Goal: Task Accomplishment & Management: Manage account settings

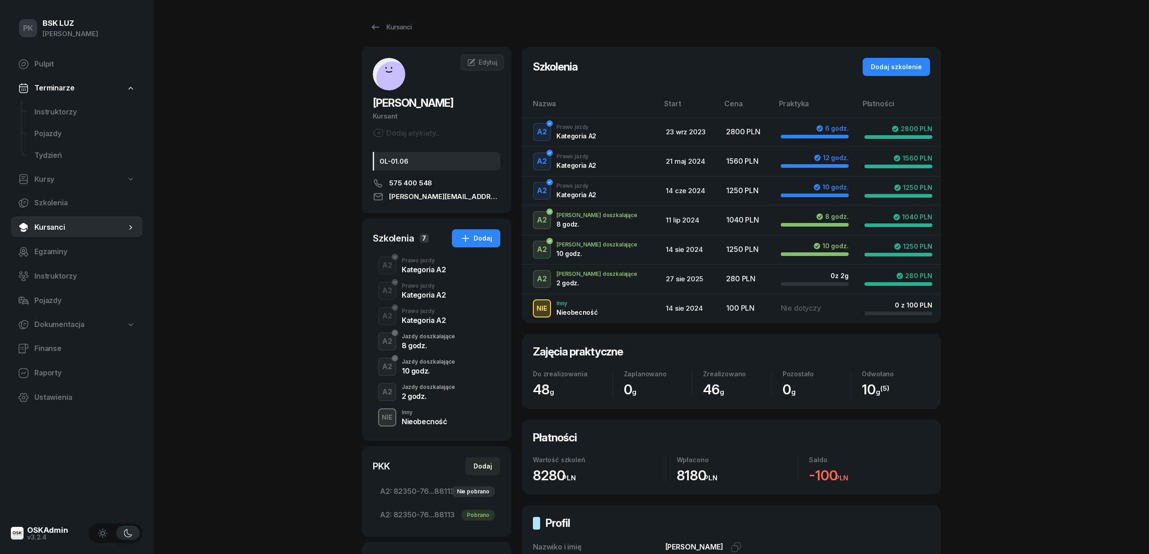
scroll to position [185, 0]
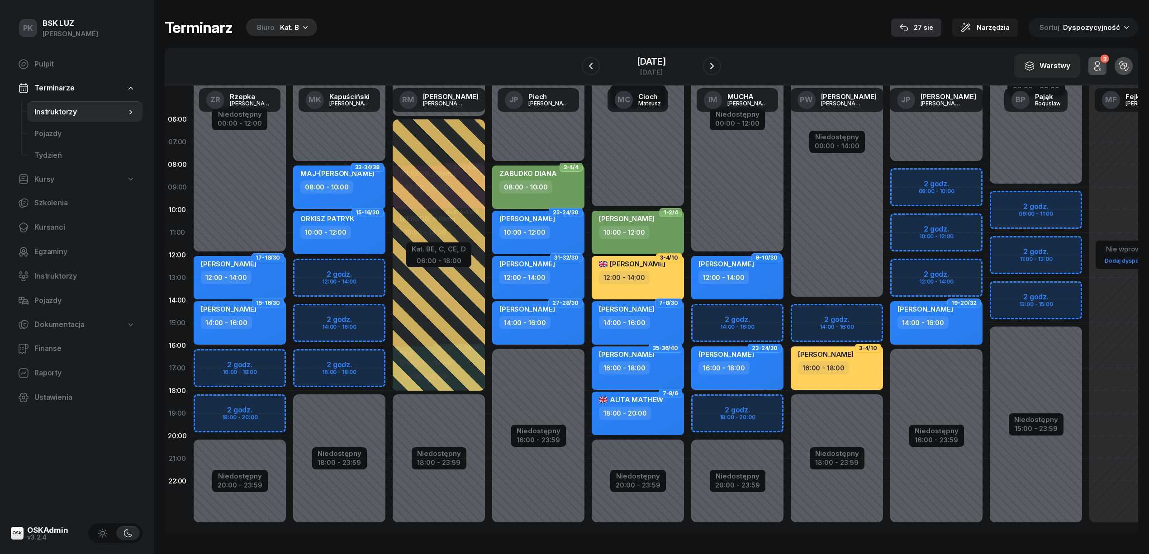
click at [941, 22] on button "27 sie" at bounding box center [916, 28] width 50 height 18
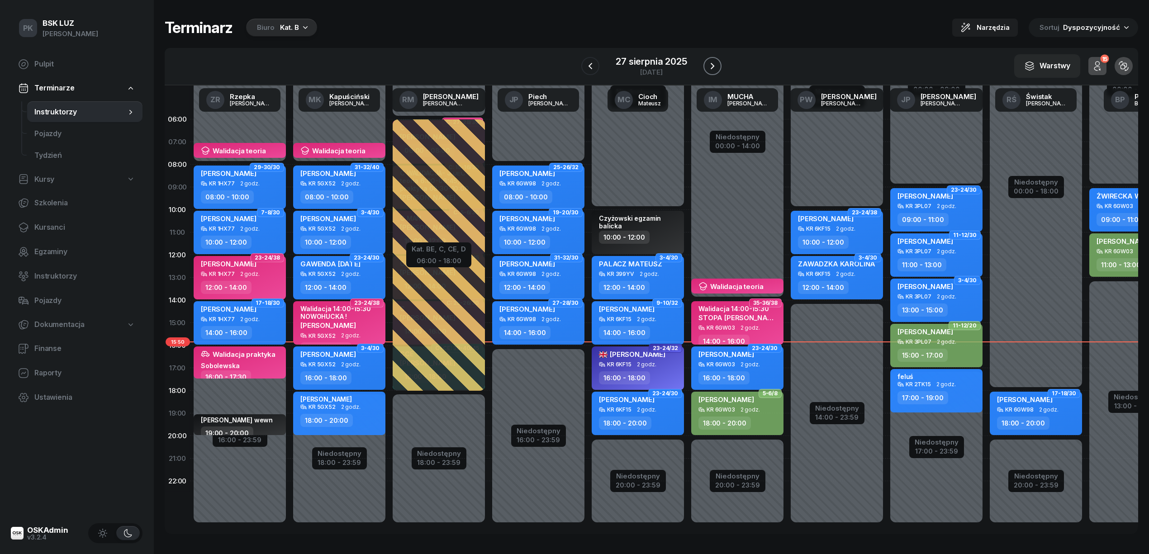
click at [713, 67] on icon "button" at bounding box center [712, 66] width 11 height 11
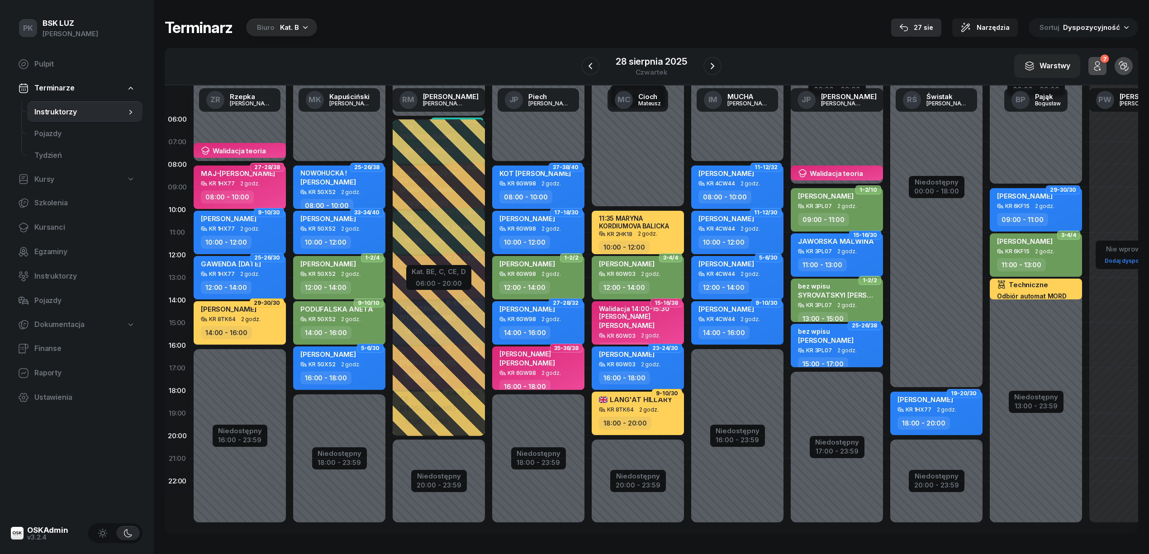
click at [926, 22] on div "27 sie" at bounding box center [916, 27] width 34 height 11
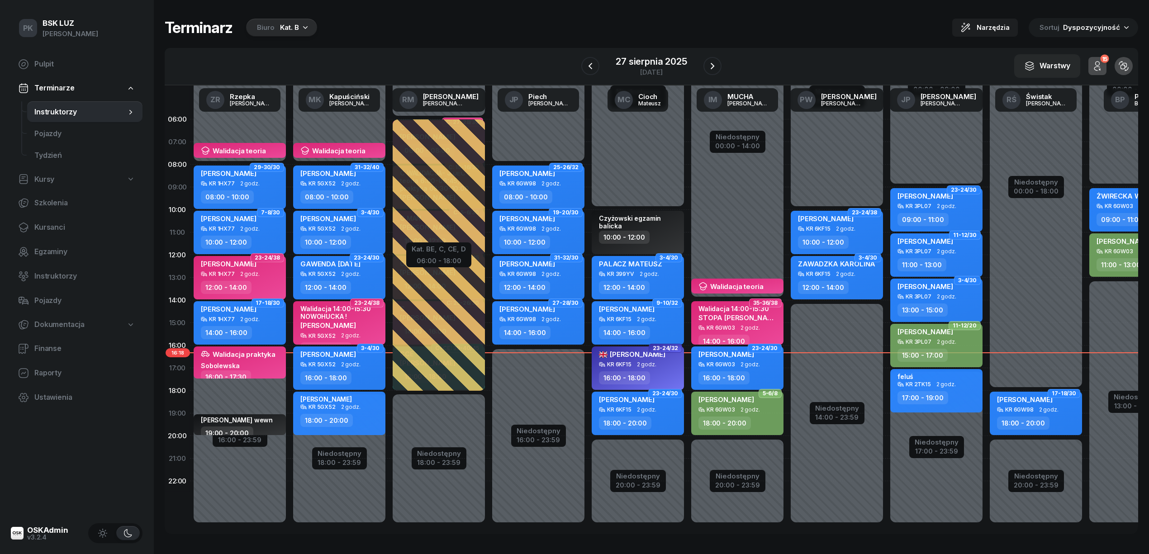
click at [962, 342] on div "KR 3PL07 2 godz." at bounding box center [937, 342] width 80 height 6
select select "15"
select select "17"
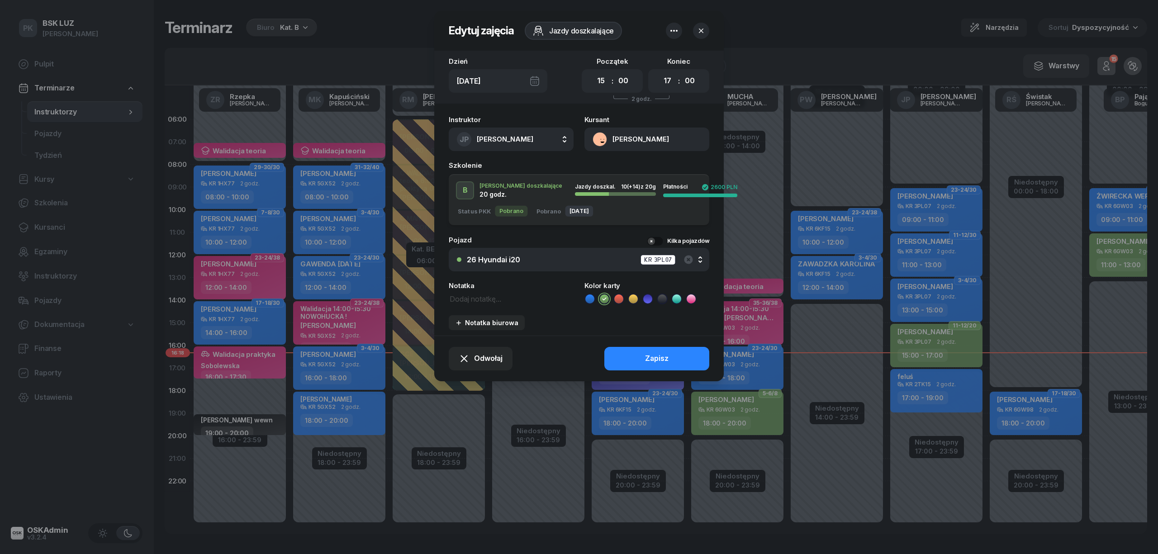
click at [658, 142] on button "MARIA ZALESKA" at bounding box center [646, 140] width 125 height 24
click at [654, 167] on link "Otwórz profil" at bounding box center [646, 170] width 119 height 23
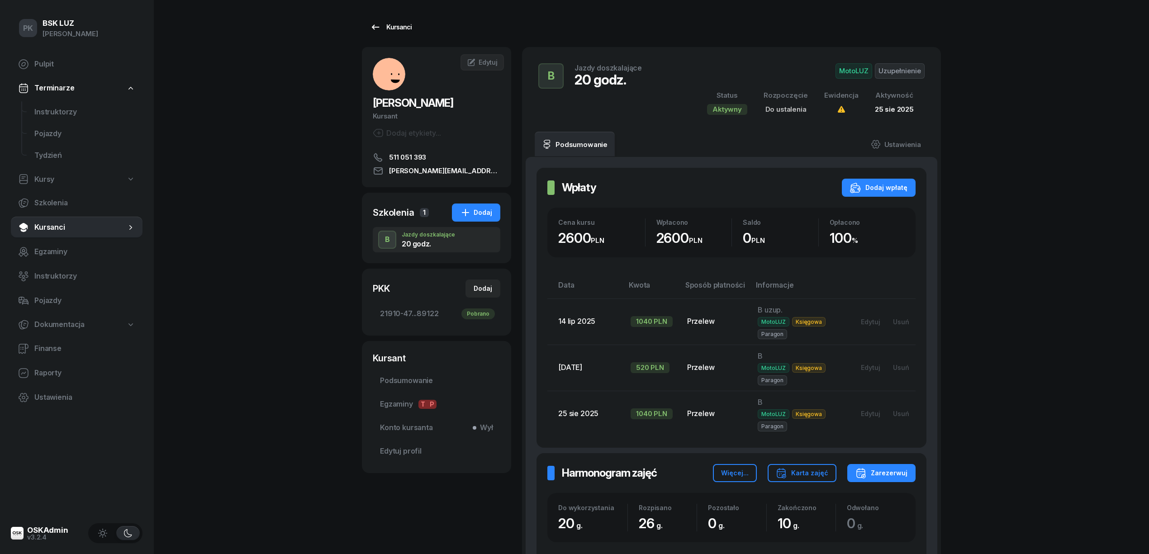
click at [380, 24] on icon at bounding box center [375, 27] width 11 height 11
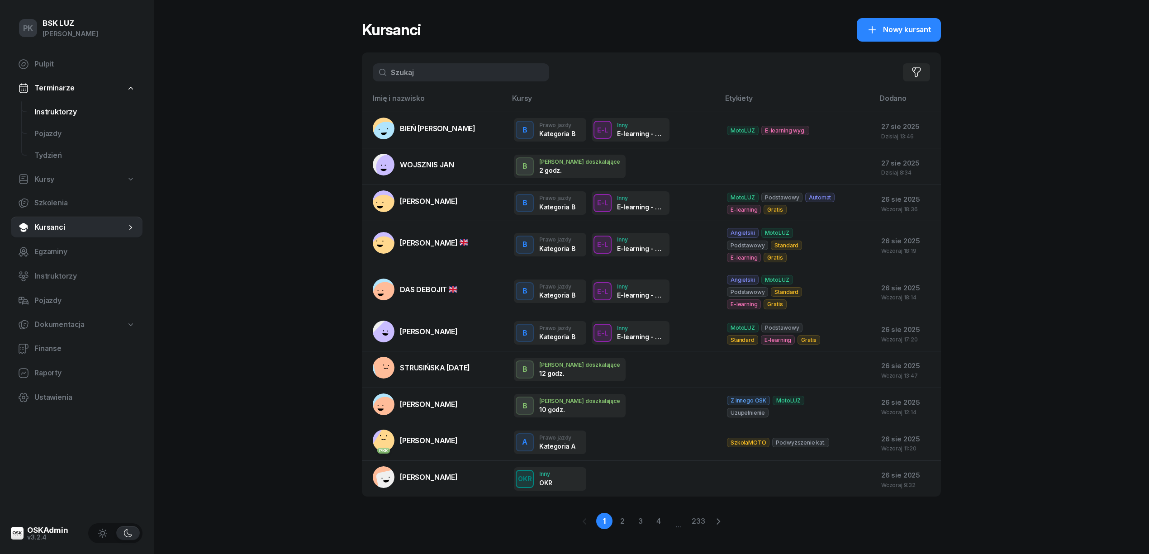
click at [55, 109] on span "Instruktorzy" at bounding box center [84, 112] width 101 height 12
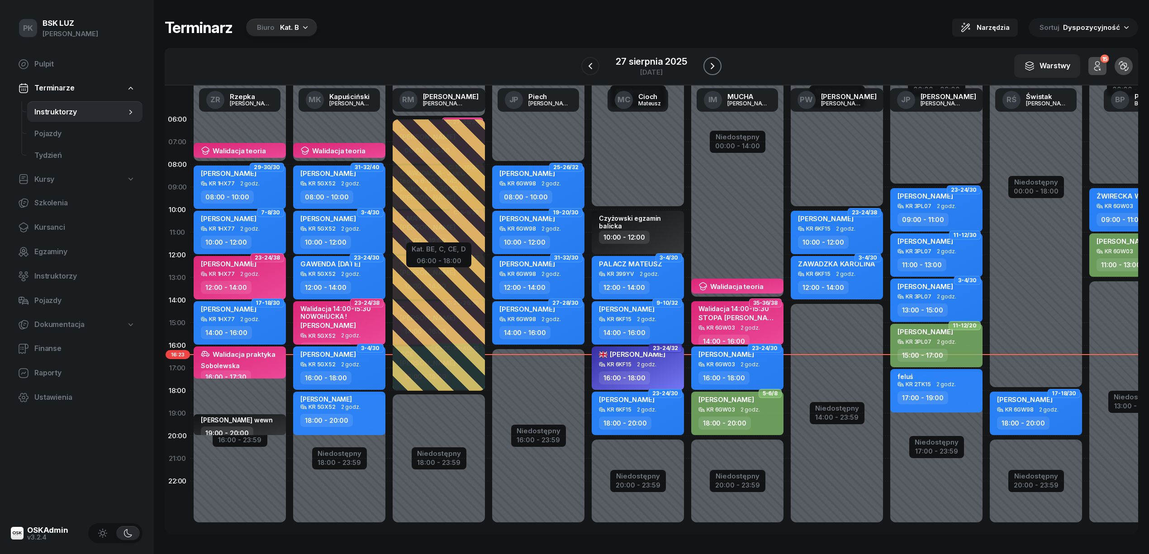
click at [717, 65] on icon "button" at bounding box center [712, 66] width 11 height 11
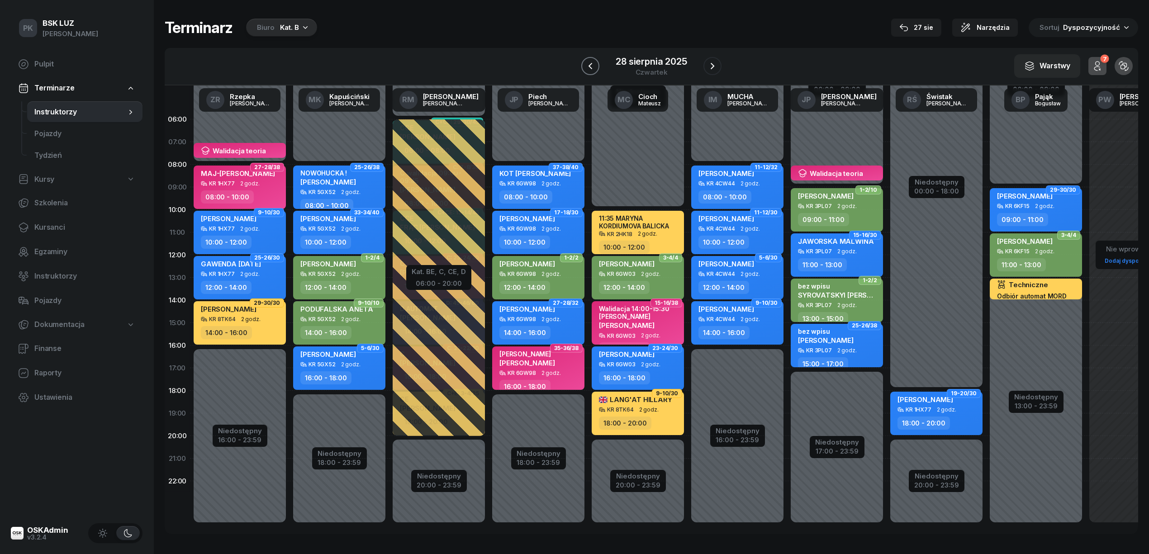
click at [592, 71] on icon "button" at bounding box center [590, 66] width 11 height 11
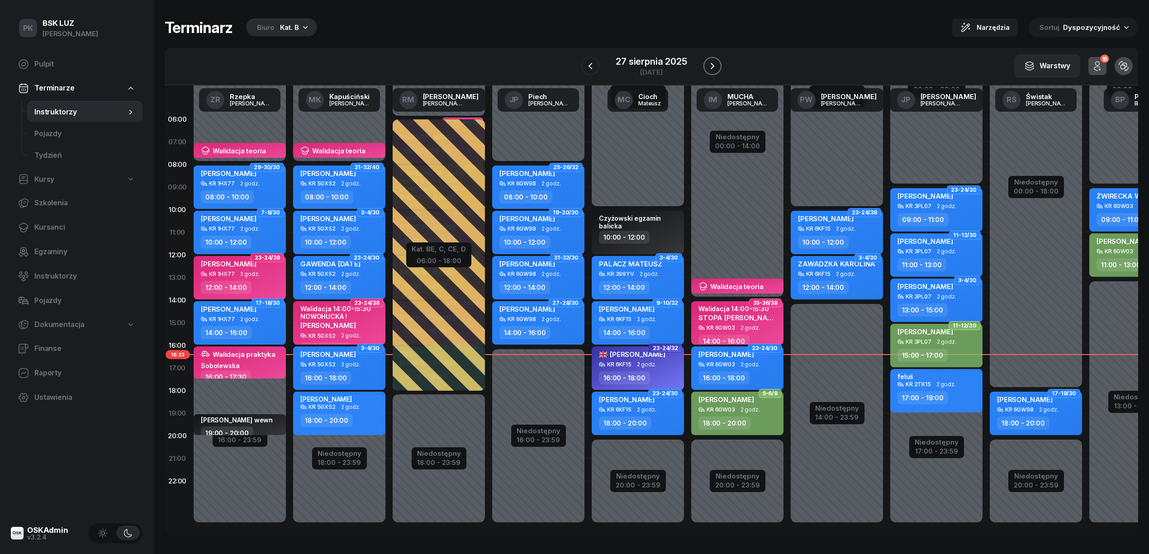
click at [711, 64] on icon "button" at bounding box center [713, 66] width 4 height 6
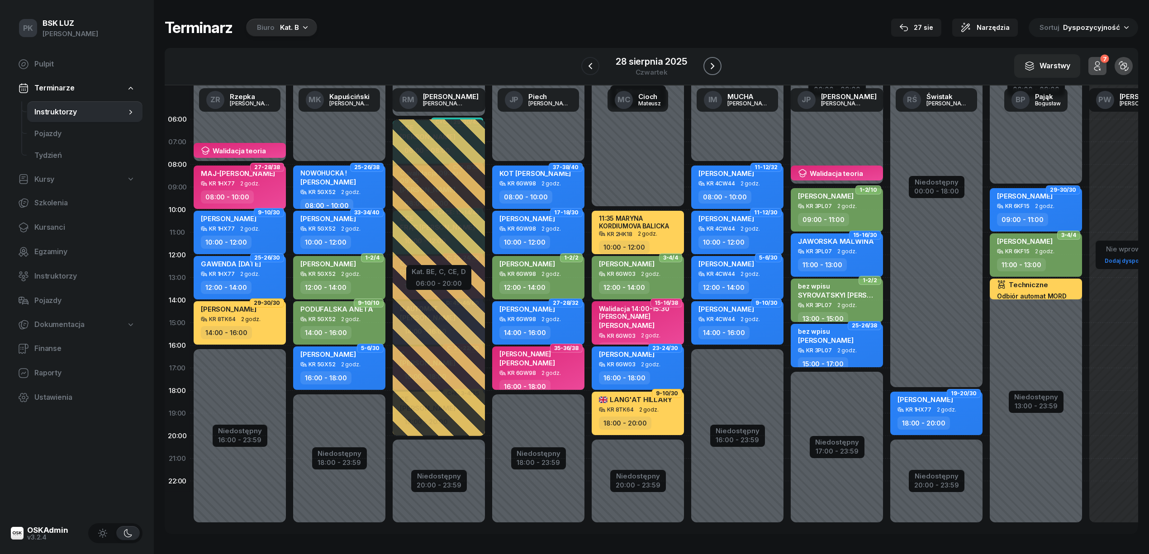
click at [710, 63] on icon "button" at bounding box center [712, 66] width 11 height 11
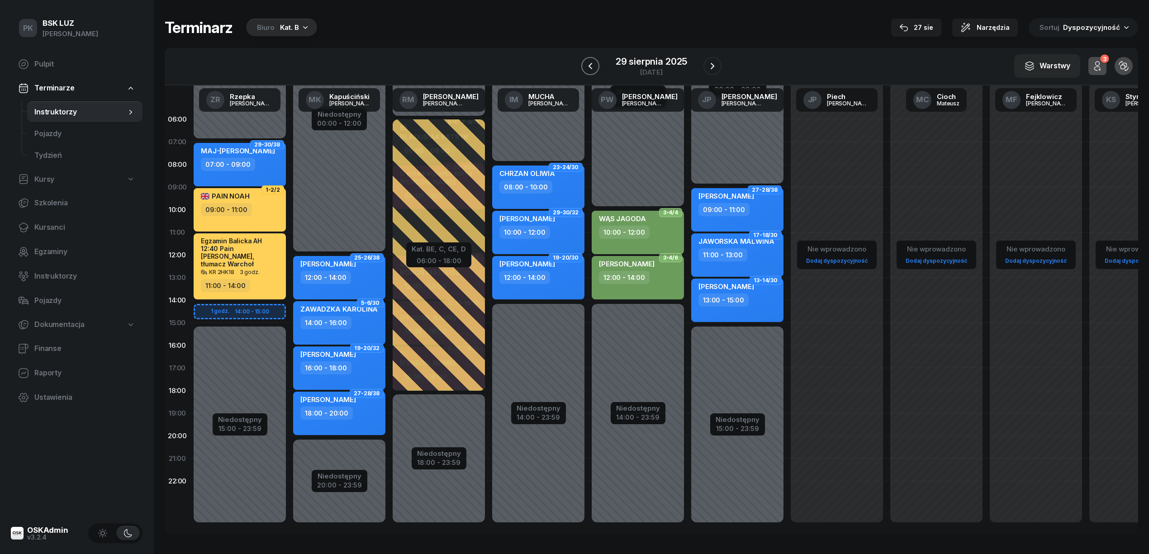
click at [595, 69] on icon "button" at bounding box center [590, 66] width 11 height 11
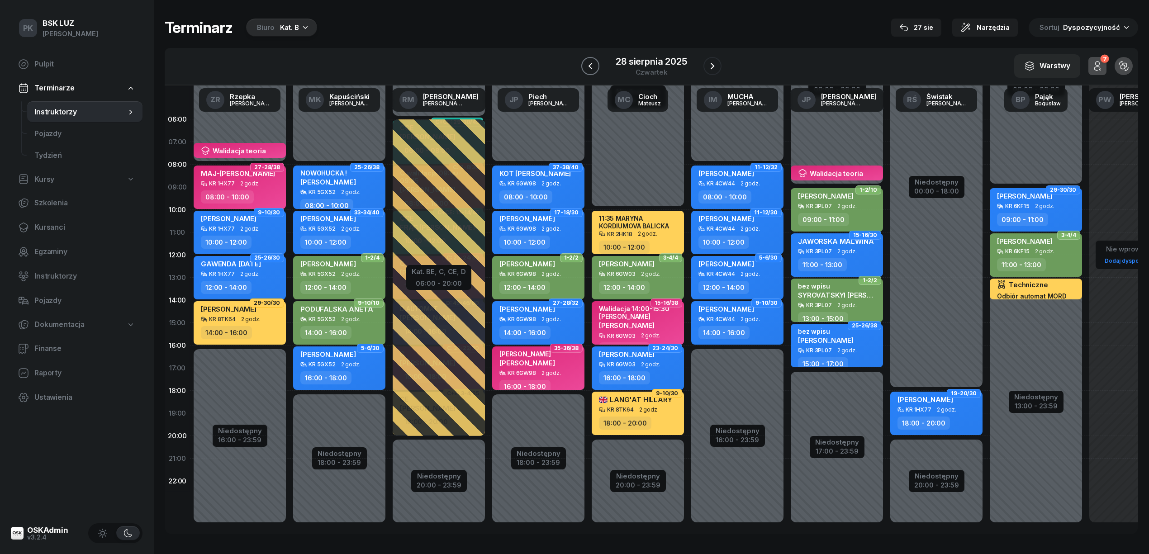
click at [596, 62] on button "button" at bounding box center [590, 66] width 18 height 18
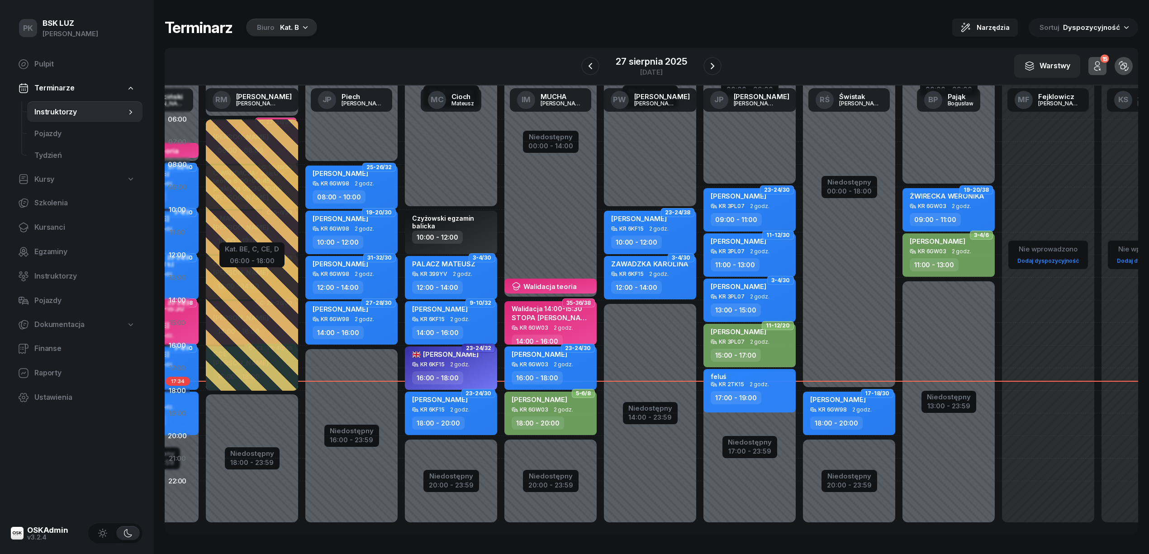
scroll to position [0, 189]
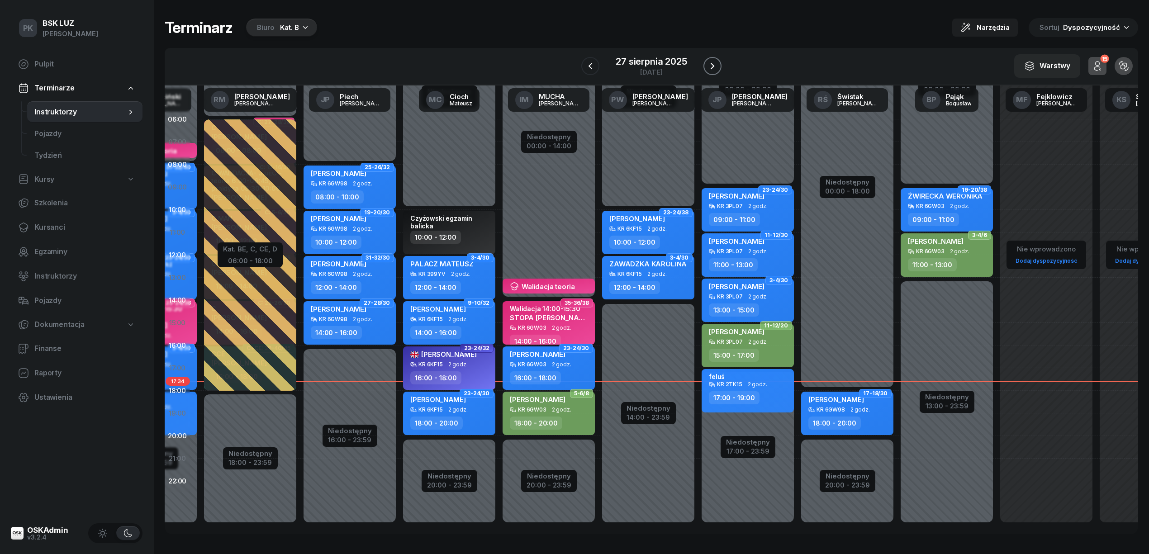
click at [711, 65] on icon "button" at bounding box center [712, 66] width 11 height 11
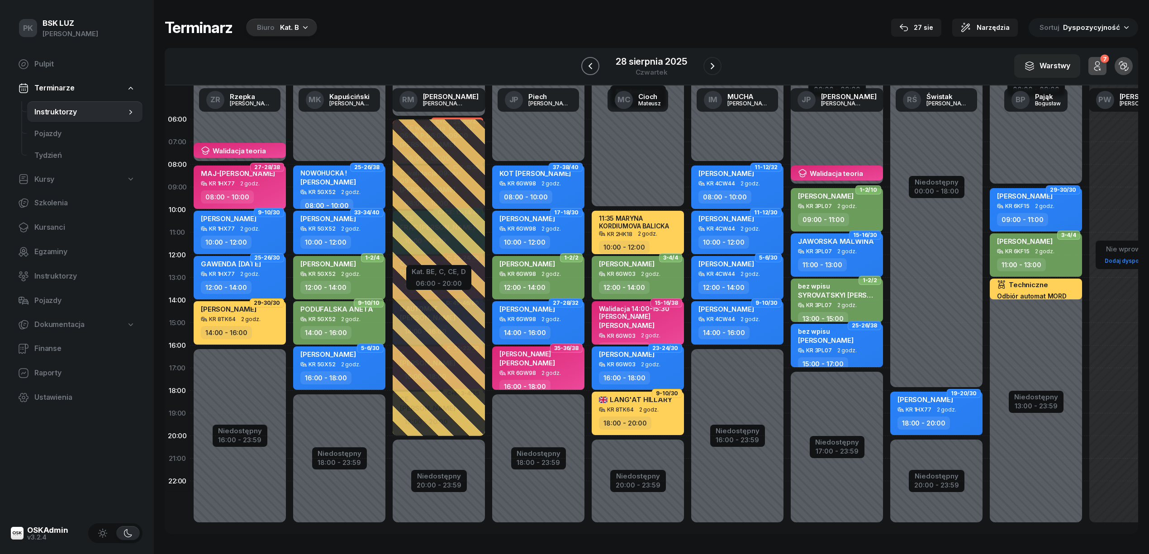
click at [585, 65] on icon "button" at bounding box center [590, 66] width 11 height 11
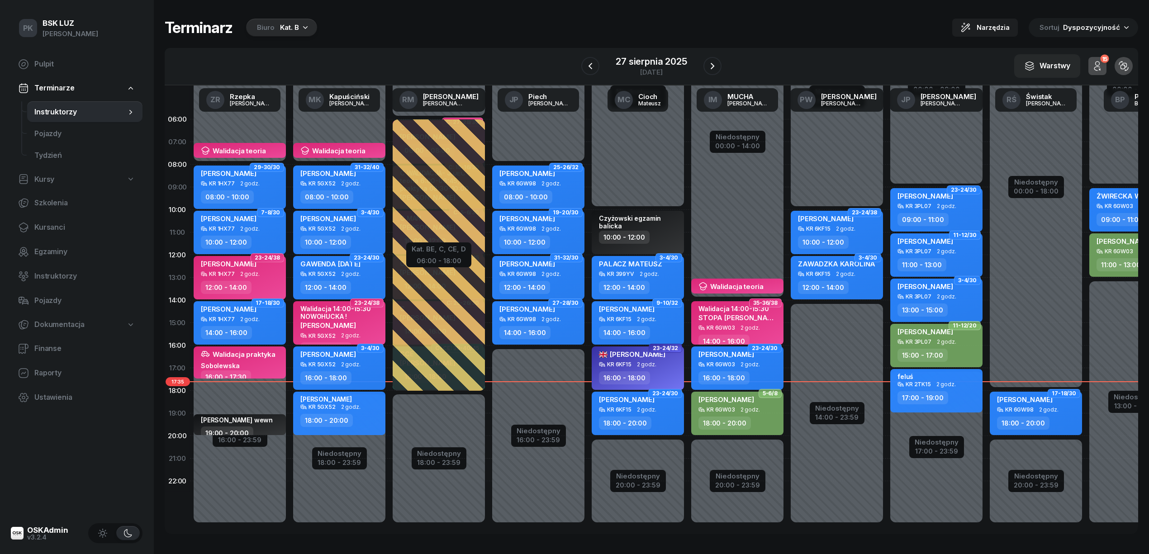
scroll to position [0, 150]
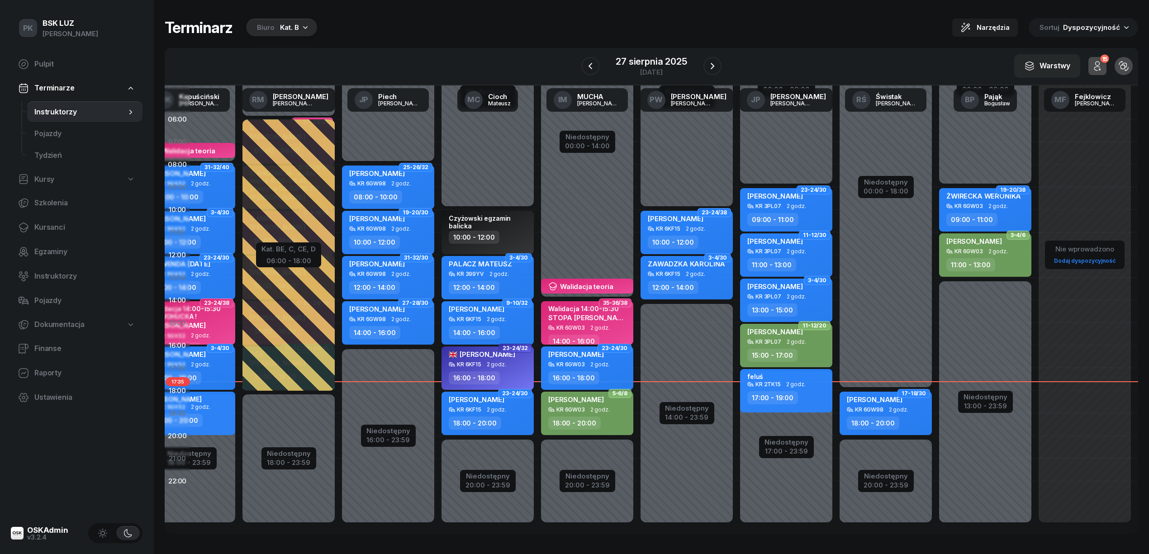
click at [898, 411] on span "2 godz." at bounding box center [898, 410] width 19 height 6
select select "18"
select select "20"
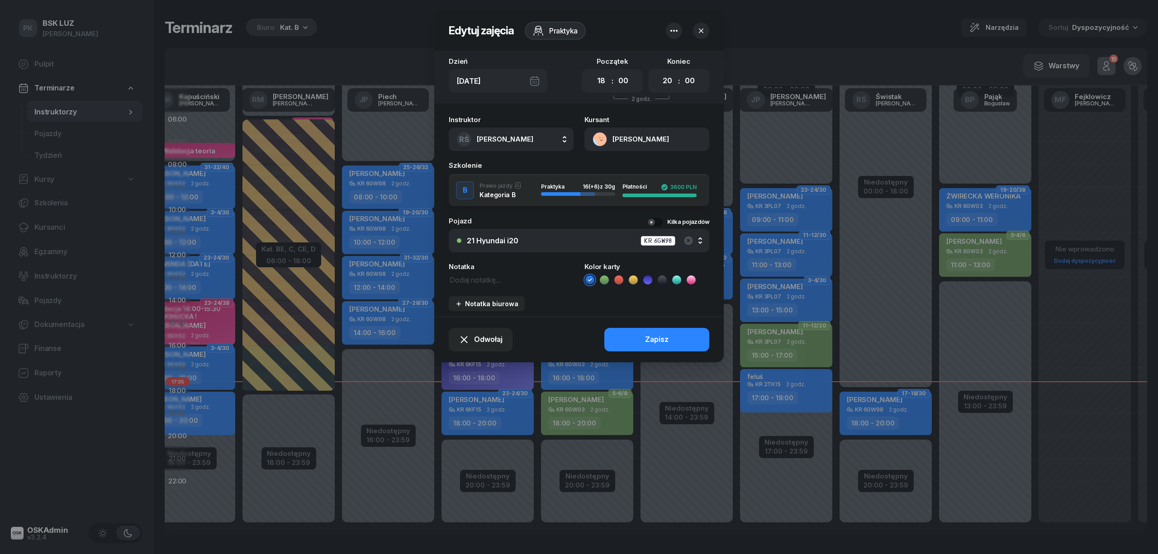
click at [676, 33] on icon "button" at bounding box center [674, 30] width 11 height 11
drag, startPoint x: 847, startPoint y: 529, endPoint x: 768, endPoint y: 538, distance: 79.6
click at [768, 538] on div at bounding box center [579, 277] width 1158 height 554
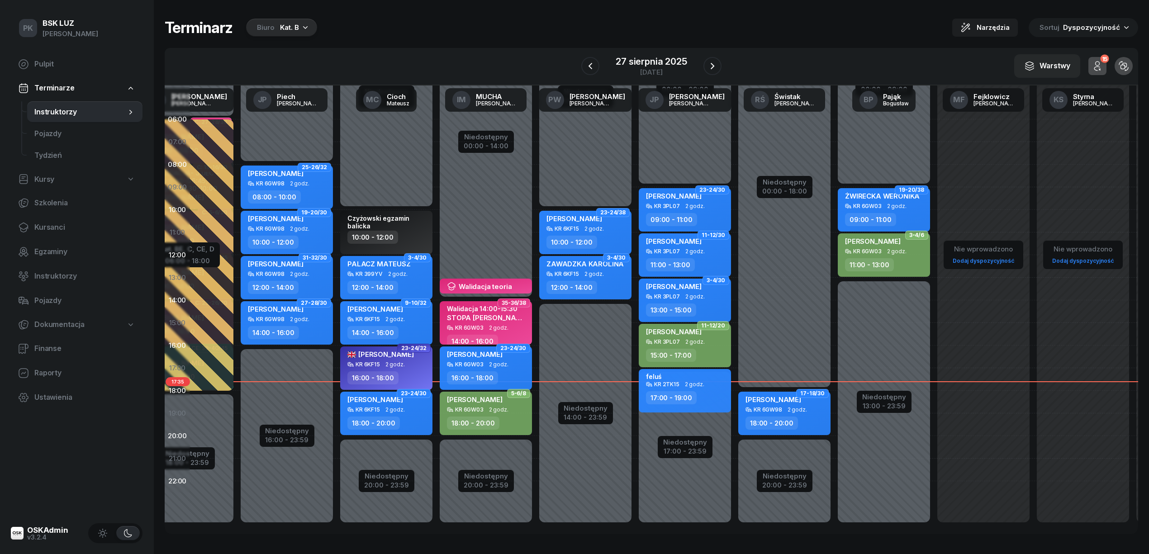
scroll to position [0, 266]
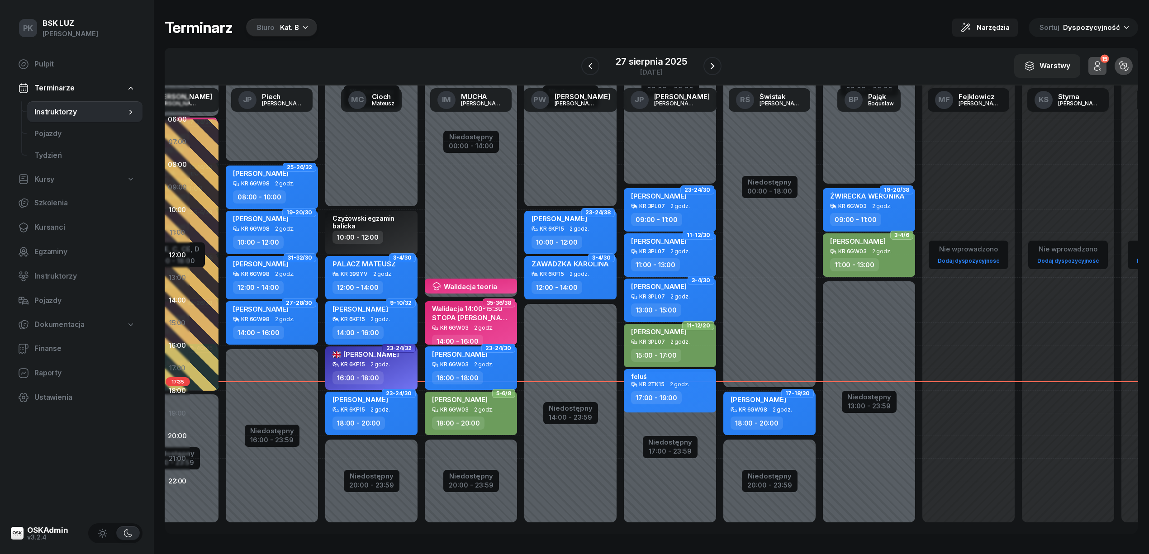
click at [759, 413] on div "KR 6GW98 2 godz." at bounding box center [771, 410] width 80 height 6
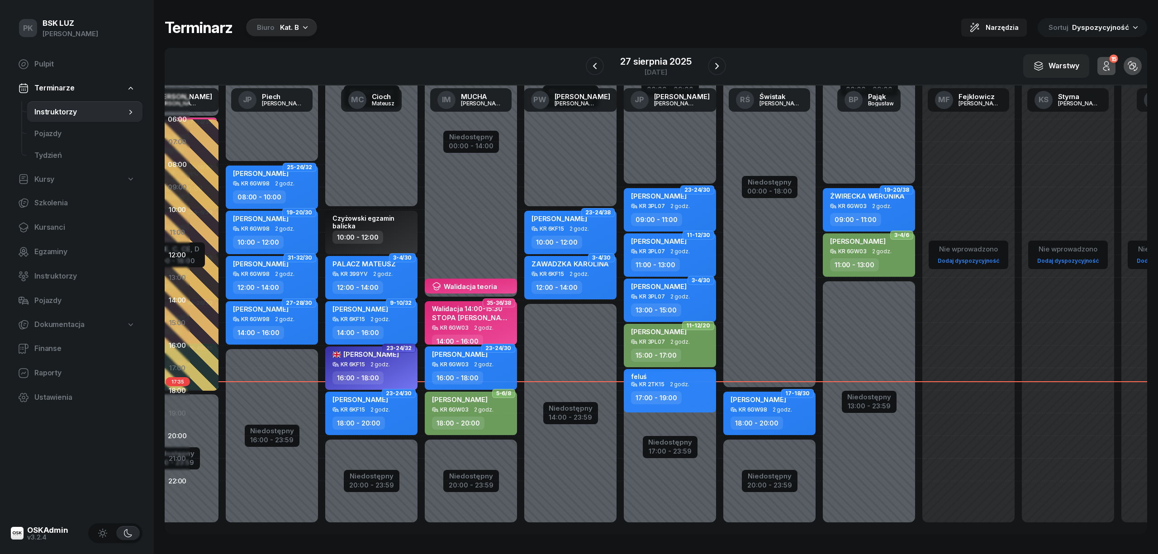
select select "18"
select select "20"
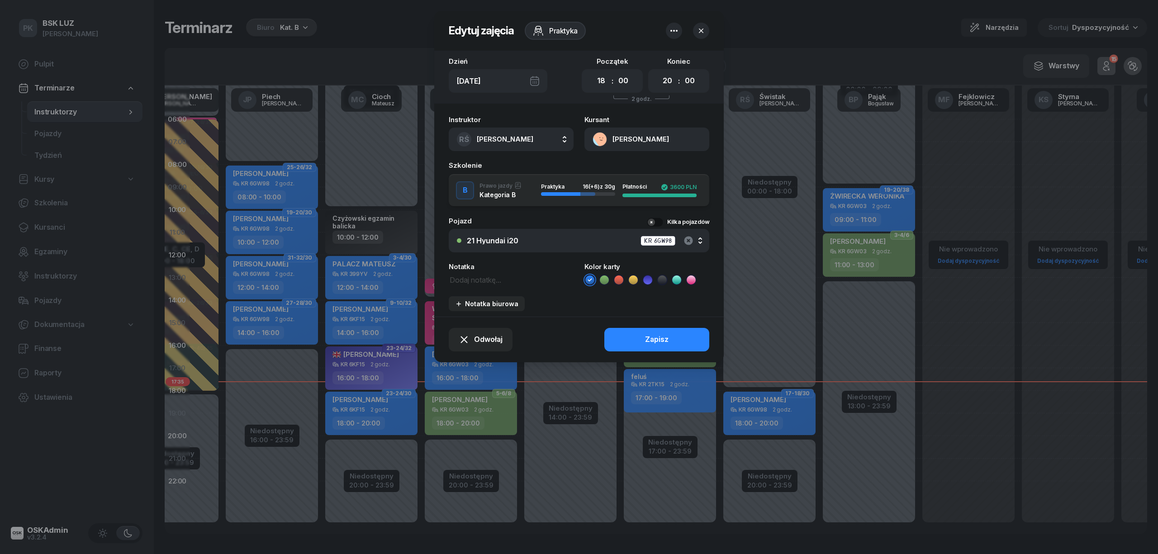
click at [684, 239] on icon "button" at bounding box center [688, 240] width 9 height 9
click at [531, 237] on div "Nie wybrano" at bounding box center [584, 240] width 234 height 7
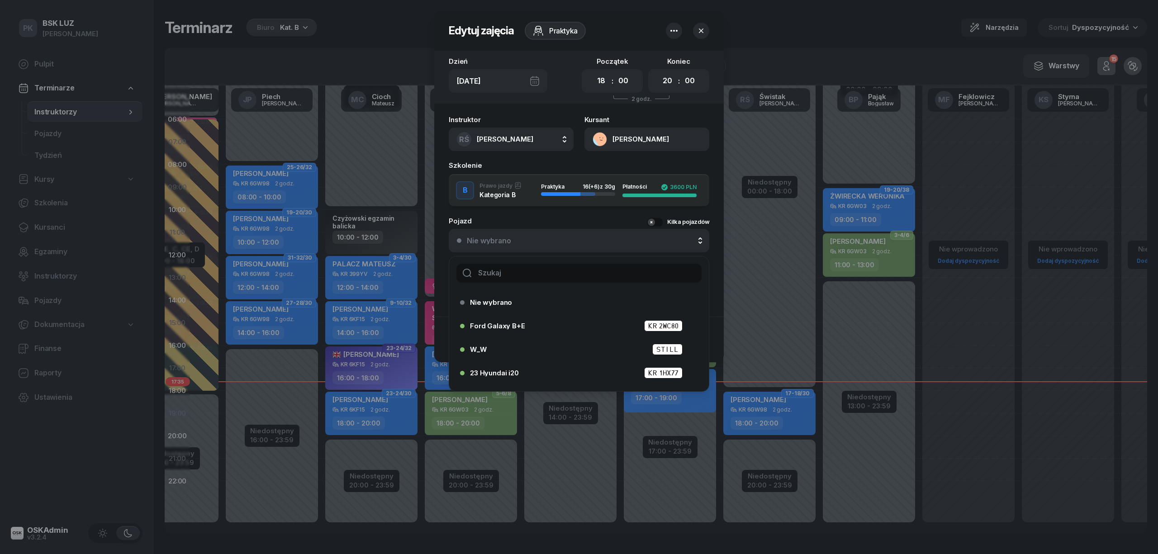
click at [538, 271] on input "text" at bounding box center [578, 273] width 245 height 19
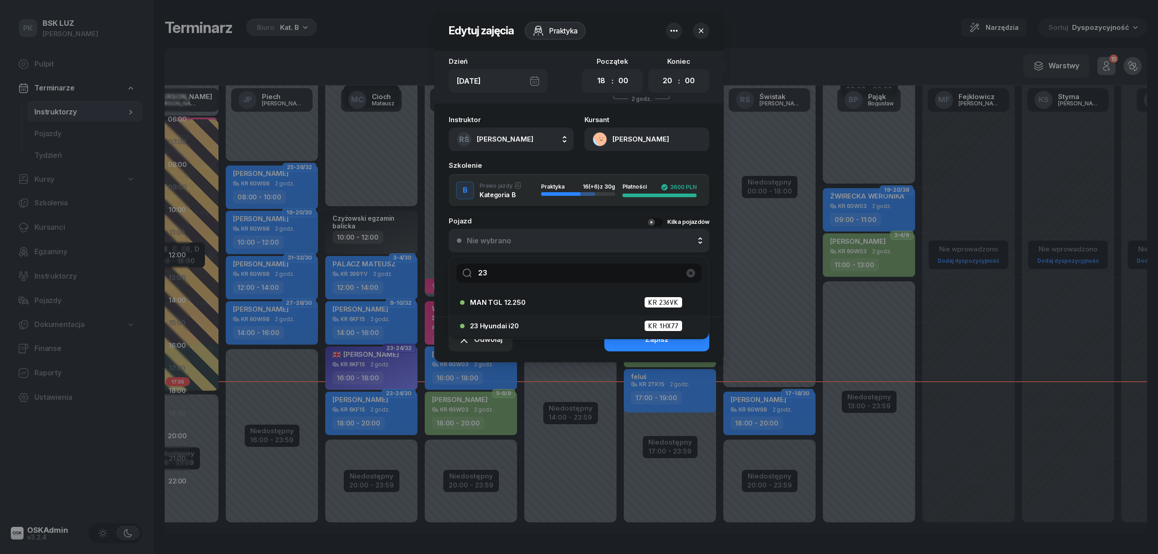
type input "23"
click at [557, 323] on div "23 Hyundai i20 KR 1HX77" at bounding box center [581, 325] width 223 height 11
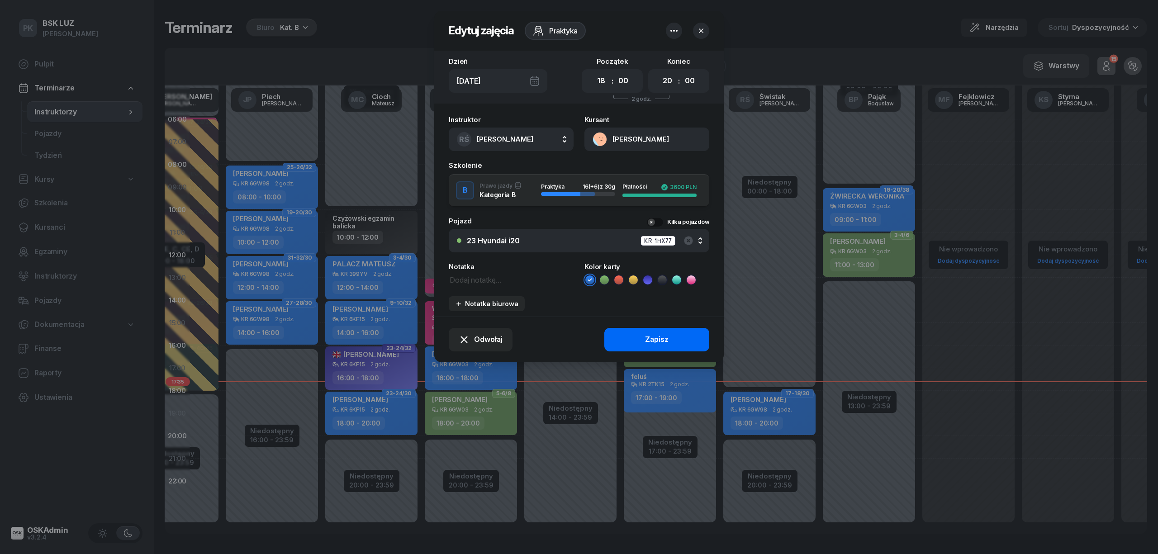
click at [634, 331] on button "Zapisz" at bounding box center [656, 340] width 105 height 24
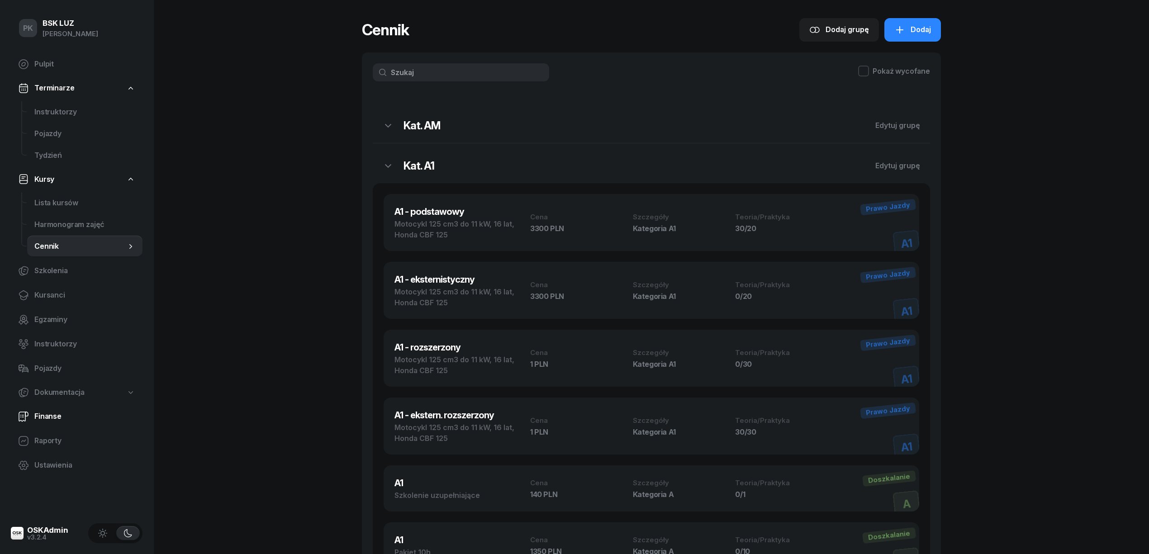
click at [60, 413] on span "Finanse" at bounding box center [84, 417] width 101 height 12
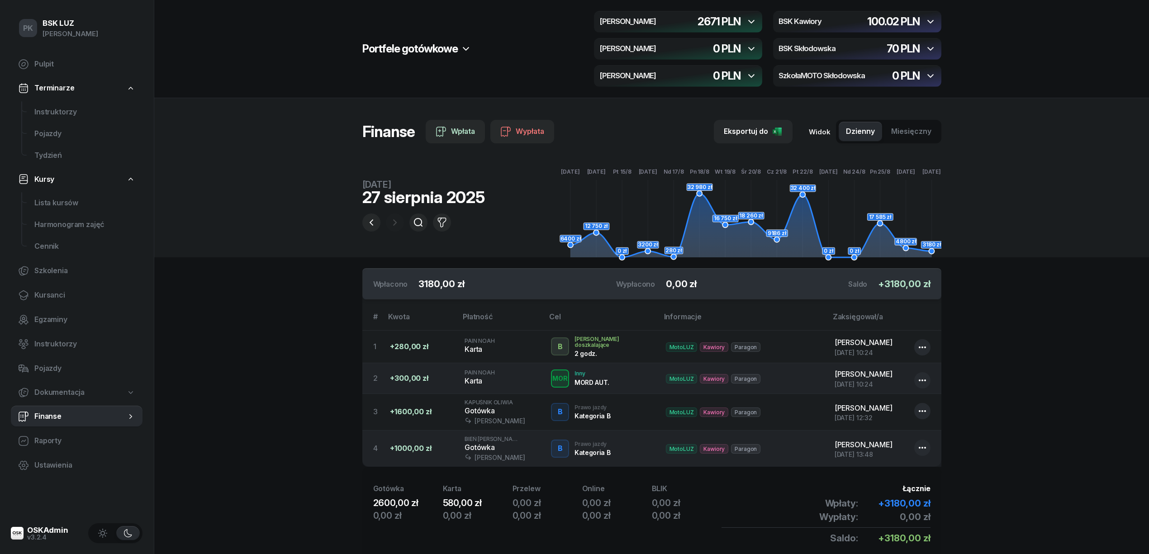
click at [750, 25] on icon "button" at bounding box center [751, 21] width 11 height 11
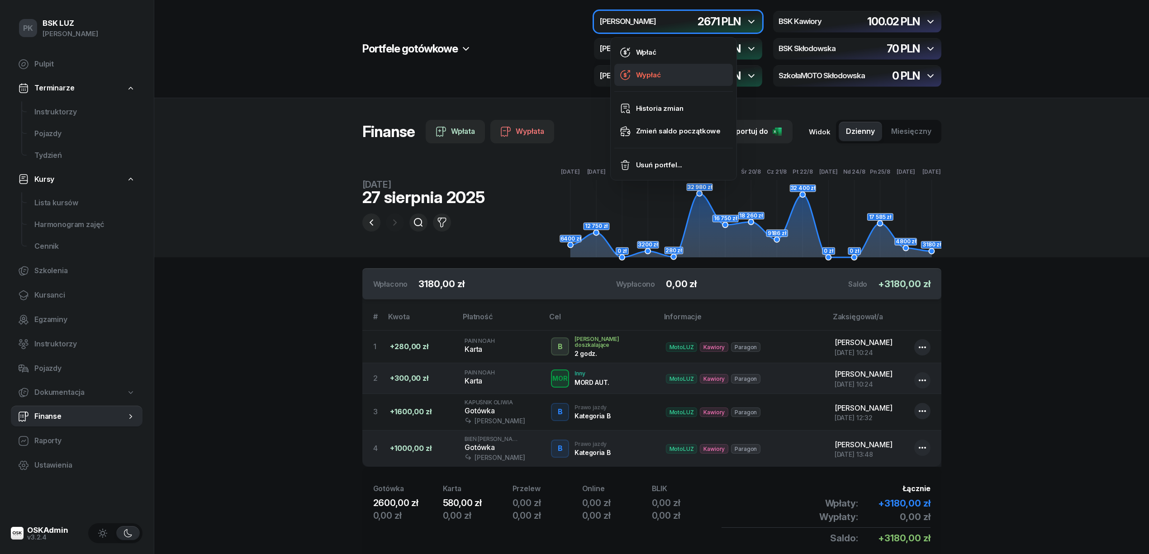
click at [675, 71] on link "Wypłać" at bounding box center [673, 75] width 119 height 23
select select "16"
select select "13"
select select "67eb9ff40a04ba7908a5e502"
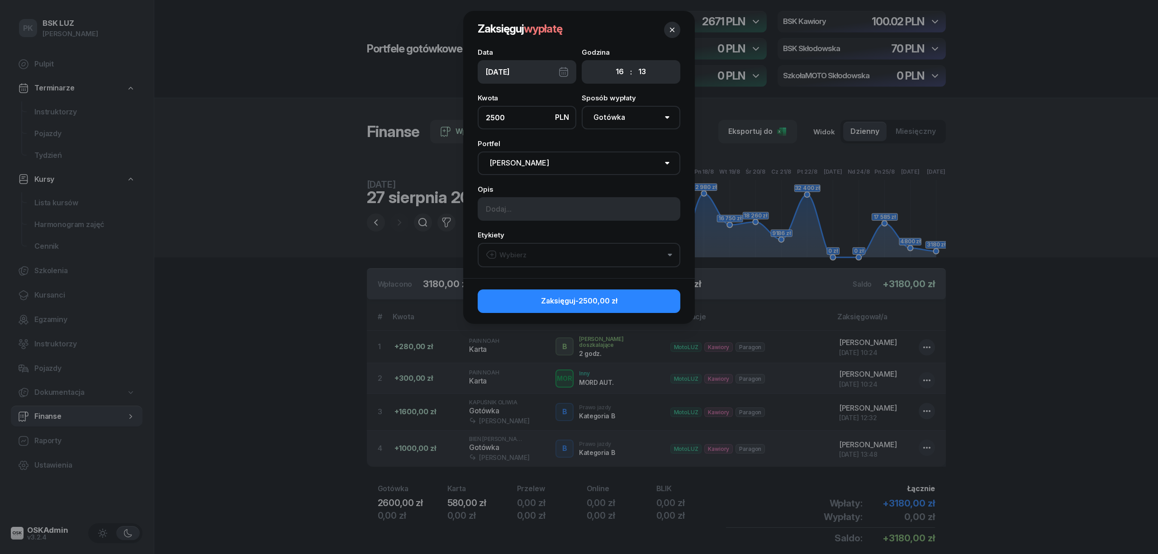
type input "2500"
click at [552, 164] on select "Pomiń MotoLUZ Kawiory BSK Kawiory MotoLUZ Skłodowska BSK Skłodowska SzkołaMOTO …" at bounding box center [579, 164] width 203 height 24
click at [527, 254] on button "Wybierz" at bounding box center [579, 255] width 203 height 24
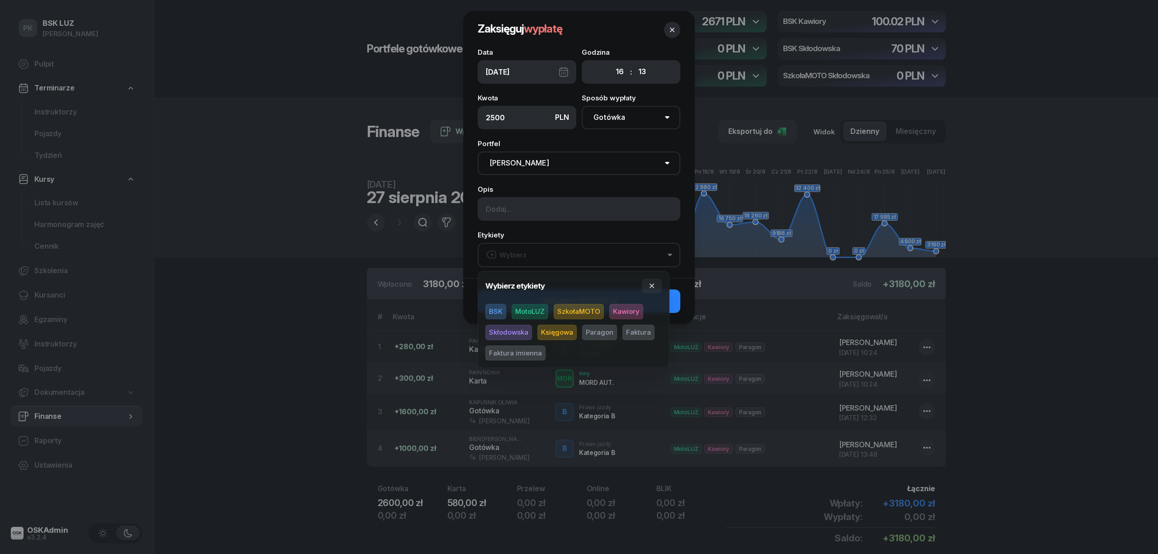
click at [531, 307] on span "MotoLUZ" at bounding box center [530, 311] width 37 height 15
click at [590, 326] on span "Paragon" at bounding box center [599, 332] width 35 height 15
click at [623, 308] on span "Kawiory" at bounding box center [626, 311] width 34 height 15
click at [650, 284] on icon "button" at bounding box center [651, 285] width 7 height 7
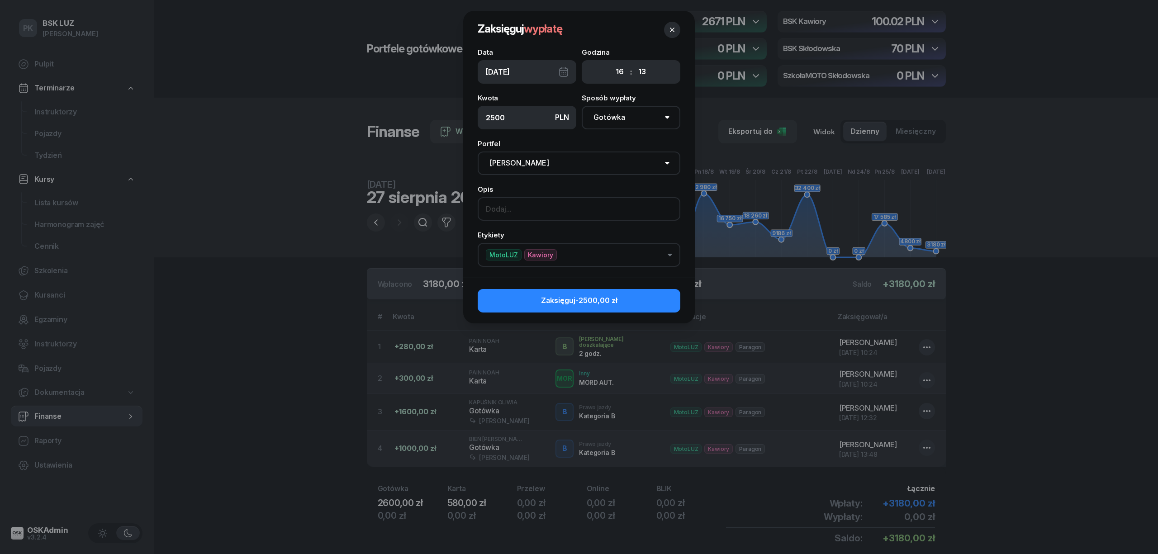
click at [531, 214] on input at bounding box center [579, 209] width 203 height 24
type input "z"
type input "Zabrała Pani Irena 16:30"
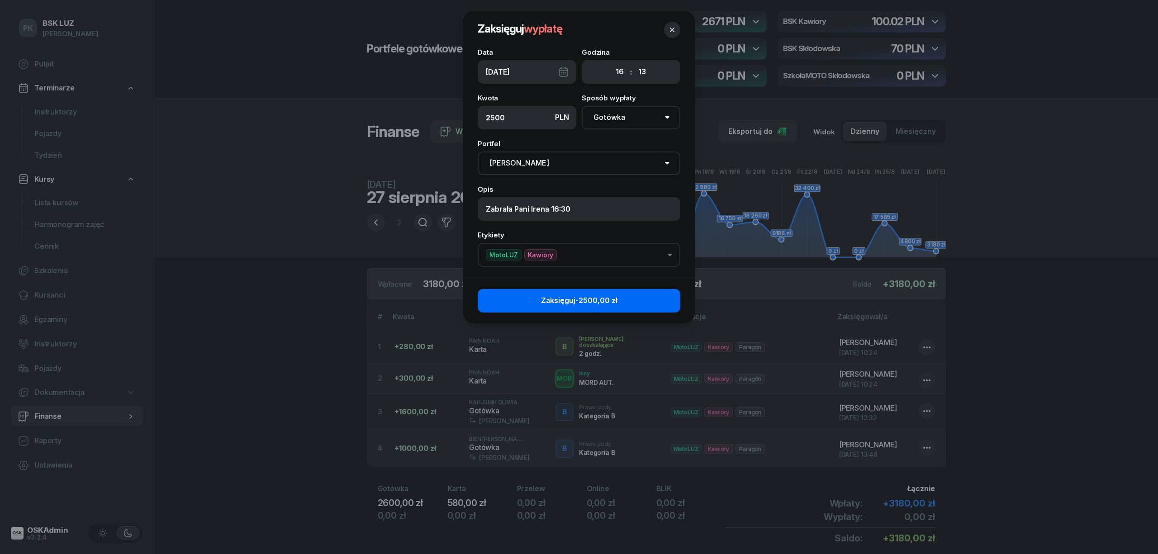
click at [630, 304] on button "Zaksięguj -2500,00 zł" at bounding box center [579, 301] width 203 height 24
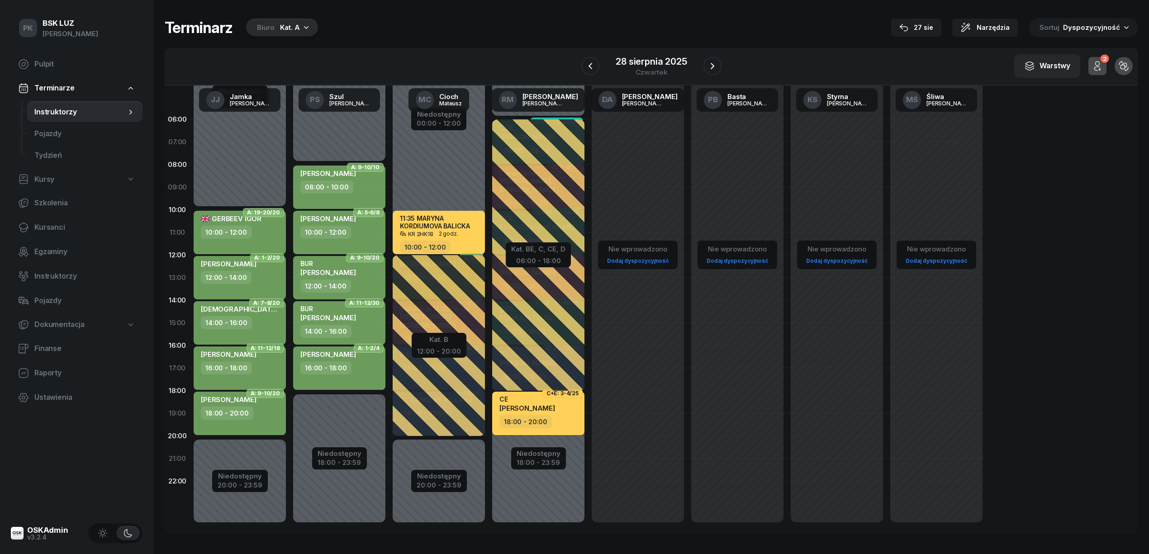
click at [450, 14] on div "Terminarz Biuro Kat. A 27 sie Narzędzia Sortuj Dyspozycyjność W Wybierz AK Kory…" at bounding box center [651, 276] width 973 height 552
click at [912, 22] on div "27 sie" at bounding box center [916, 27] width 34 height 11
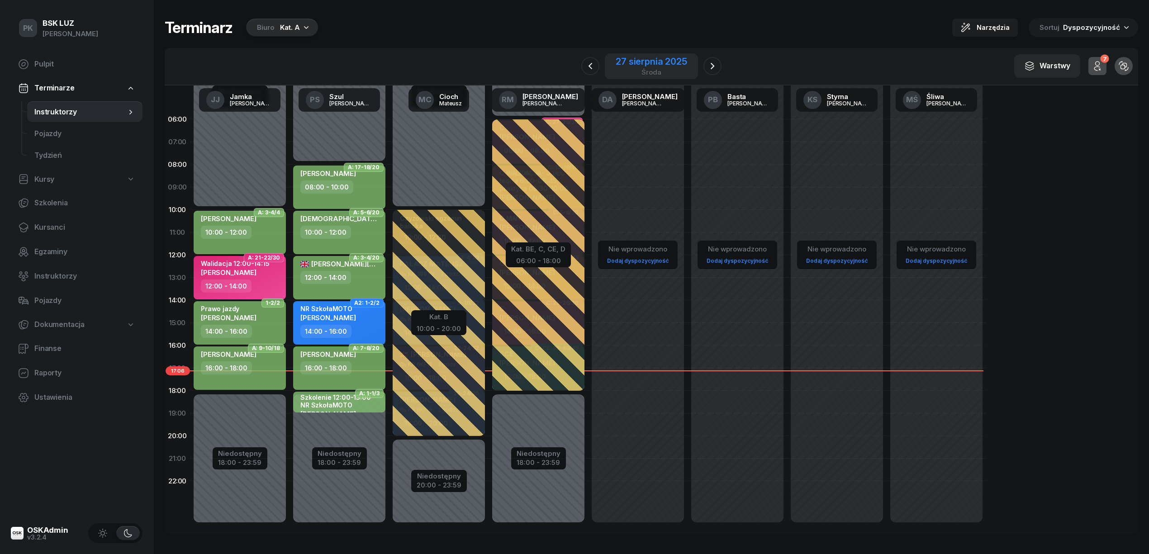
click at [673, 58] on div "27 sierpnia 2025" at bounding box center [651, 61] width 71 height 9
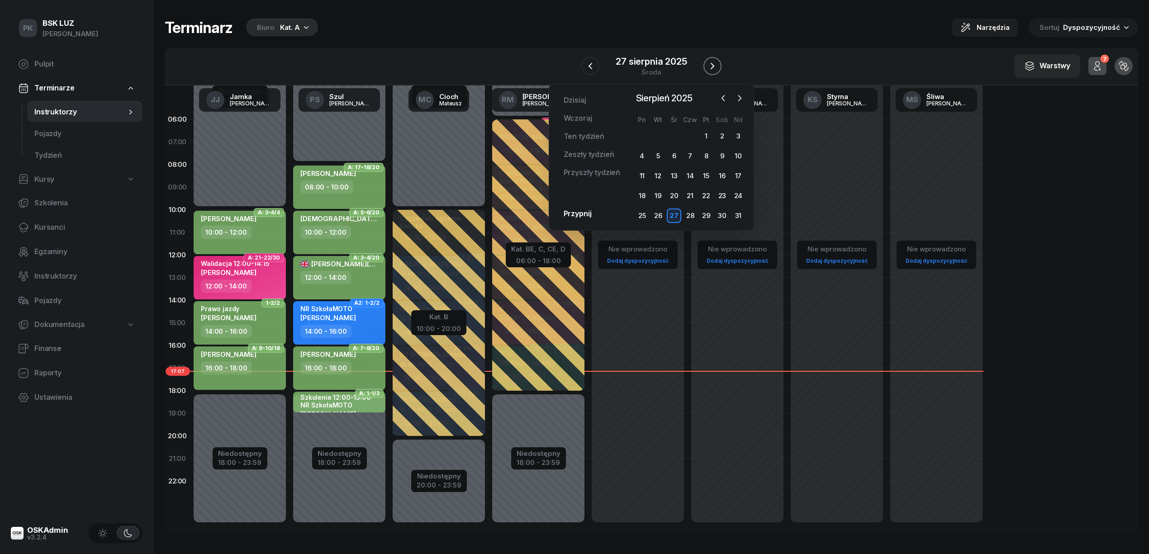
click at [716, 64] on icon "button" at bounding box center [712, 66] width 11 height 11
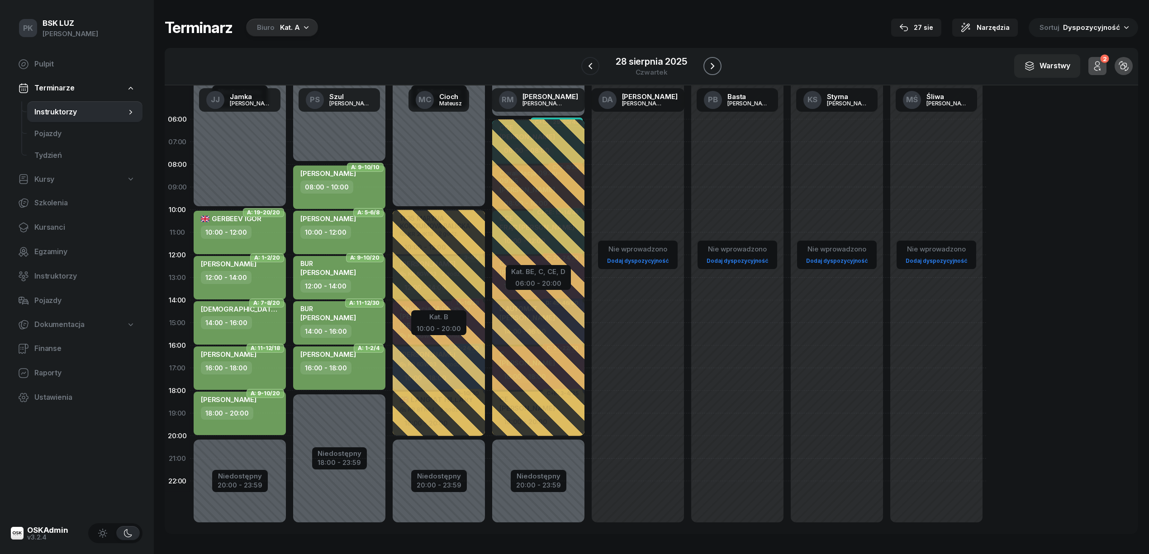
click at [716, 64] on icon "button" at bounding box center [712, 66] width 11 height 11
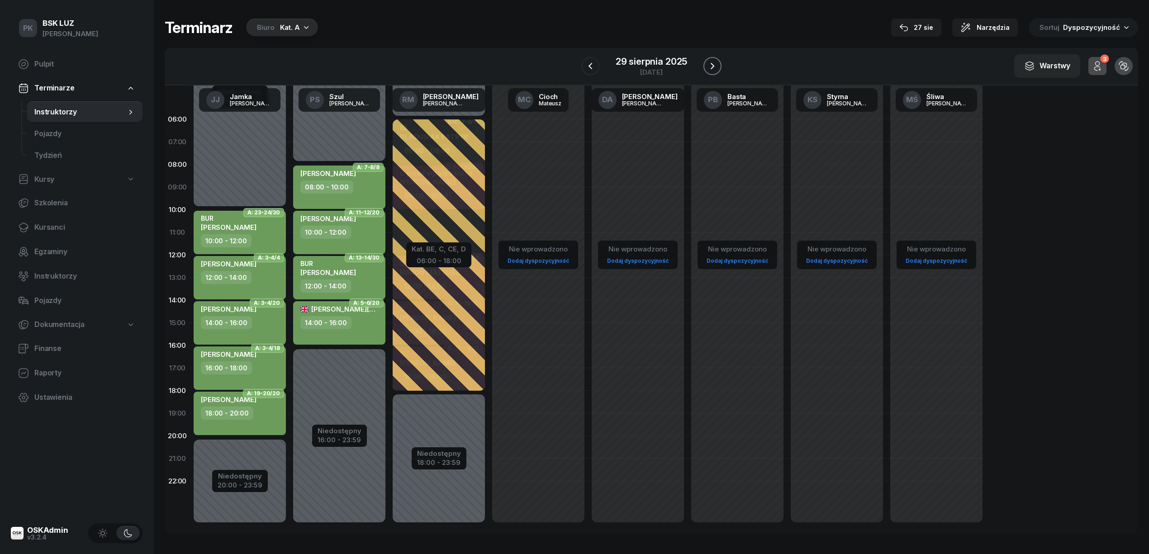
click at [716, 64] on icon "button" at bounding box center [712, 66] width 11 height 11
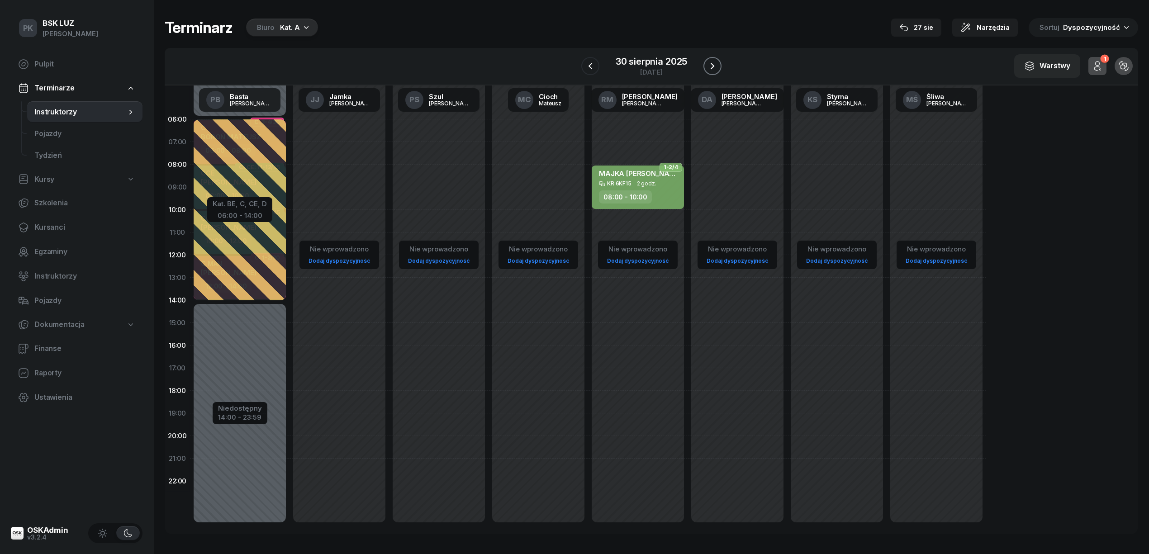
click at [716, 64] on icon "button" at bounding box center [712, 66] width 11 height 11
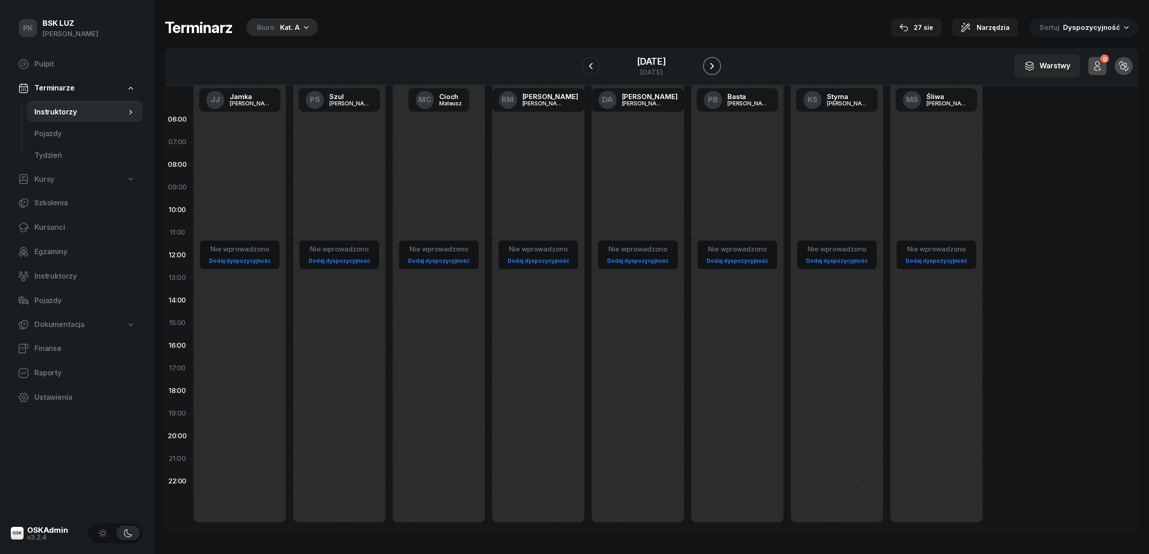
click at [716, 64] on icon "button" at bounding box center [712, 66] width 11 height 11
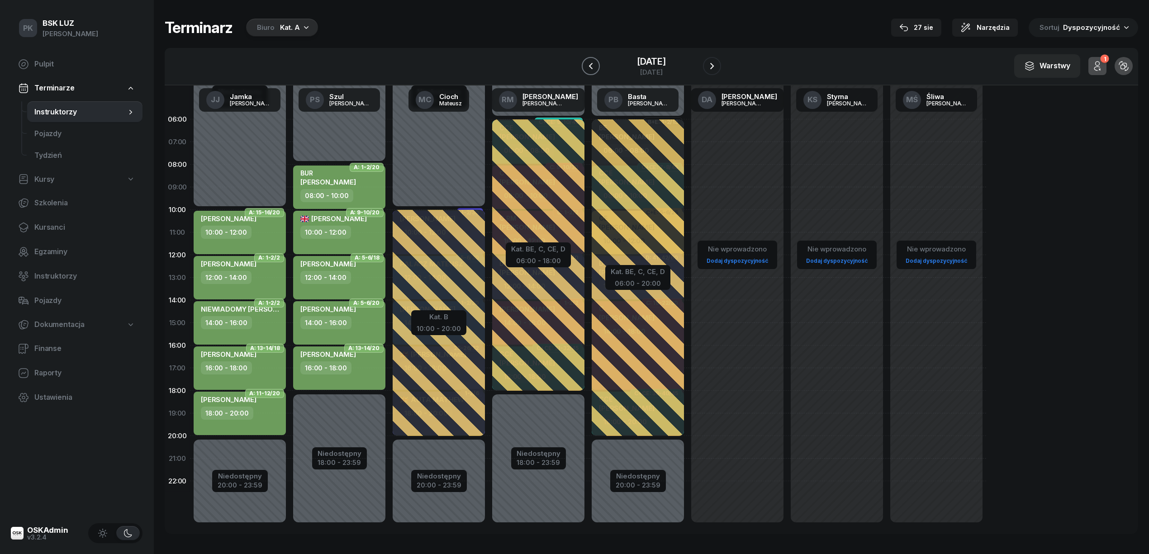
click at [596, 67] on icon "button" at bounding box center [590, 66] width 11 height 11
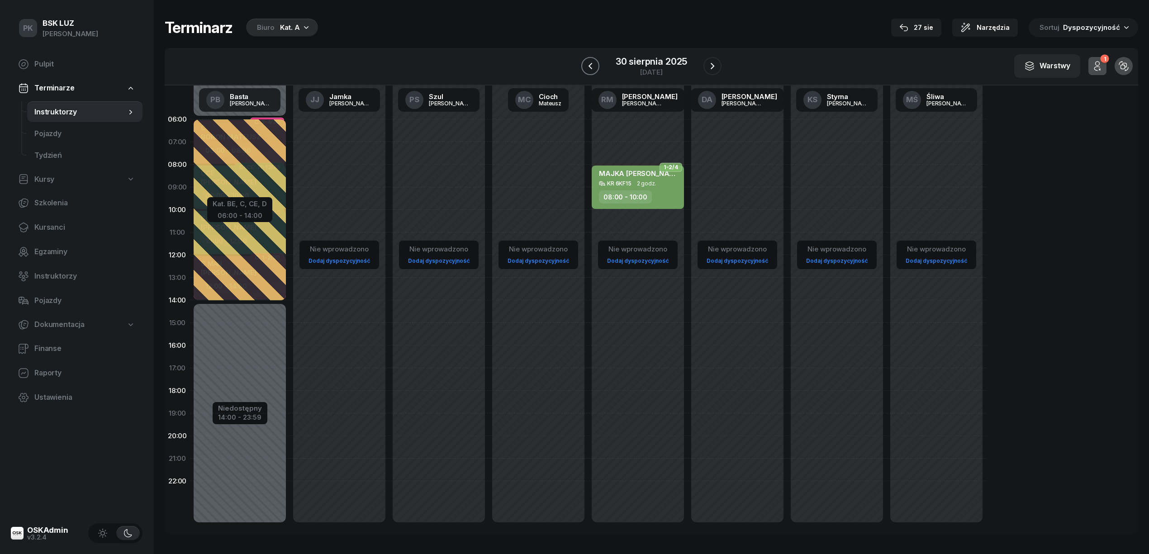
click at [596, 67] on button "button" at bounding box center [590, 66] width 18 height 18
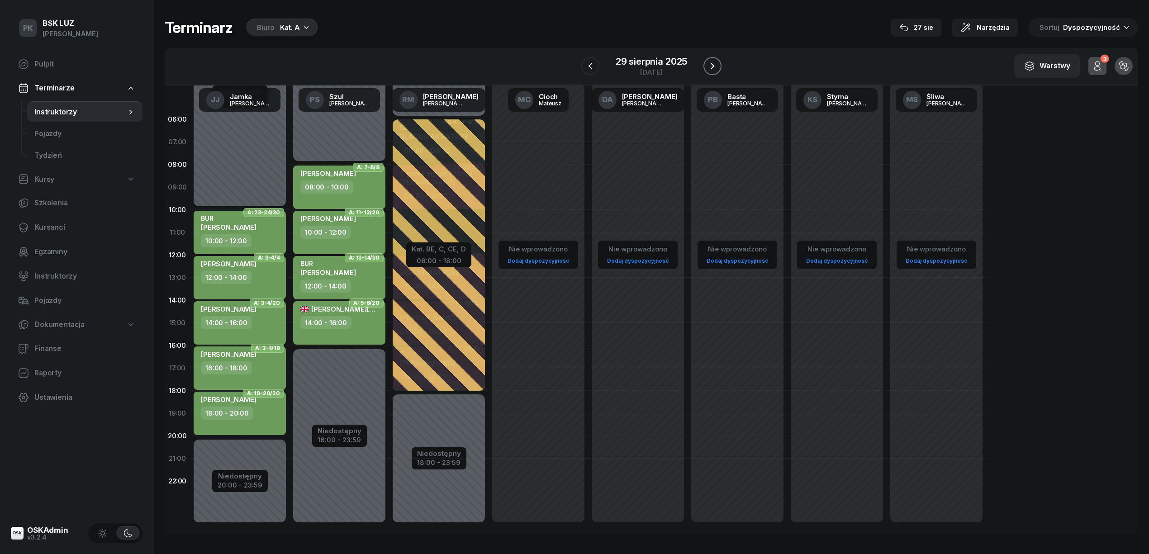
click at [709, 66] on icon "button" at bounding box center [712, 66] width 11 height 11
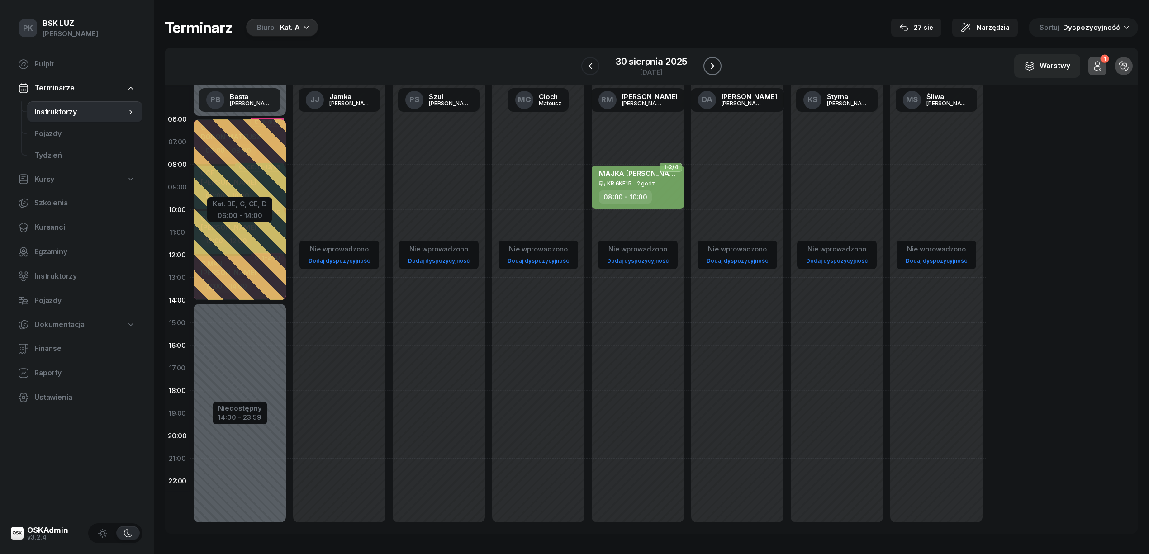
click at [709, 66] on icon "button" at bounding box center [712, 66] width 11 height 11
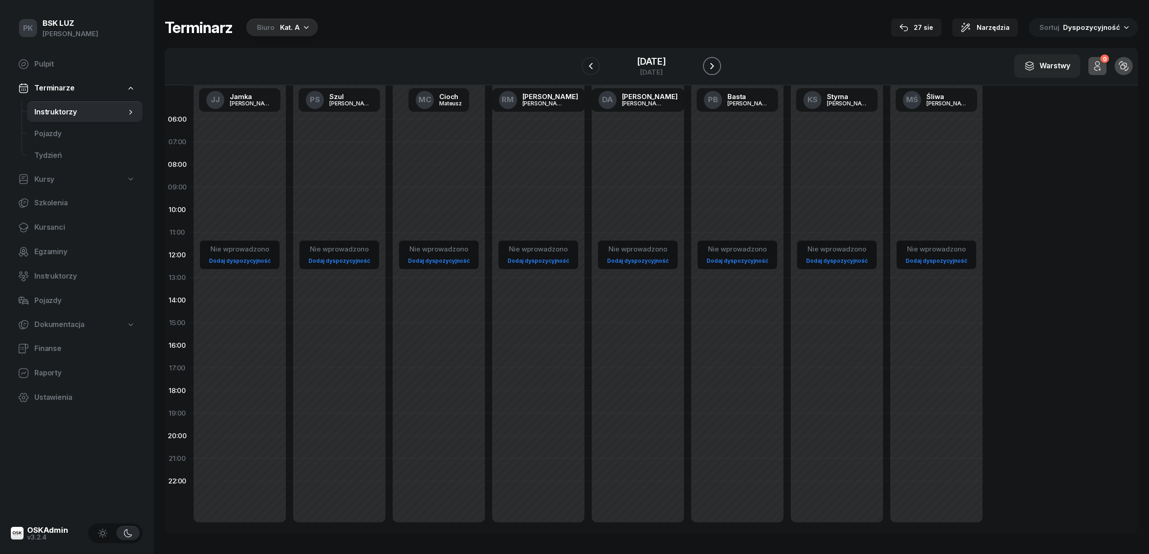
click at [709, 66] on icon "button" at bounding box center [712, 66] width 11 height 11
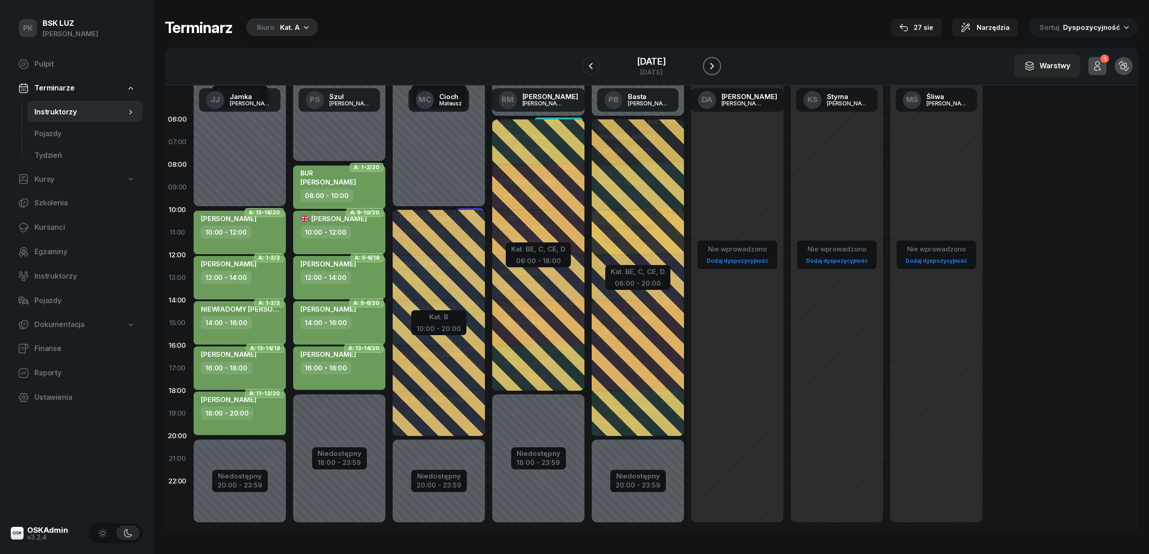
click at [708, 62] on icon "button" at bounding box center [712, 66] width 11 height 11
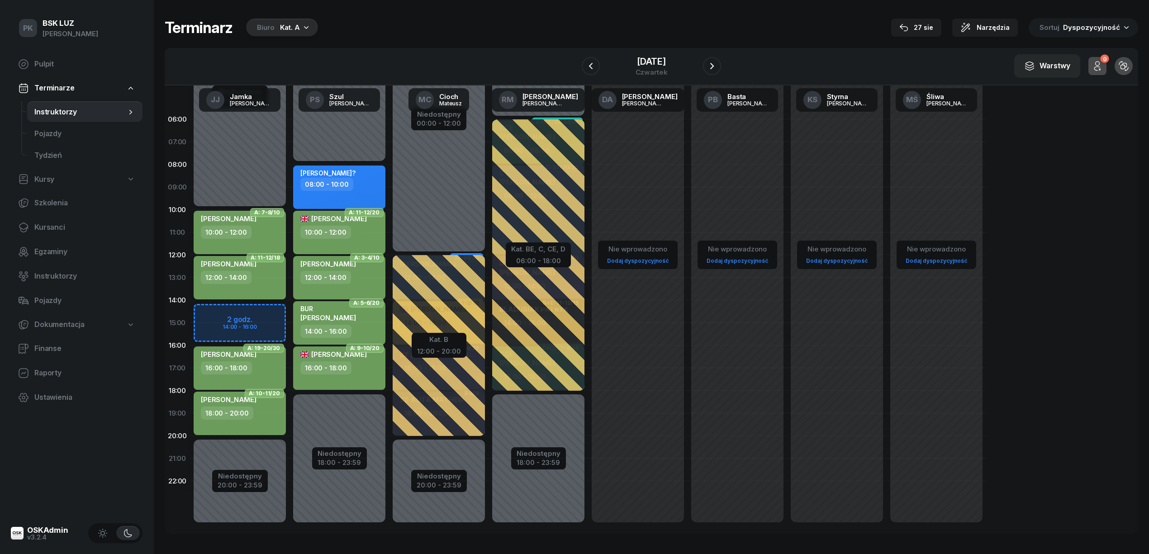
click at [266, 291] on div "MACIEJASZ KRZYSZTOF 12:00 - 14:00" at bounding box center [240, 277] width 92 height 43
select select "12"
select select "14"
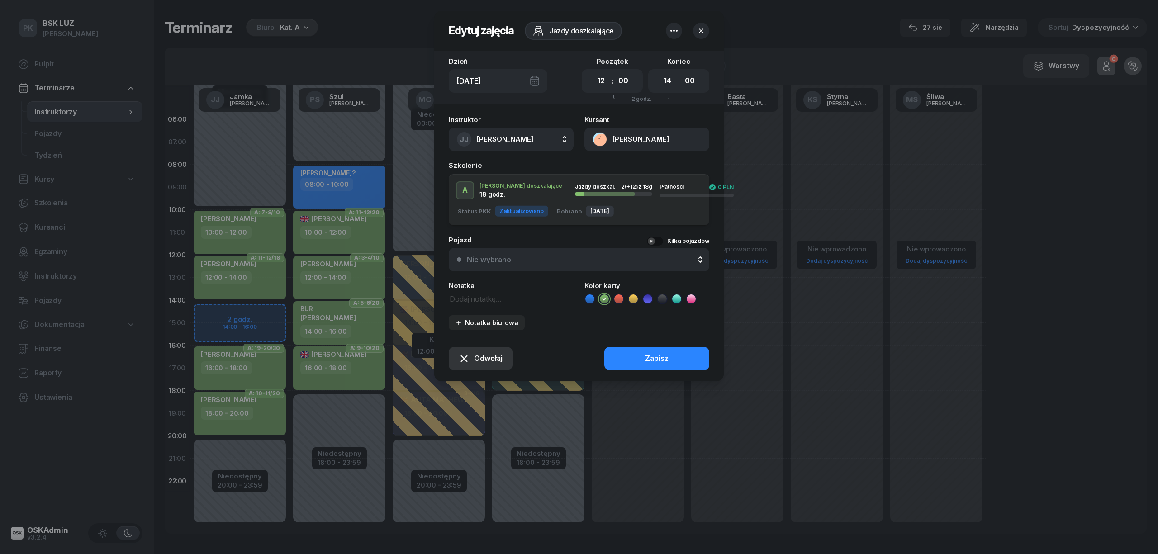
click at [480, 351] on button "Odwołaj" at bounding box center [481, 359] width 64 height 24
click at [476, 302] on div "Kursant odwołał" at bounding box center [464, 304] width 53 height 12
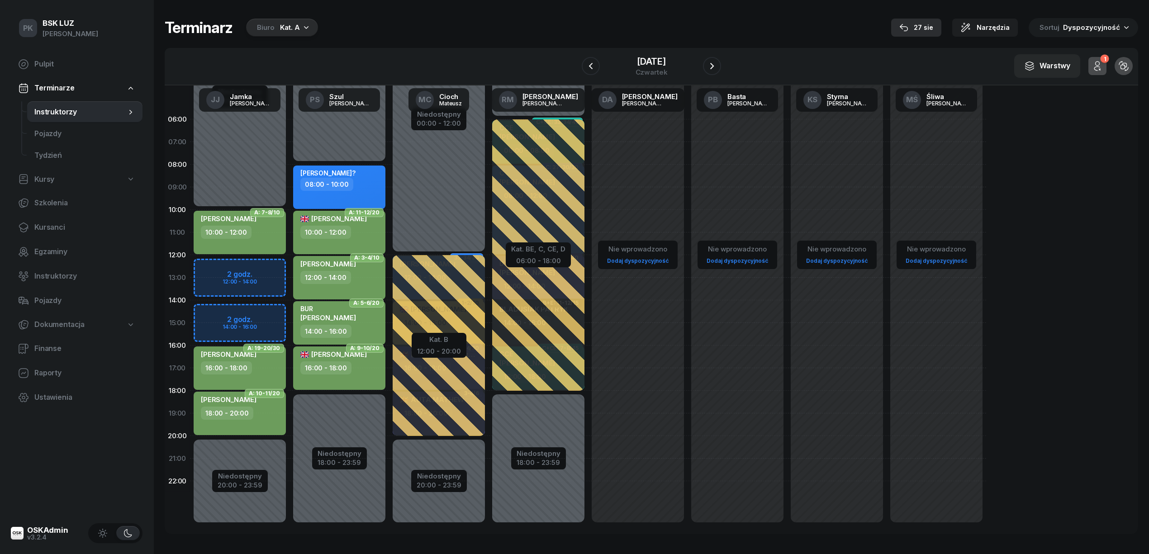
click at [908, 27] on icon "button" at bounding box center [903, 27] width 9 height 9
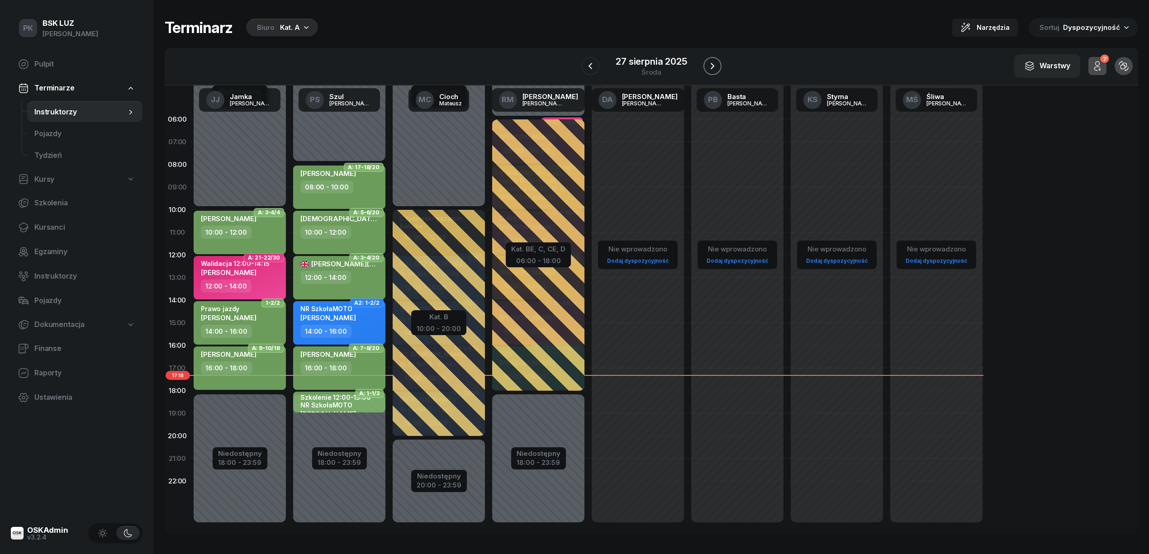
click at [713, 64] on icon "button" at bounding box center [712, 66] width 11 height 11
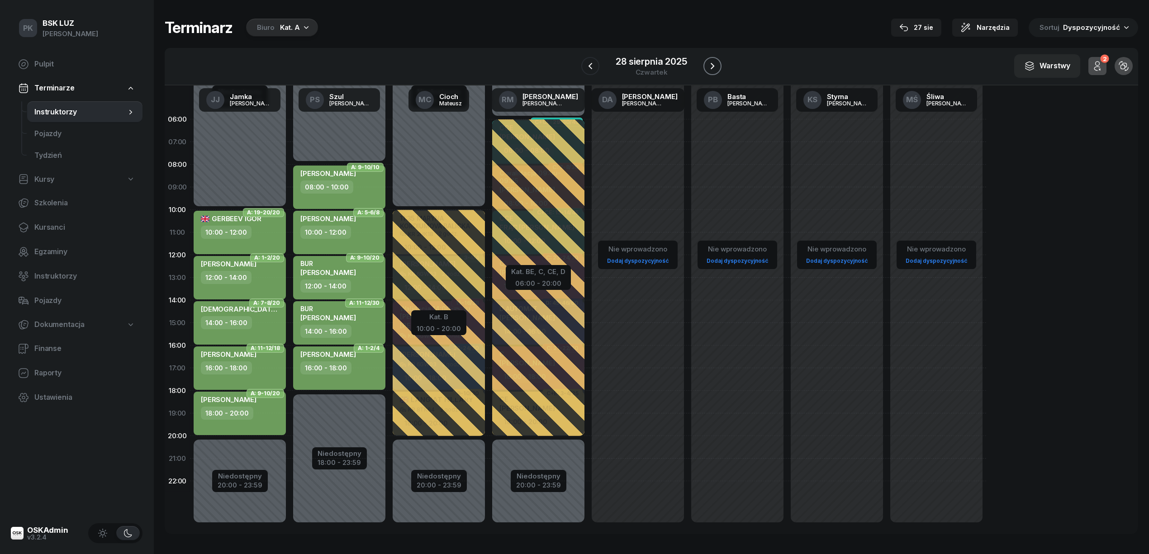
click at [715, 67] on icon "button" at bounding box center [712, 66] width 11 height 11
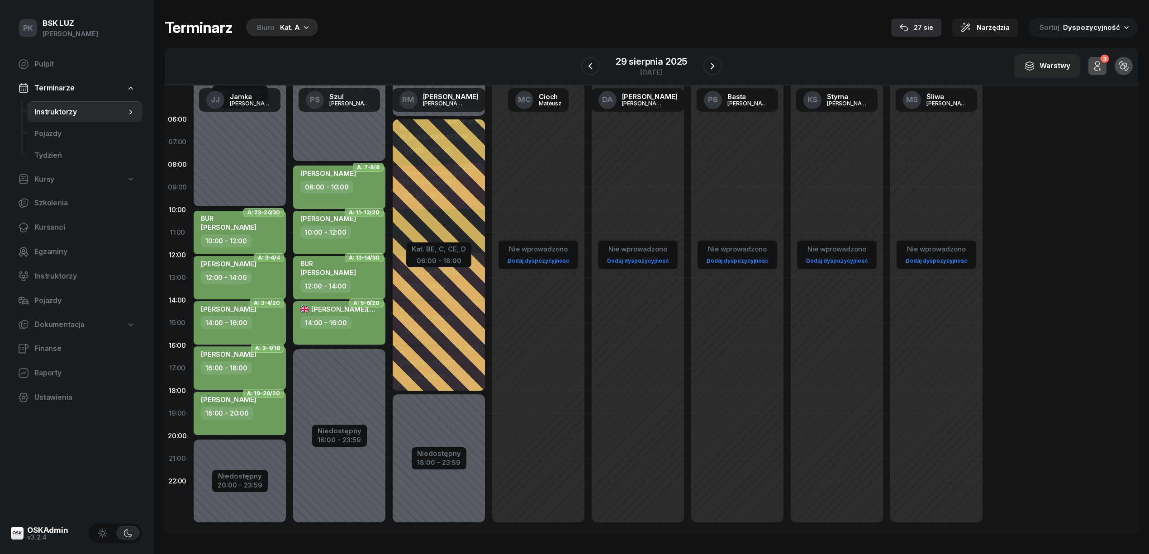
click at [908, 27] on icon "button" at bounding box center [903, 27] width 9 height 9
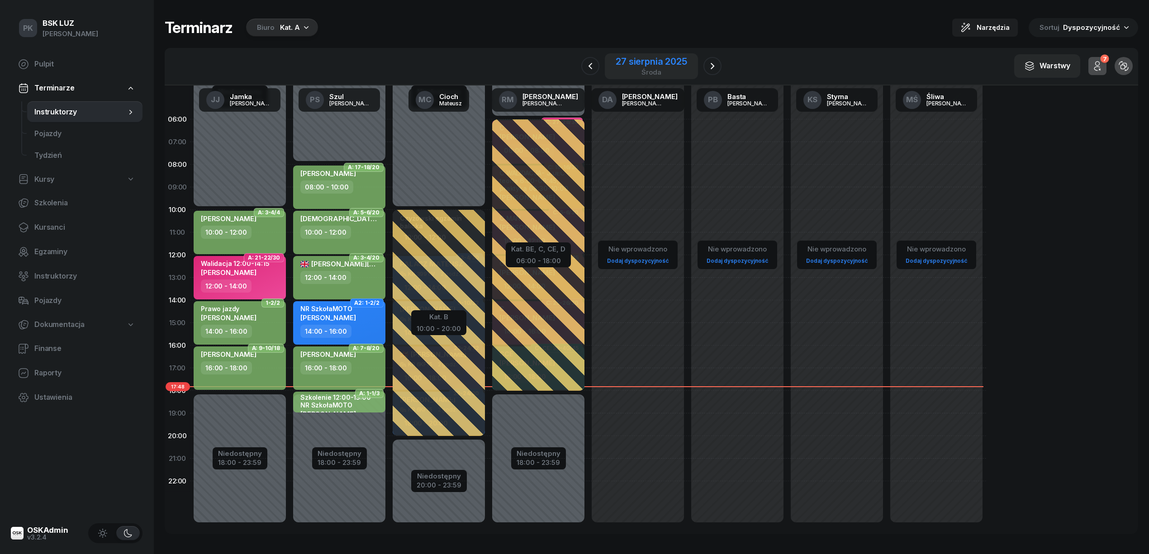
click at [656, 69] on div "środa" at bounding box center [651, 72] width 71 height 7
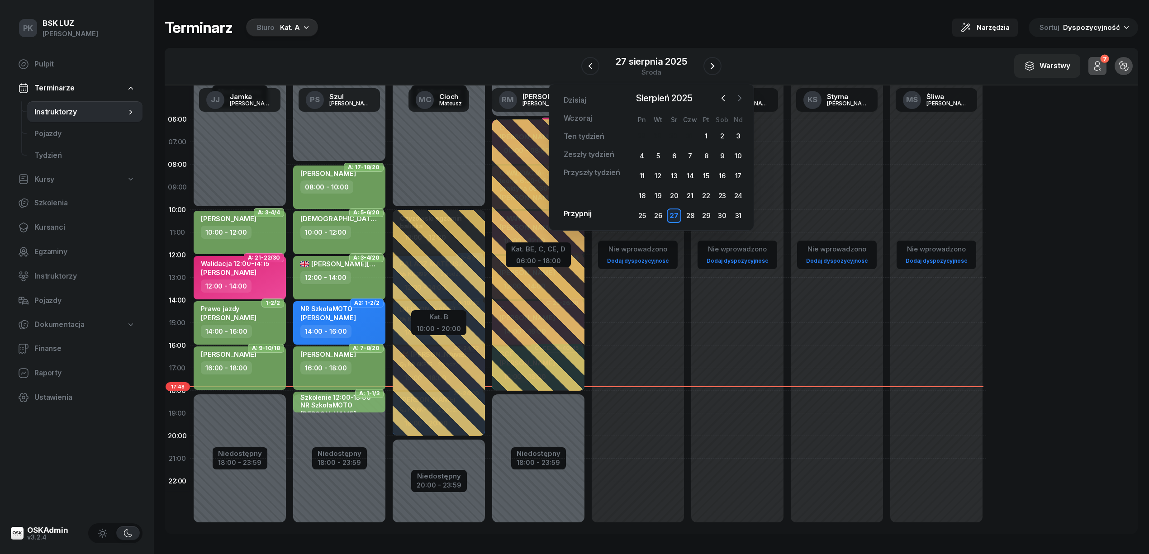
click at [736, 100] on icon "button" at bounding box center [739, 98] width 9 height 9
click at [705, 139] on div "5" at bounding box center [706, 136] width 14 height 14
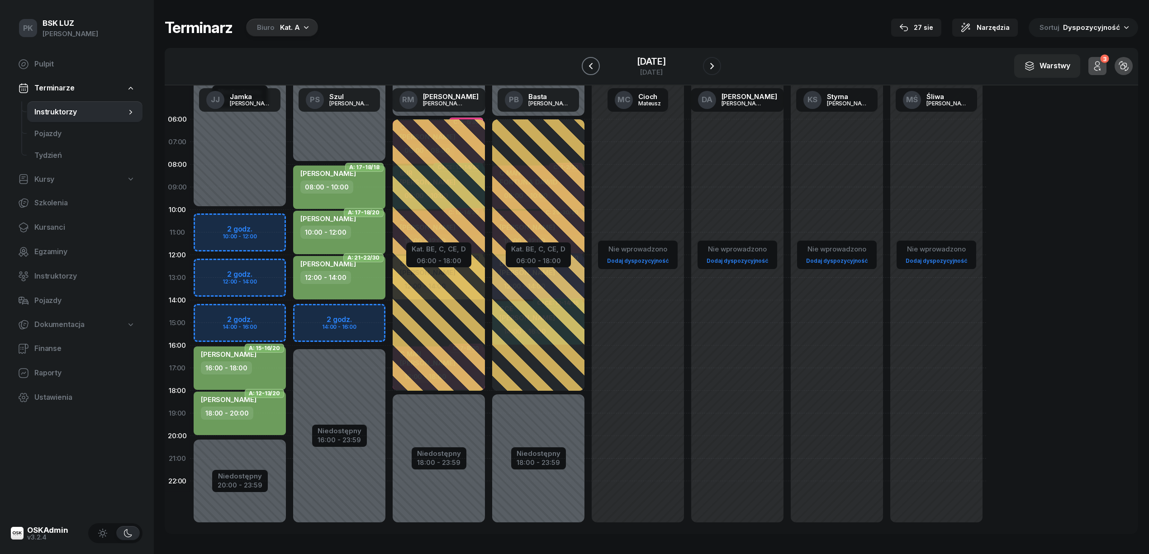
click at [592, 65] on icon "button" at bounding box center [590, 66] width 11 height 11
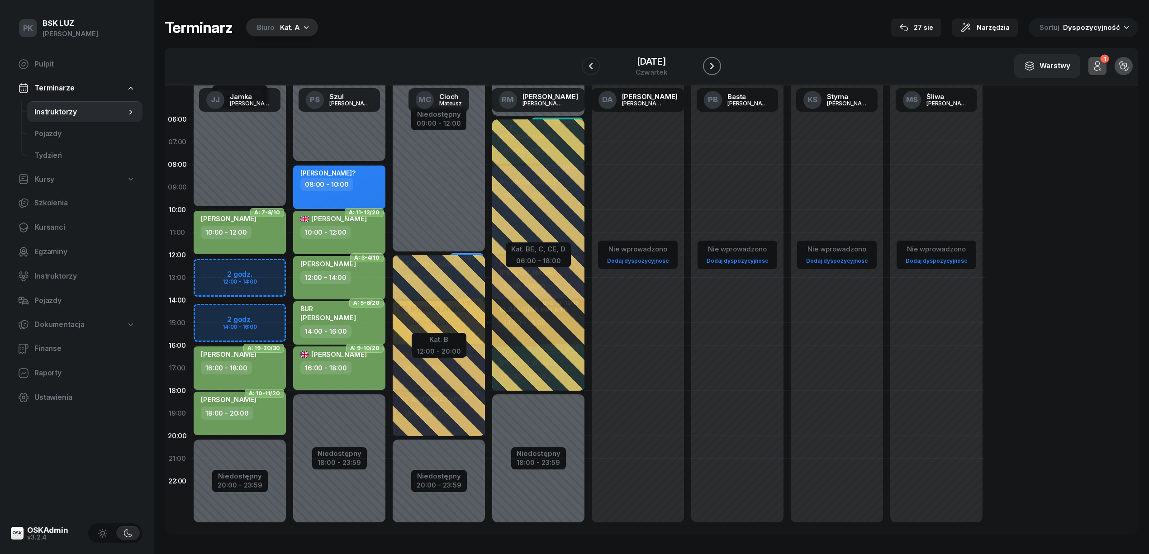
click at [707, 67] on icon "button" at bounding box center [712, 66] width 11 height 11
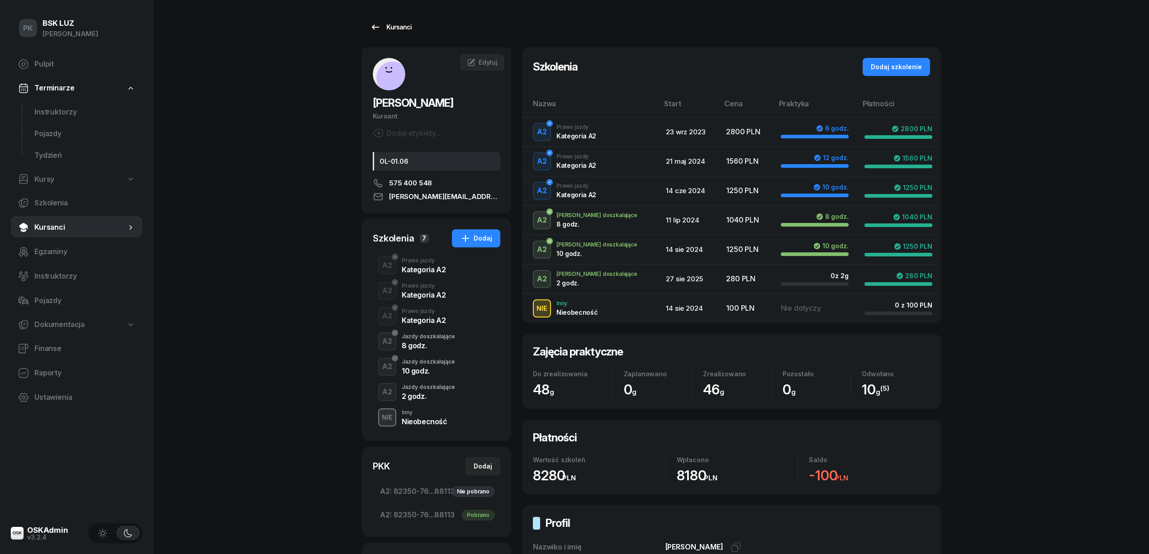
click at [393, 28] on div "Kursanci" at bounding box center [391, 27] width 42 height 11
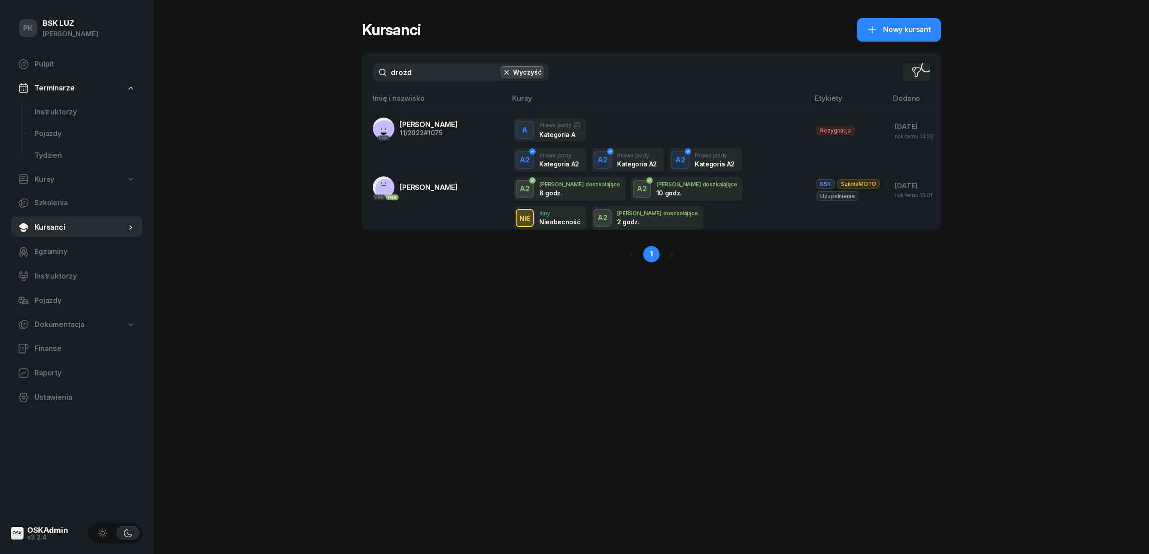
drag, startPoint x: 426, startPoint y: 76, endPoint x: 348, endPoint y: 80, distance: 77.9
click at [348, 80] on div "PK BSK [PERSON_NAME] Pulpit Terminarze Instruktorzy Pojazdy Tydzień Kursy Szkol…" at bounding box center [574, 277] width 1149 height 554
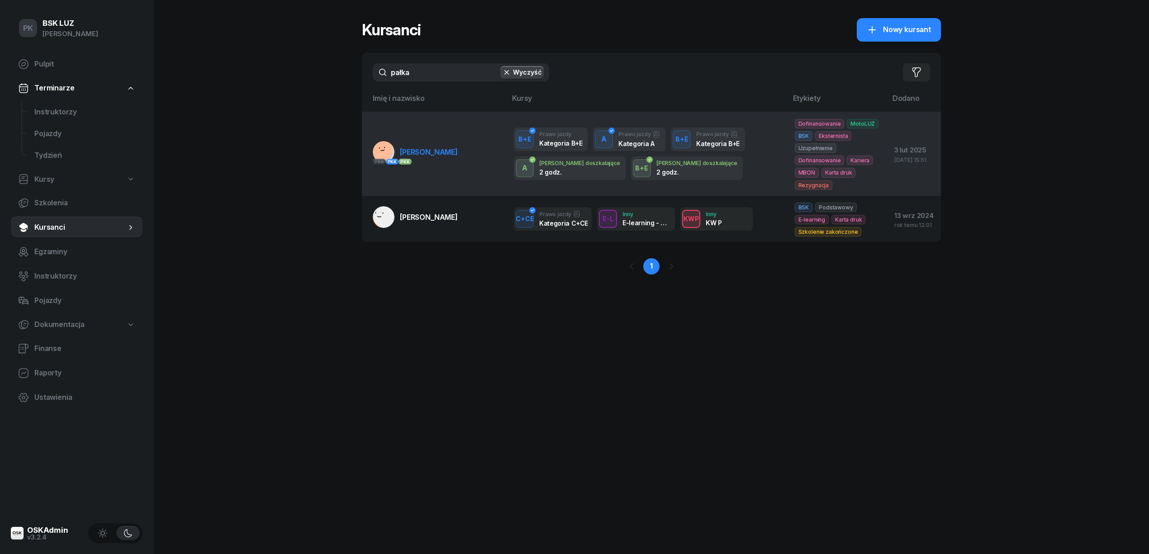
type input "pałka"
click at [437, 165] on td "PKK PKK PKK [PERSON_NAME]" at bounding box center [434, 154] width 145 height 84
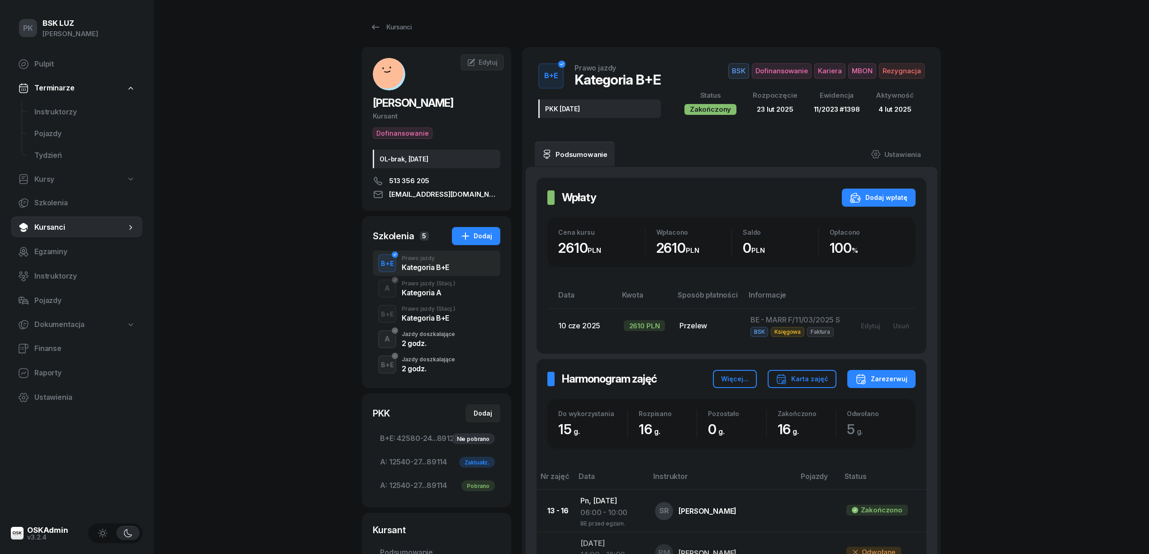
click at [430, 341] on div "2 godz." at bounding box center [428, 343] width 53 height 7
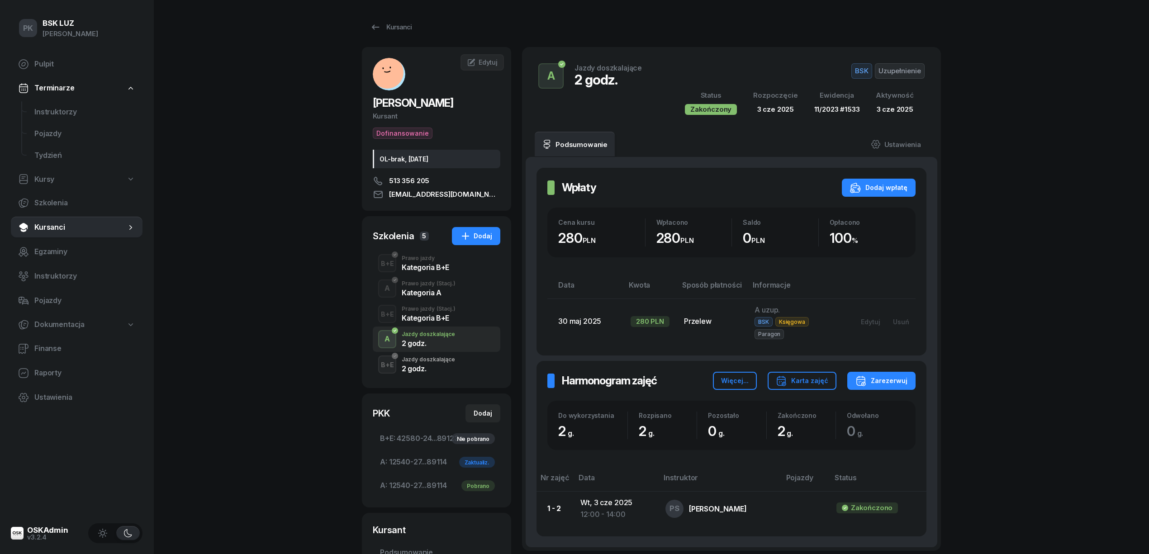
click at [429, 369] on div "2 godz." at bounding box center [428, 368] width 53 height 7
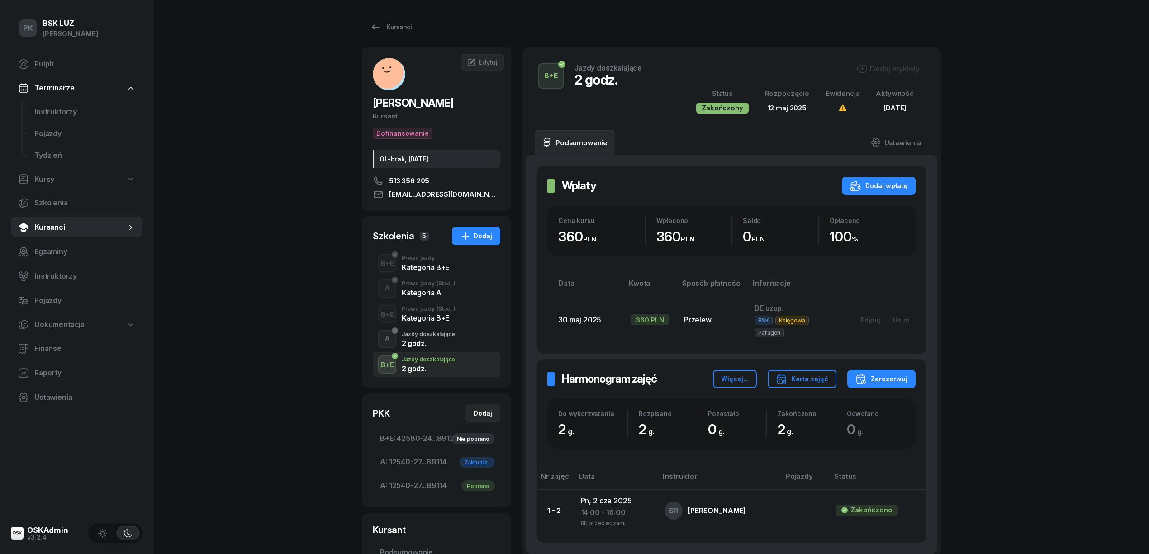
click at [432, 348] on div "A Jazdy doszkalające 2 godz." at bounding box center [437, 339] width 128 height 25
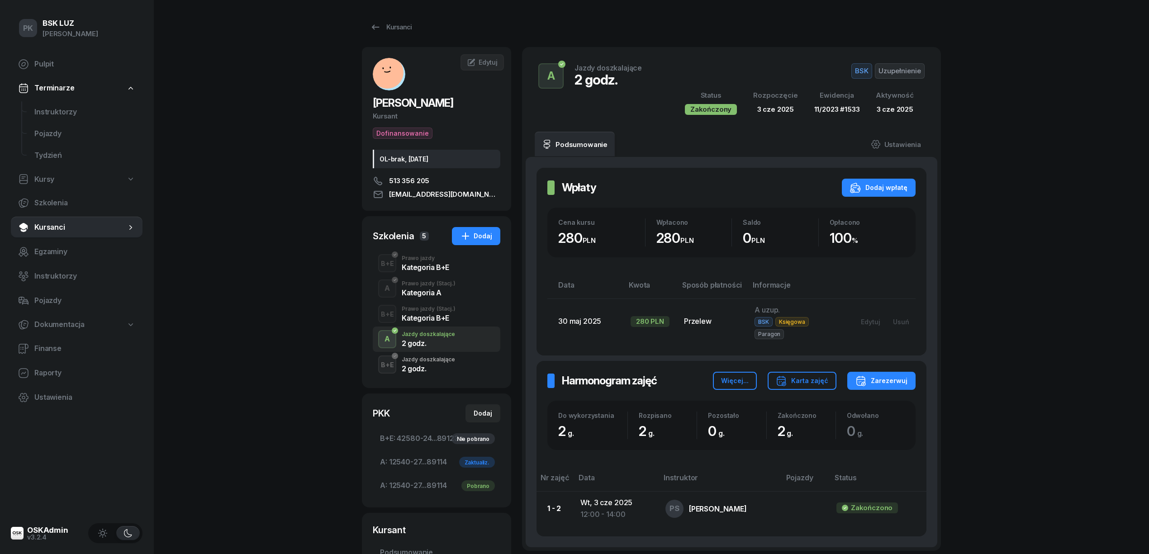
click at [432, 367] on div "2 godz." at bounding box center [428, 368] width 53 height 7
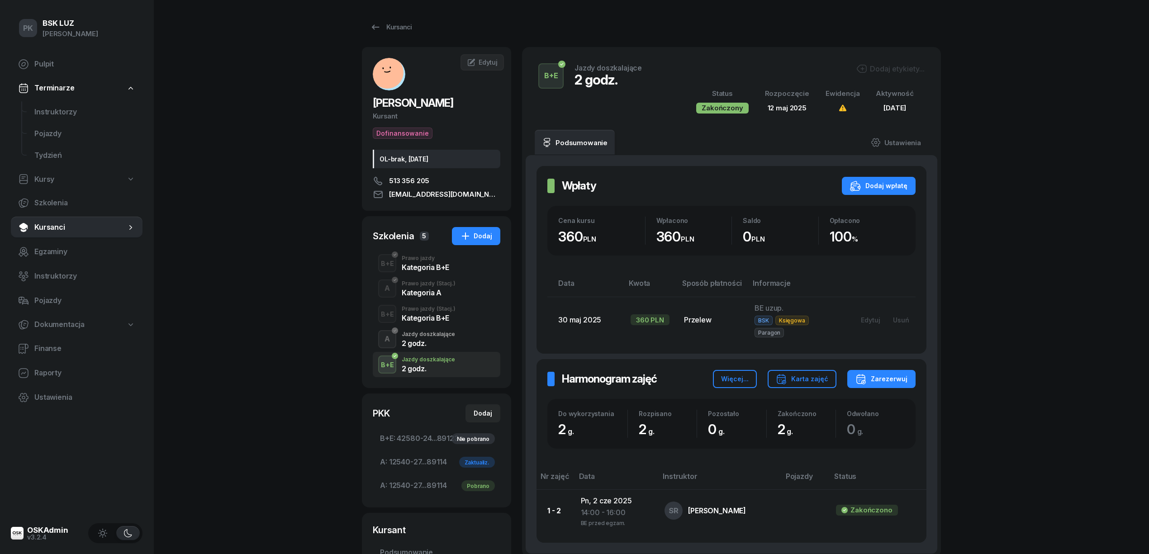
click at [878, 63] on div "Dodaj etykiety..." at bounding box center [890, 68] width 68 height 11
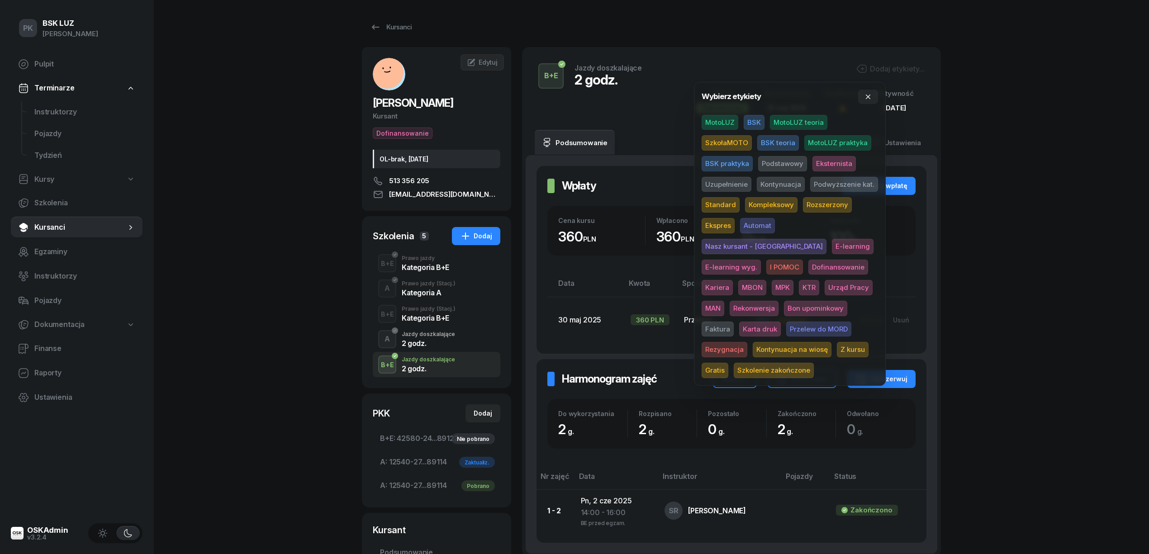
click at [752, 123] on span "BSK" at bounding box center [754, 122] width 21 height 15
click at [726, 183] on span "Uzupełnienie" at bounding box center [727, 185] width 50 height 15
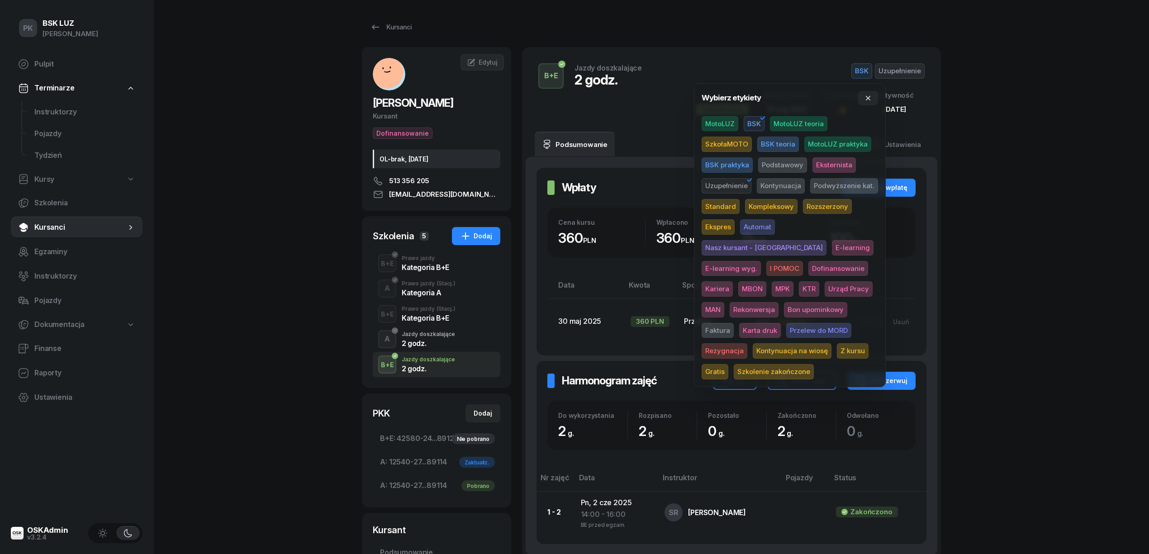
click at [981, 176] on div "PK BSK [PERSON_NAME] Pulpit Terminarze Instruktorzy Pojazdy Tydzień Kursy Szkol…" at bounding box center [574, 353] width 1149 height 707
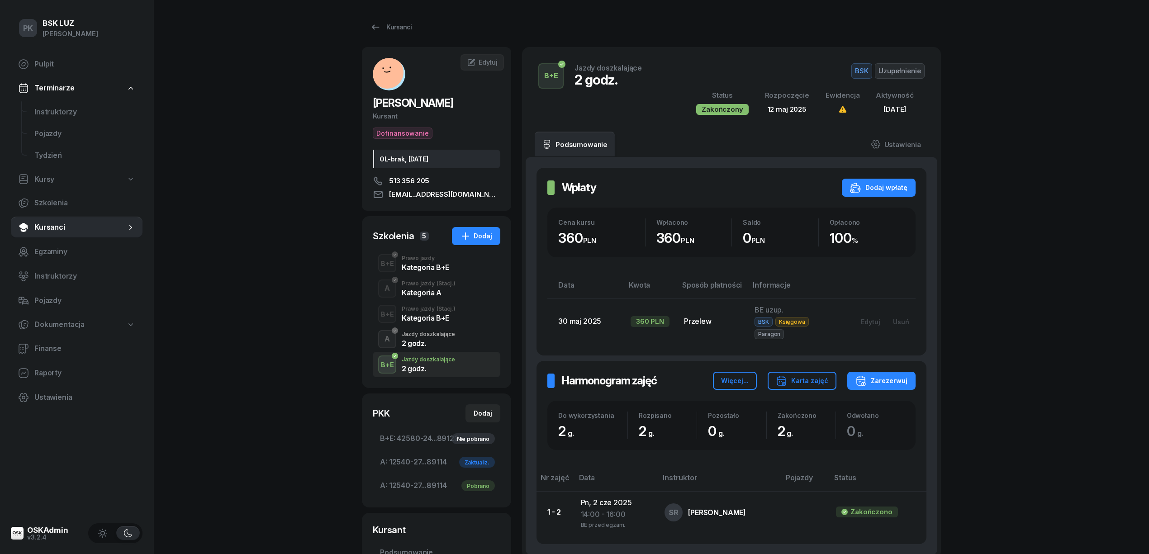
click at [424, 338] on div "2 godz." at bounding box center [428, 342] width 53 height 10
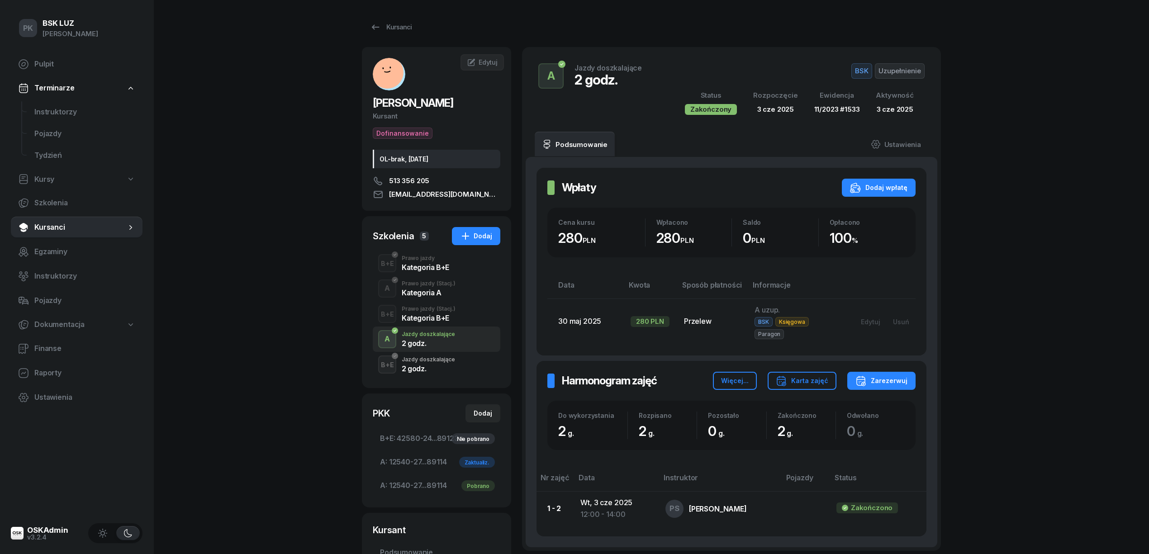
click at [428, 291] on div "Kategoria A" at bounding box center [429, 292] width 54 height 7
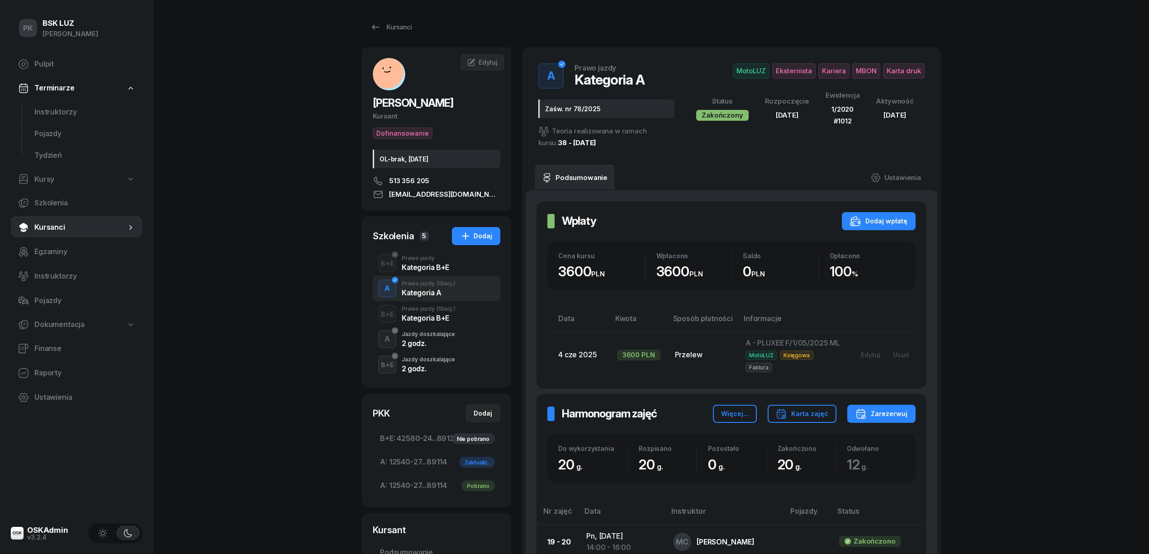
click at [435, 332] on div "Jazdy doszkalające" at bounding box center [428, 334] width 53 height 5
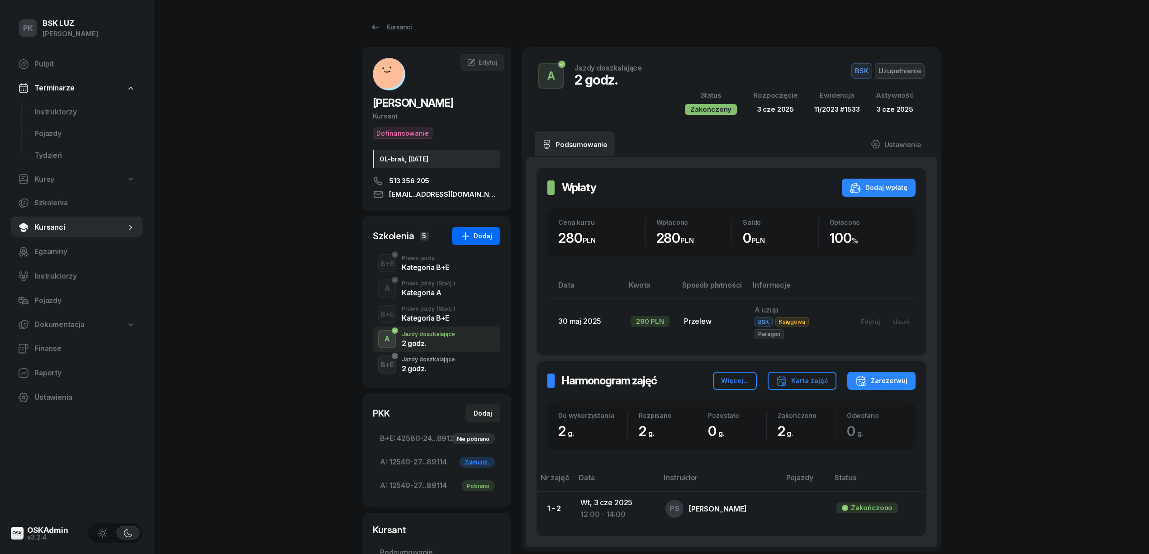
click at [485, 232] on div "Dodaj" at bounding box center [476, 236] width 32 height 11
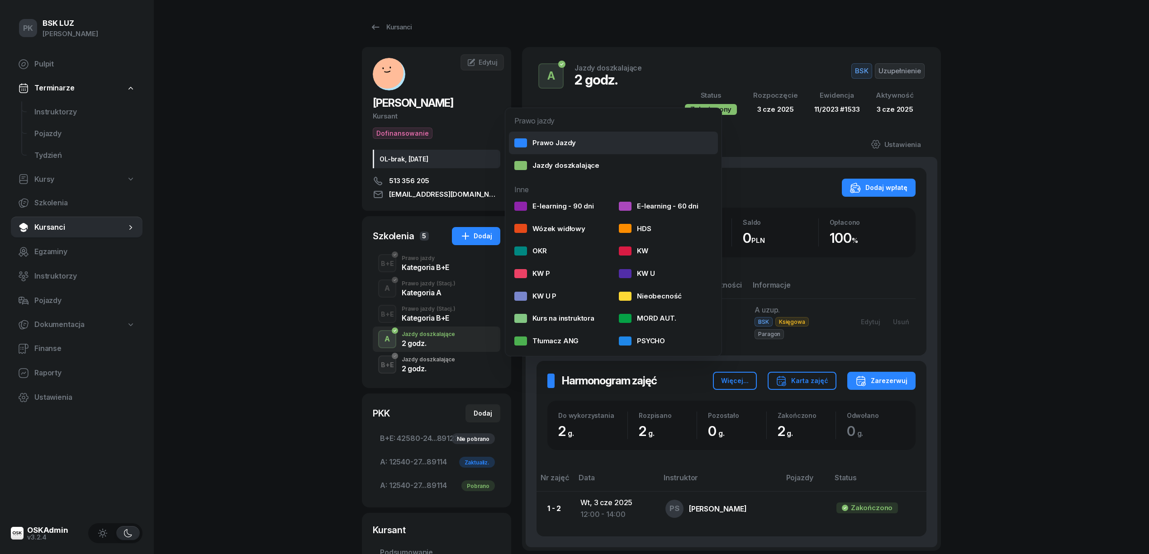
click at [542, 138] on div "Prawo Jazdy" at bounding box center [545, 143] width 62 height 12
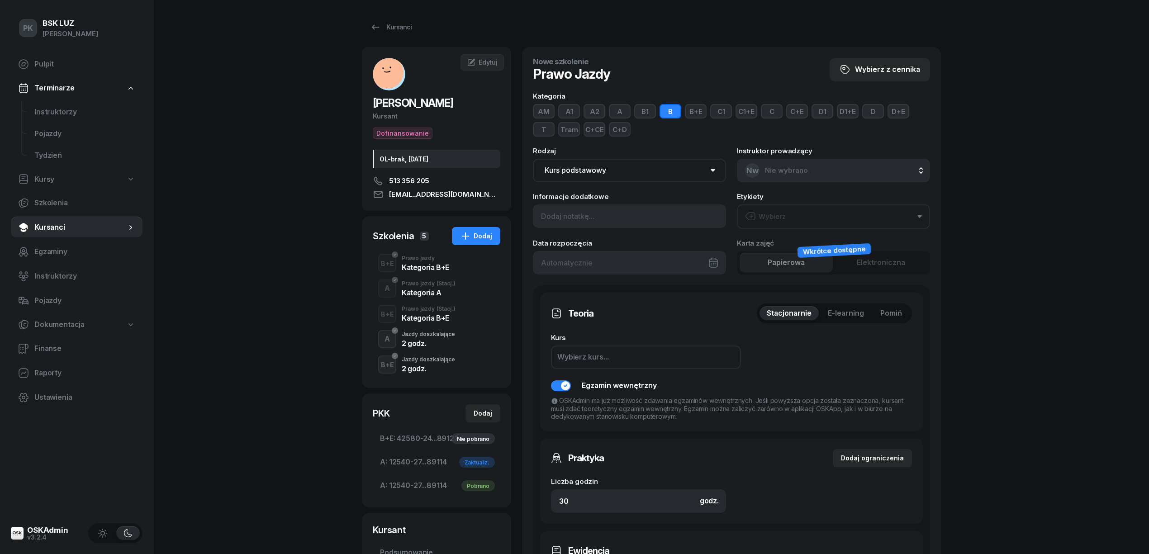
click at [620, 109] on button "A" at bounding box center [620, 111] width 22 height 14
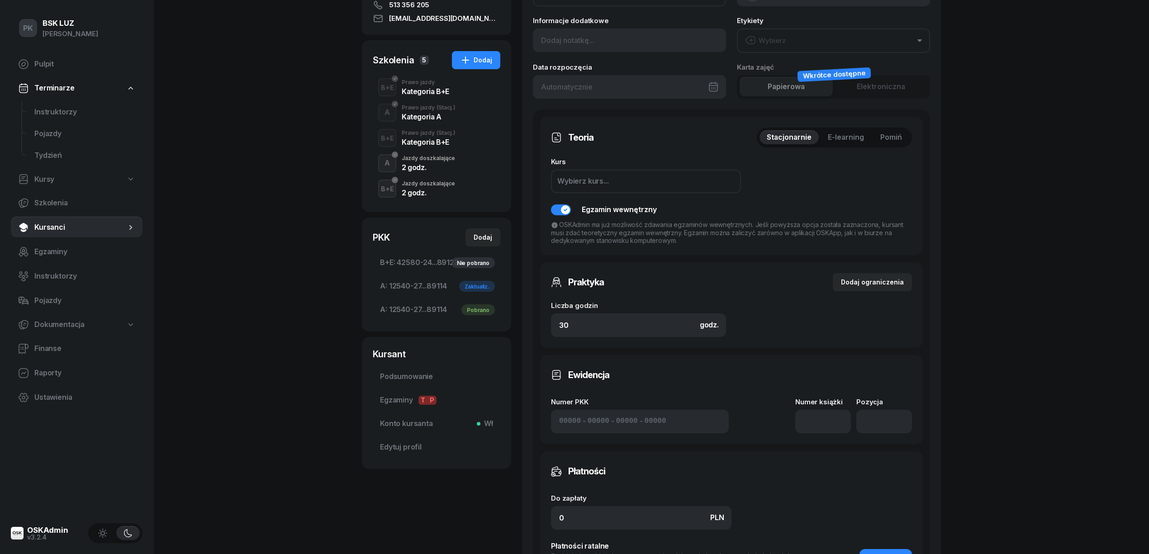
scroll to position [181, 0]
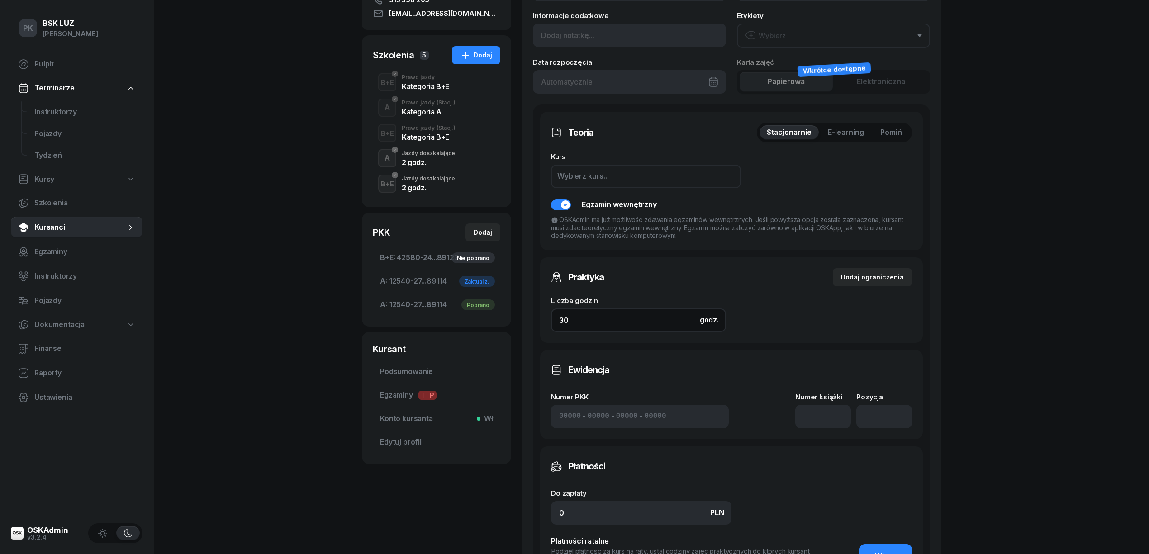
drag, startPoint x: 576, startPoint y: 325, endPoint x: 540, endPoint y: 324, distance: 36.2
click at [540, 324] on div "Praktyka Dodaj ograniczenia Liczba godzin godz. 30 Ograniczenia zajęć praktyczn…" at bounding box center [731, 299] width 383 height 85
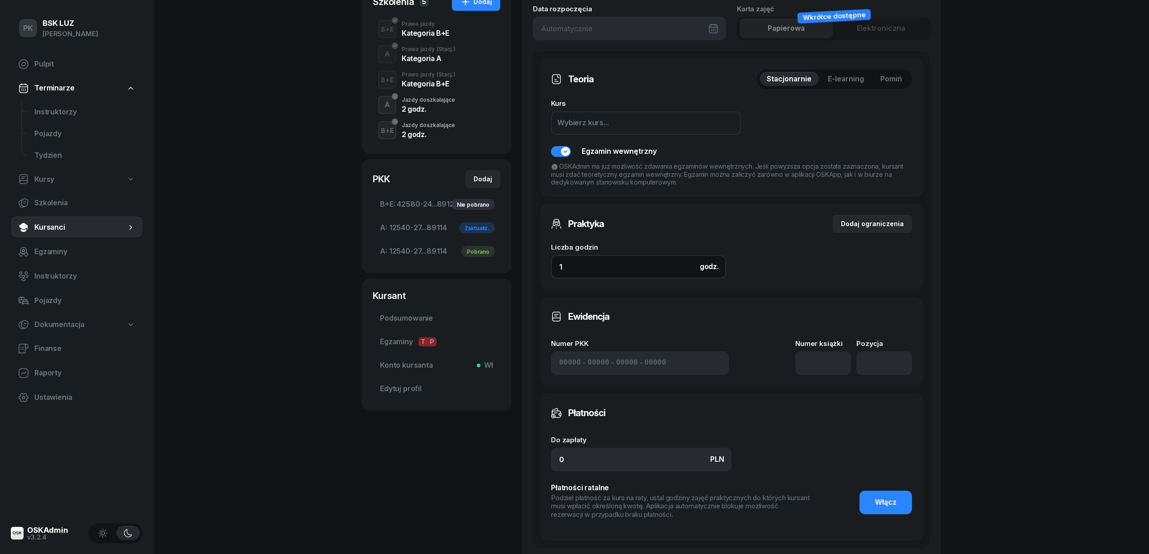
scroll to position [301, 0]
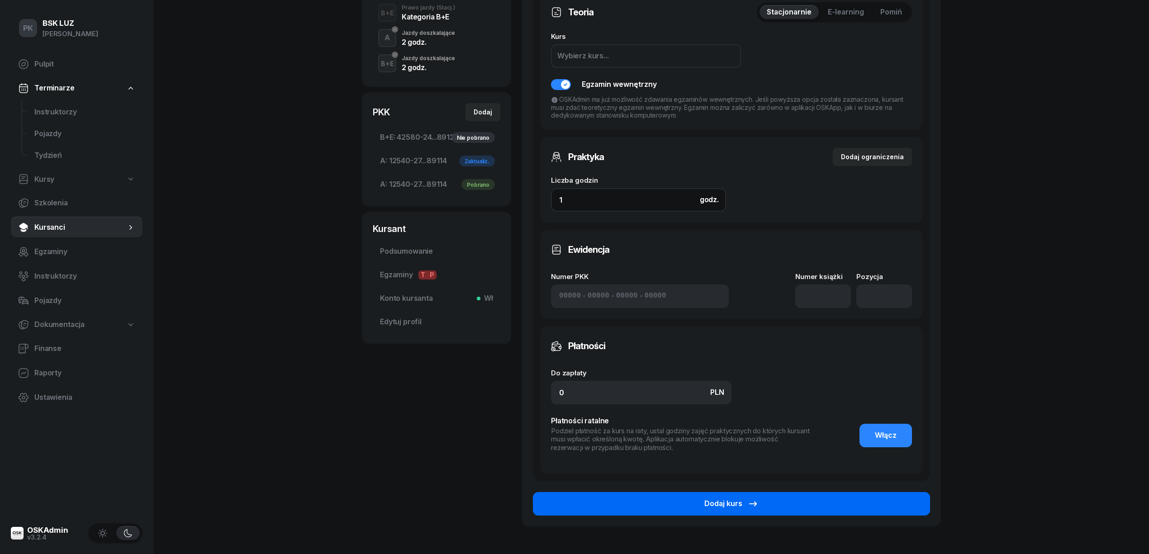
type input "1"
click at [637, 498] on button "Dodaj kurs" at bounding box center [731, 504] width 397 height 24
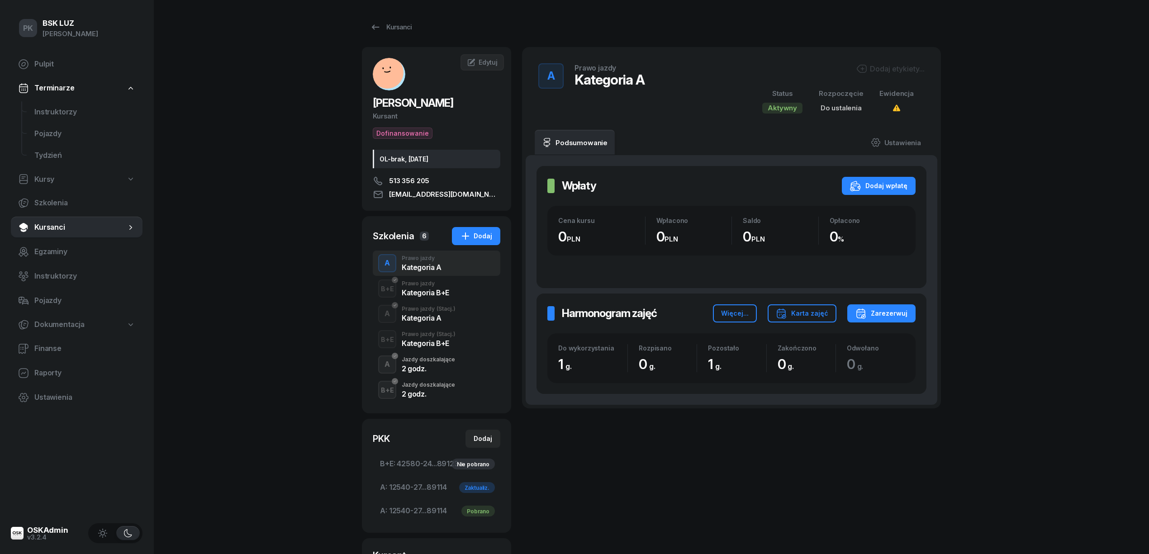
click at [907, 64] on div "Dodaj etykiety..." at bounding box center [890, 68] width 68 height 11
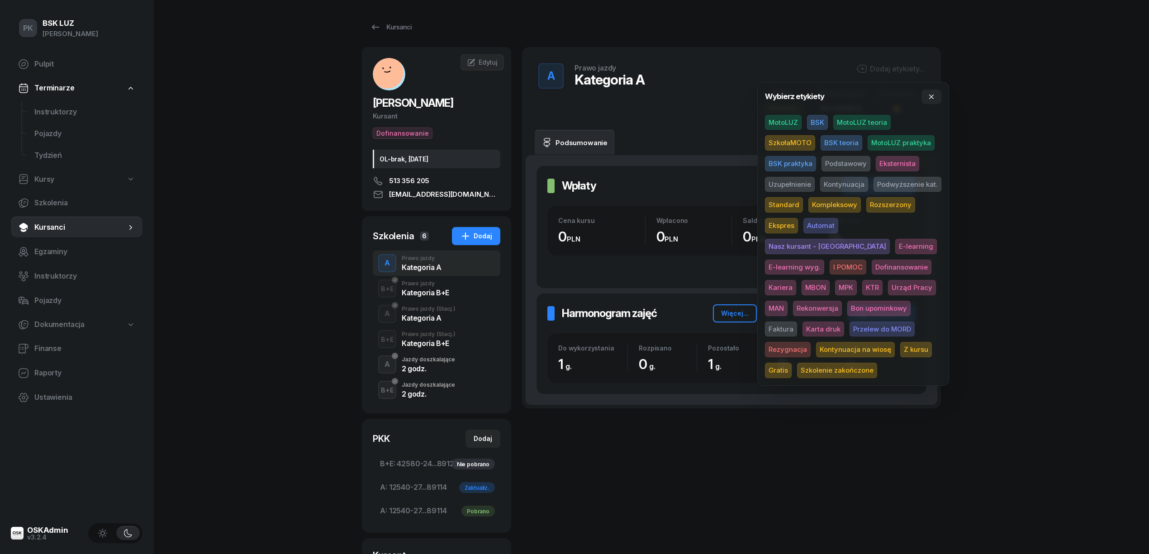
click at [804, 140] on span "SzkołaMOTO" at bounding box center [790, 142] width 50 height 15
click at [793, 180] on span "Uzupełnienie" at bounding box center [790, 185] width 50 height 15
click at [1049, 174] on div "PK BSK [PERSON_NAME] Pulpit Terminarze Instruktorzy Pojazdy Tydzień Kursy Szkol…" at bounding box center [574, 366] width 1149 height 732
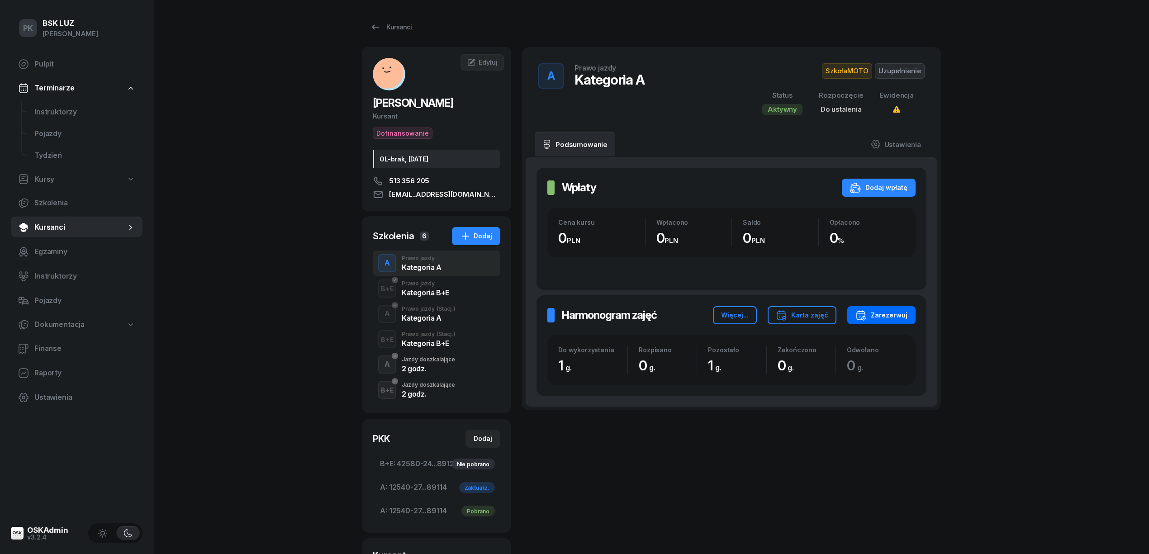
click at [882, 313] on div "Zarezerwuj" at bounding box center [881, 315] width 52 height 11
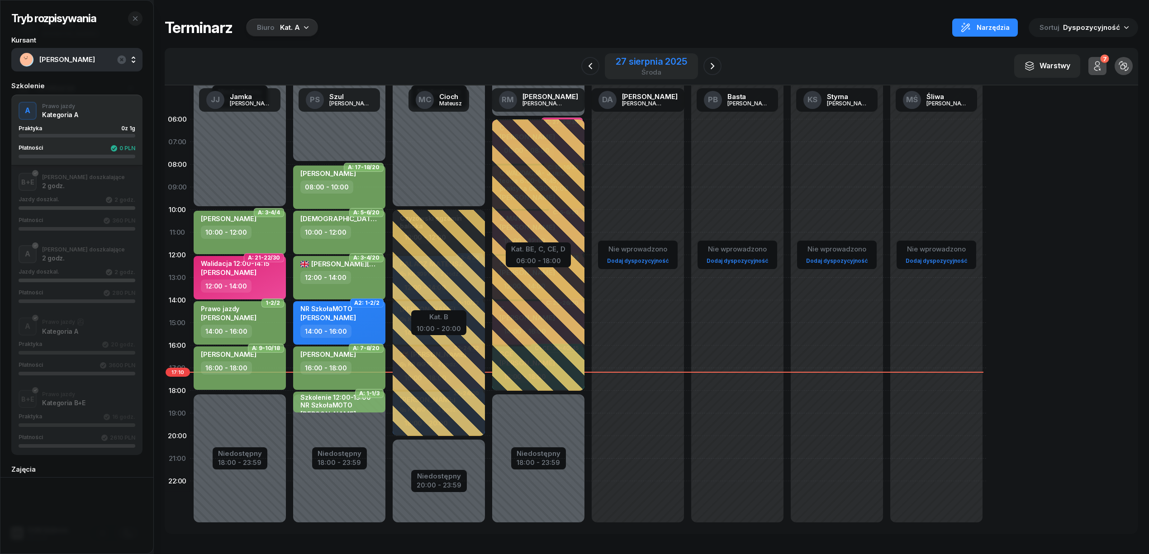
click at [675, 63] on div "27 sierpnia 2025" at bounding box center [651, 61] width 71 height 9
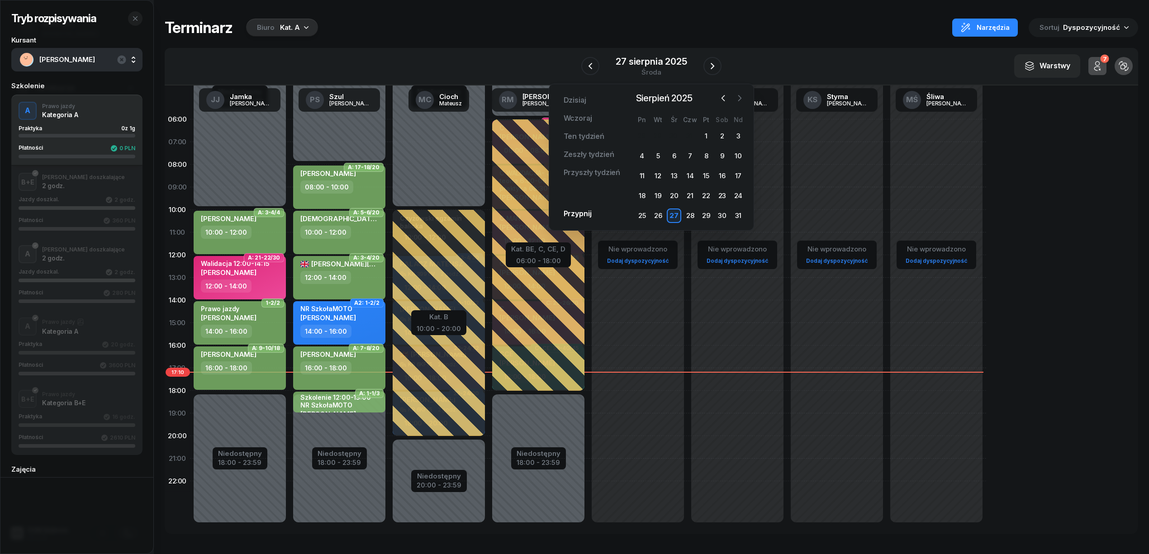
click at [742, 100] on icon "button" at bounding box center [739, 98] width 9 height 9
click at [742, 98] on icon "button" at bounding box center [739, 98] width 9 height 9
drag, startPoint x: 722, startPoint y: 99, endPoint x: 707, endPoint y: 106, distance: 17.0
click at [722, 98] on icon "button" at bounding box center [723, 98] width 9 height 9
click at [644, 135] on div "1" at bounding box center [642, 136] width 14 height 14
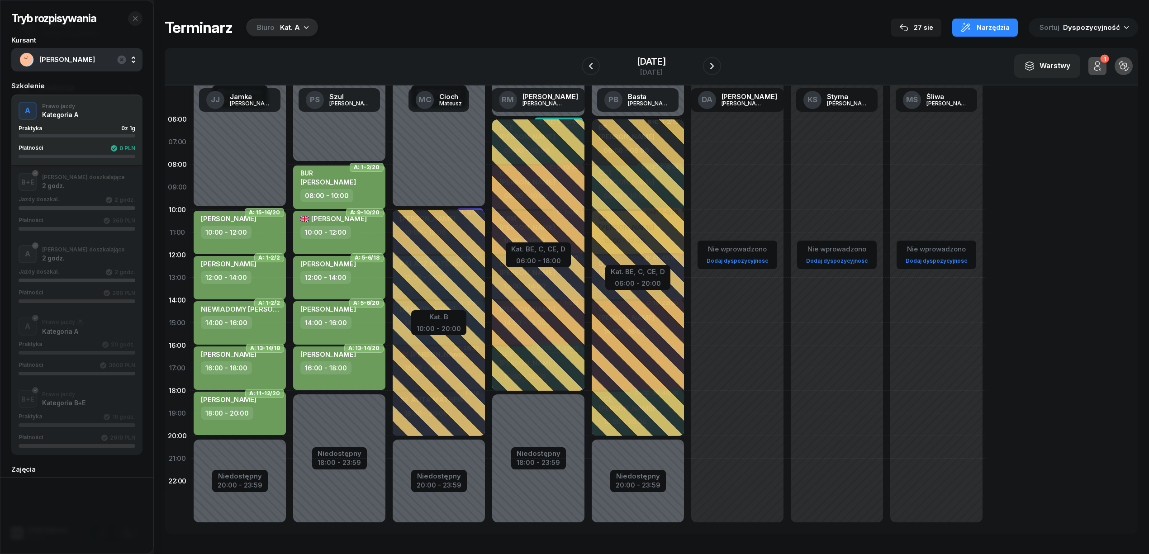
click at [389, 147] on div "Niedostępny 00:00 - 08:00 Niedostępny 18:00 - 23:59 A: 1-2/20 [PERSON_NAME] 08:…" at bounding box center [439, 323] width 100 height 430
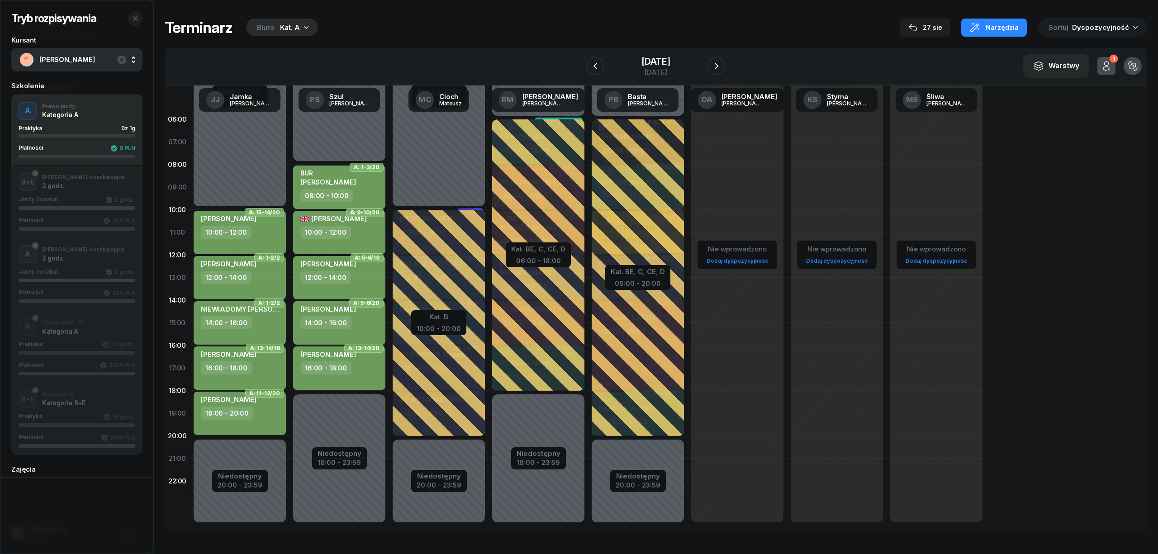
select select "07"
select select "08"
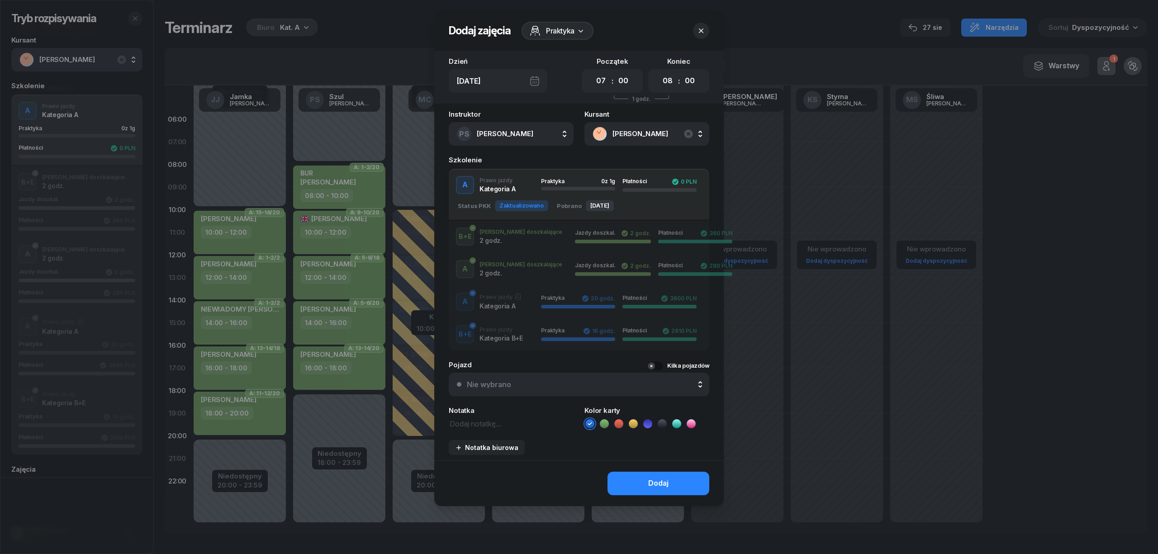
click at [601, 424] on icon at bounding box center [604, 423] width 9 height 9
click at [628, 474] on button "Dodaj" at bounding box center [658, 484] width 102 height 24
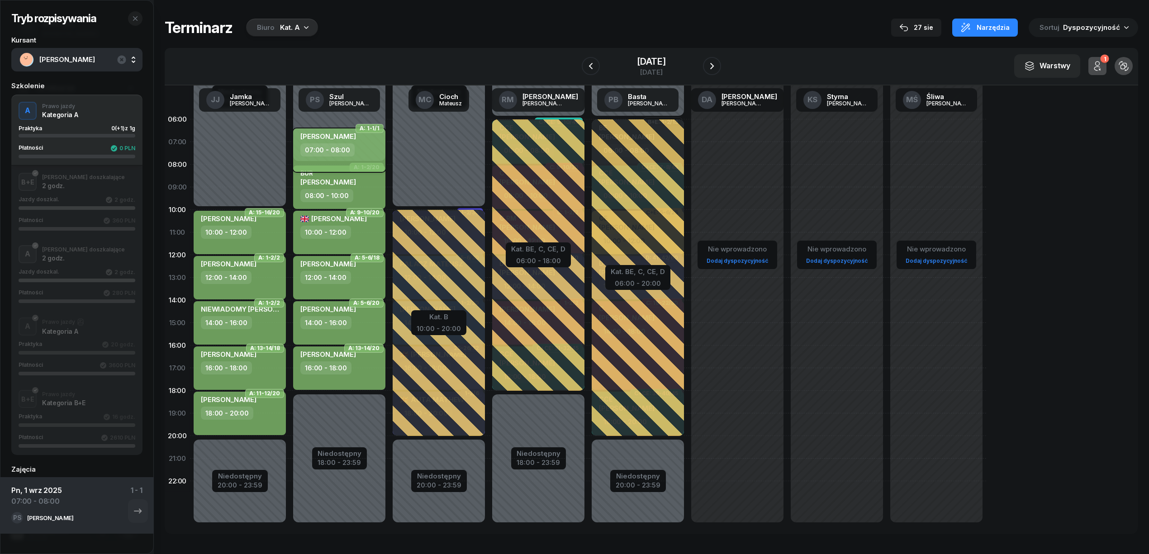
click at [337, 154] on div "07:00 - 08:00" at bounding box center [327, 149] width 54 height 13
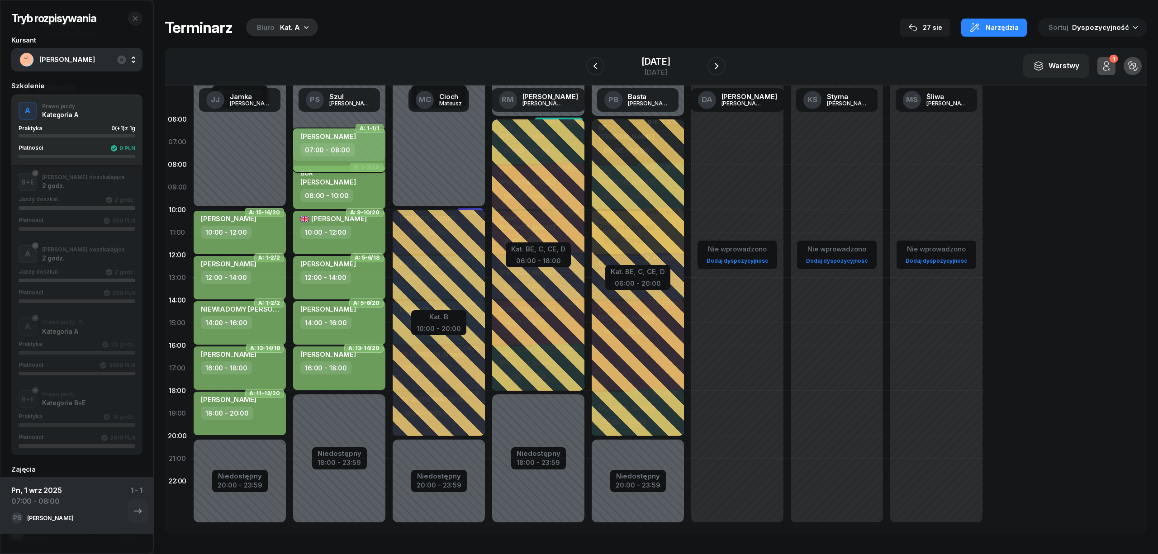
select select "07"
select select "08"
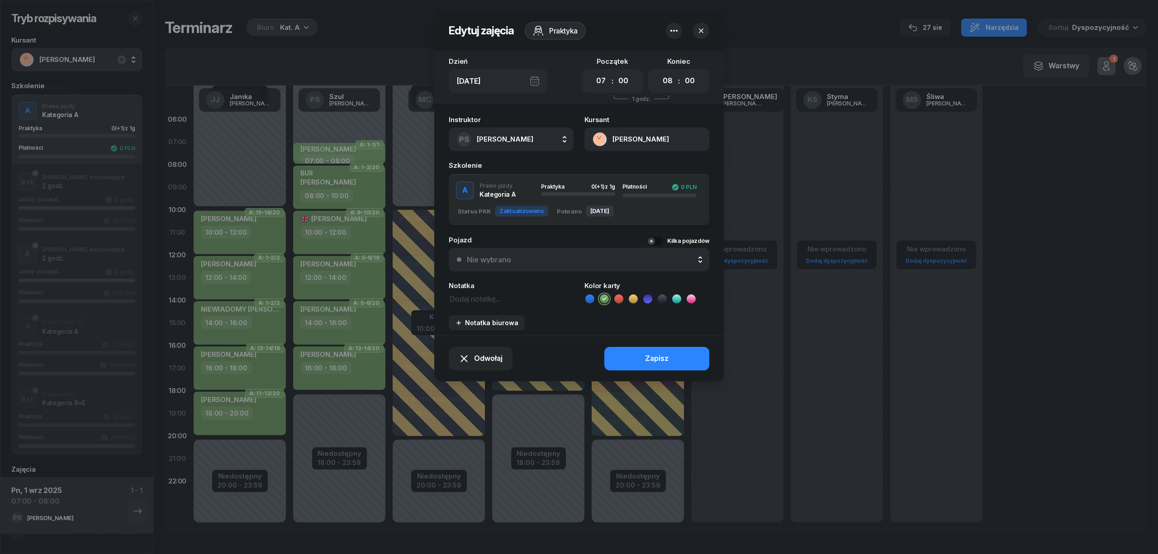
click at [473, 293] on textarea at bounding box center [511, 299] width 125 height 12
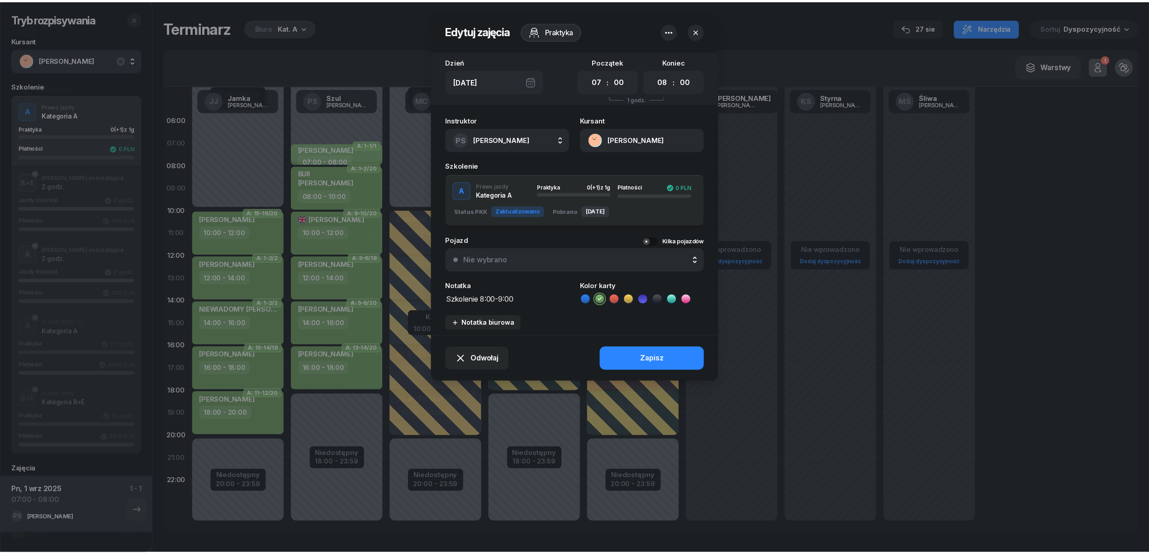
scroll to position [0, 0]
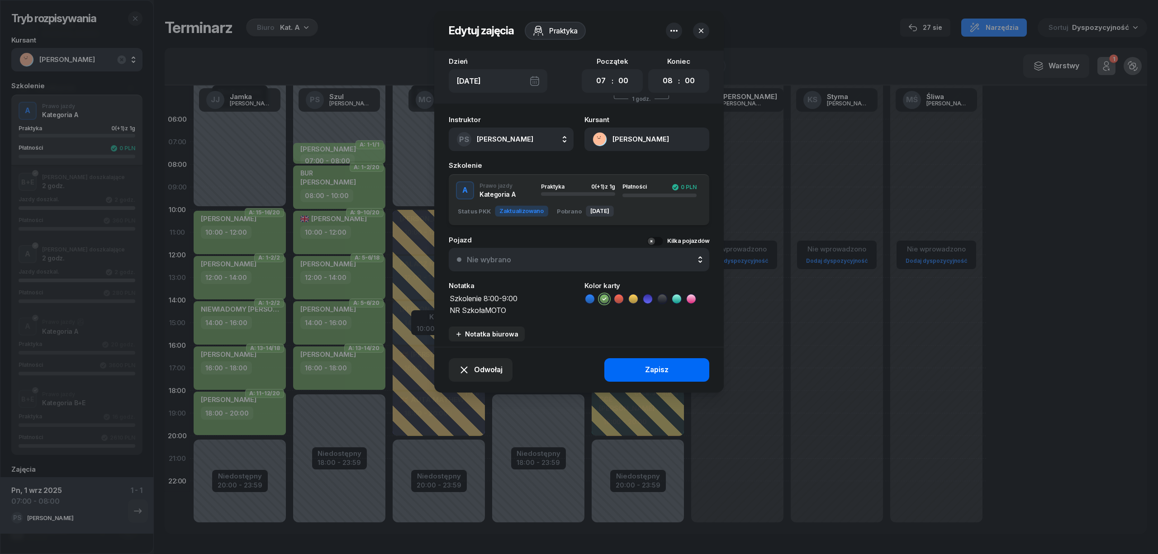
type textarea "Szkolenie 8:00-9:00 NR SzkołaMOTO"
click at [659, 370] on div "Zapisz" at bounding box center [657, 370] width 24 height 12
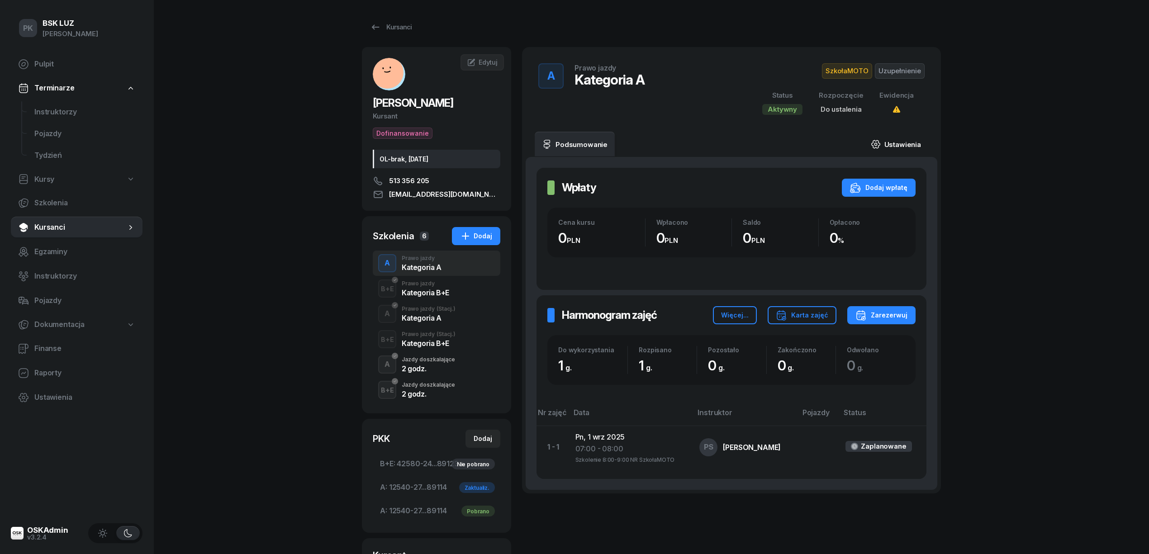
click at [881, 147] on icon at bounding box center [876, 144] width 10 height 10
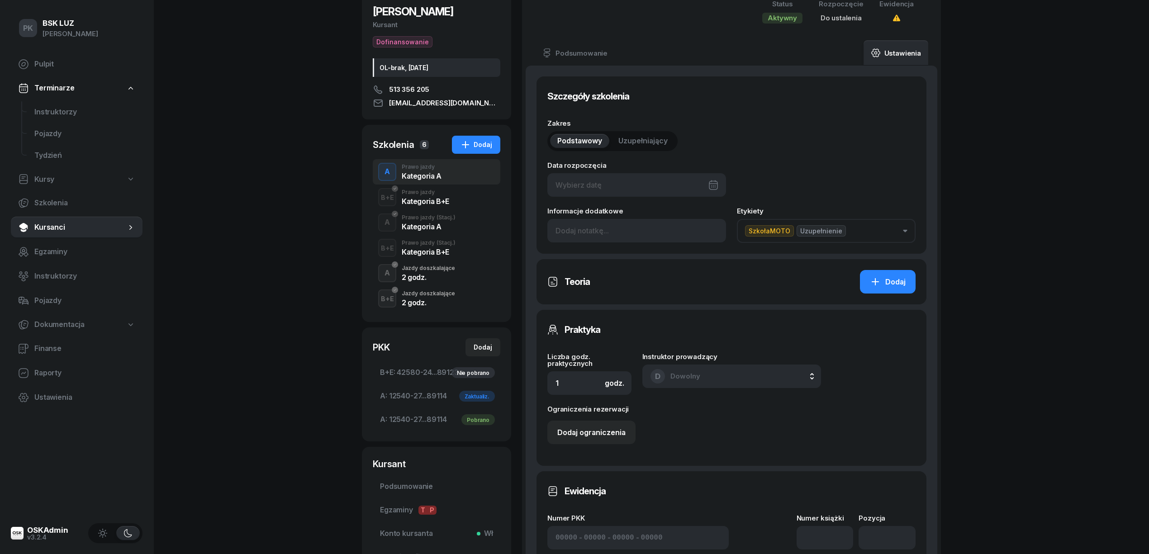
scroll to position [241, 0]
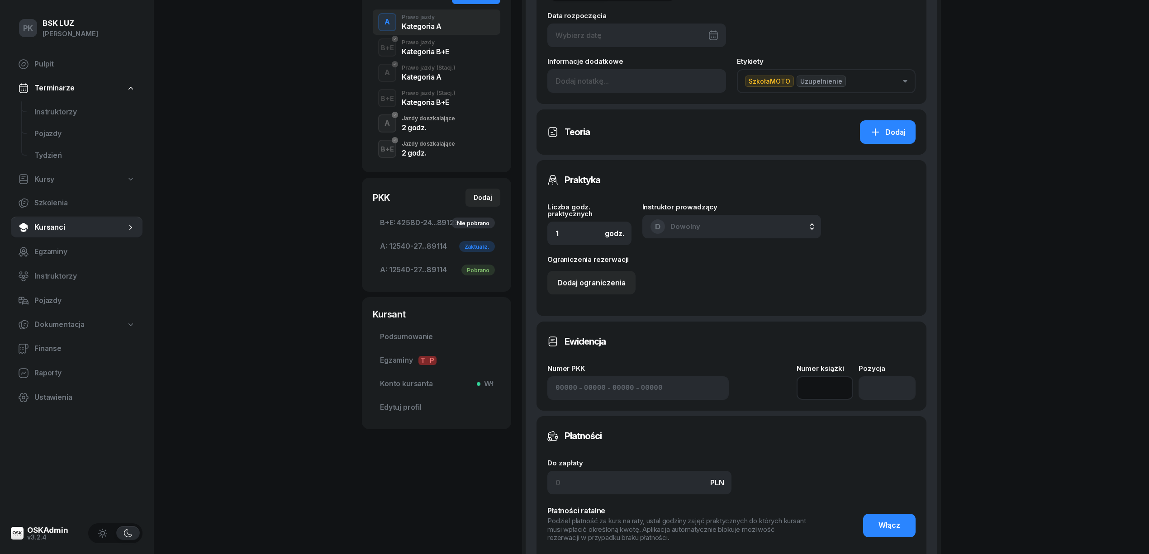
click at [815, 390] on input at bounding box center [825, 388] width 57 height 24
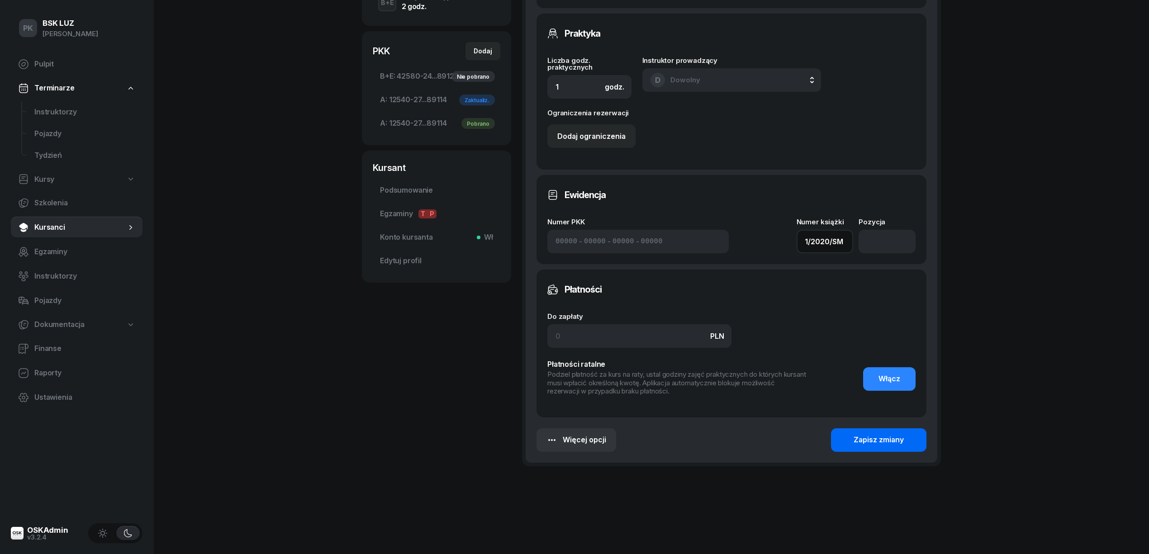
type input "1/2020/SM"
click at [853, 442] on button "Zapisz zmiany" at bounding box center [878, 440] width 95 height 24
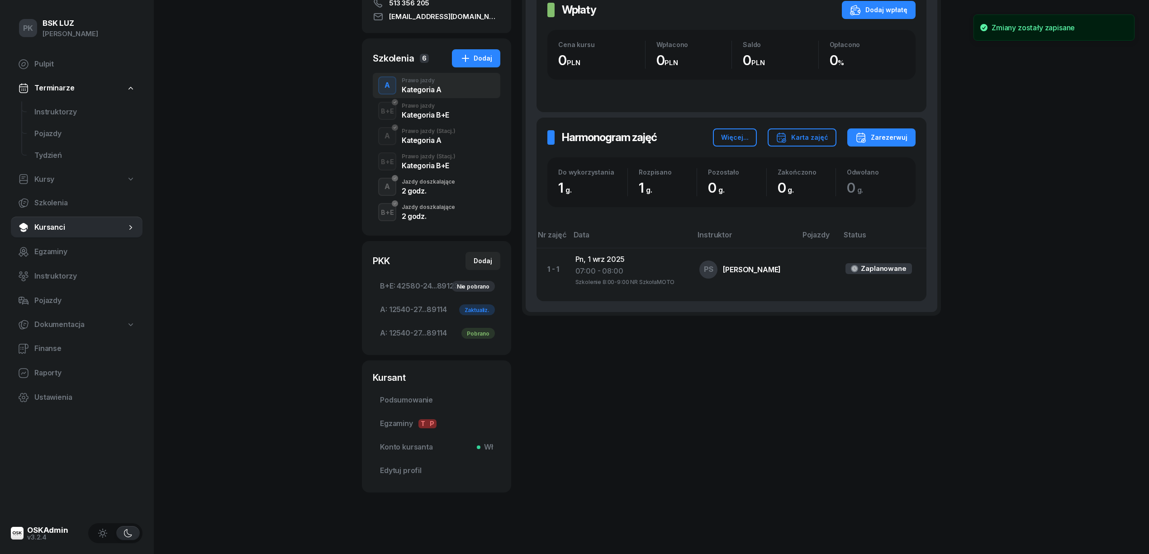
scroll to position [0, 0]
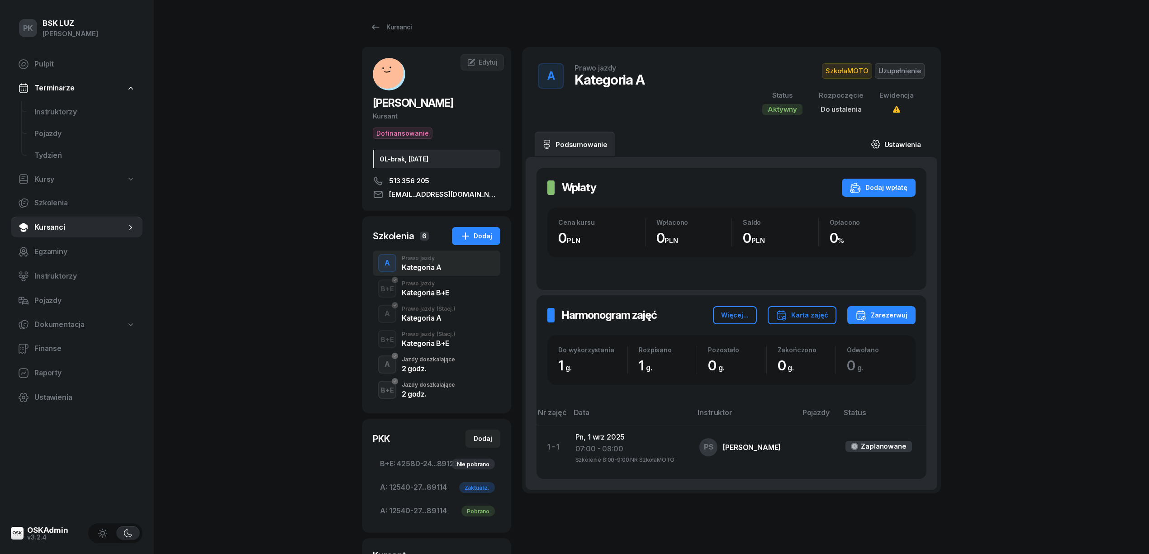
click at [903, 148] on link "Ustawienia" at bounding box center [896, 144] width 65 height 25
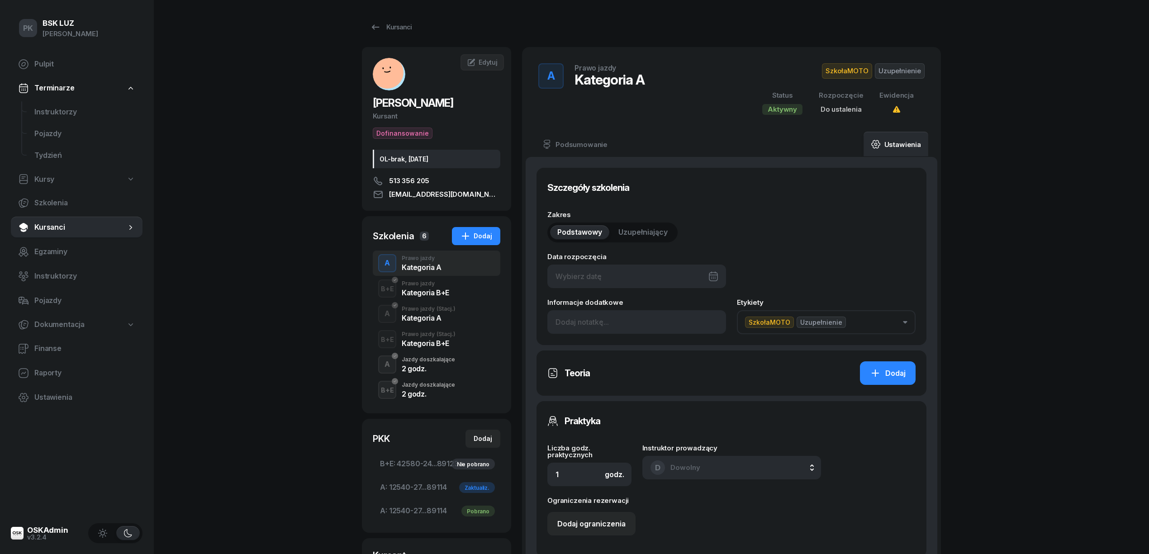
click at [607, 286] on div at bounding box center [636, 277] width 179 height 24
click at [711, 305] on icon "button" at bounding box center [711, 306] width 3 height 5
click at [607, 346] on div "1" at bounding box center [609, 345] width 14 height 14
type input "[DATE]"
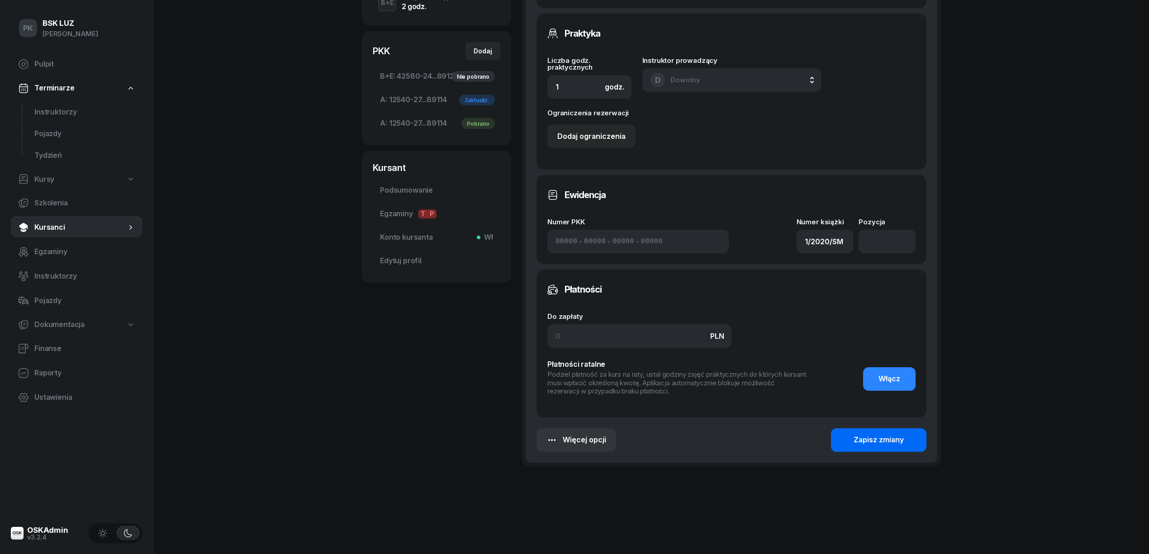
click at [880, 442] on div "Zapisz zmiany" at bounding box center [879, 440] width 50 height 12
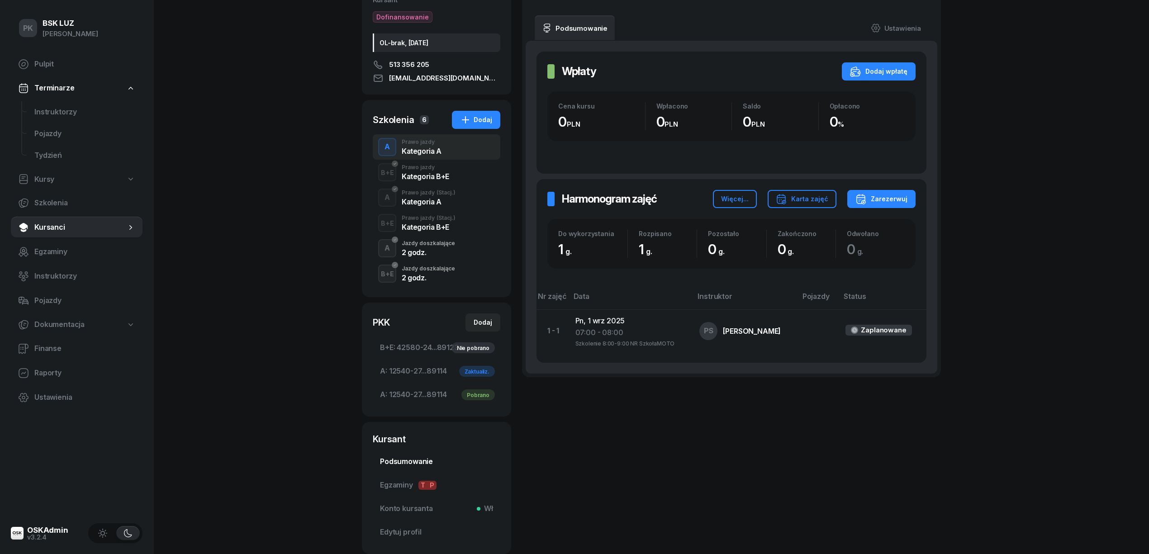
scroll to position [178, 0]
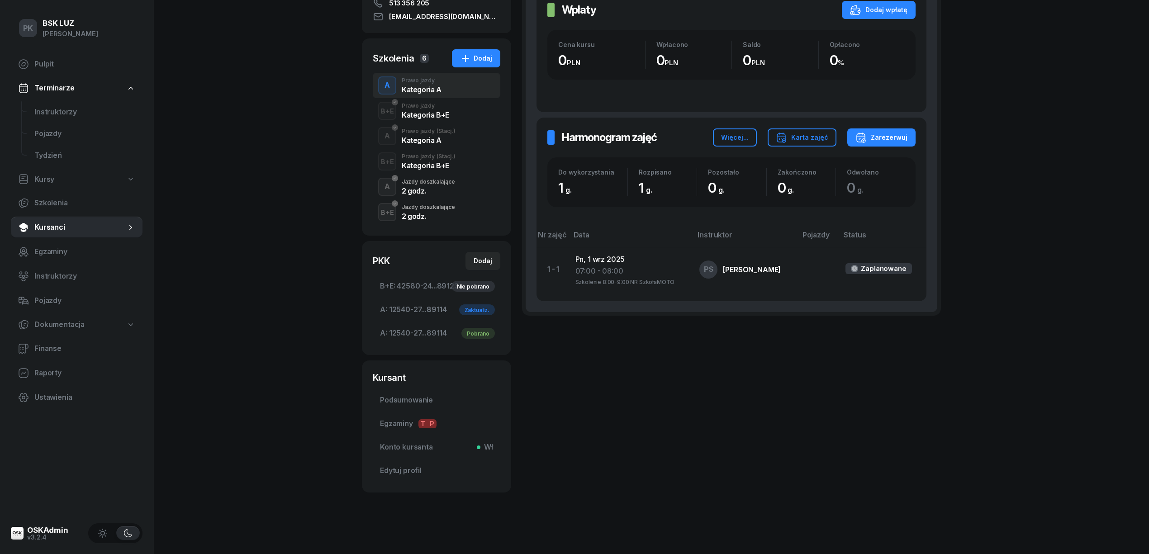
click at [424, 397] on span "Podsumowanie" at bounding box center [436, 400] width 113 height 12
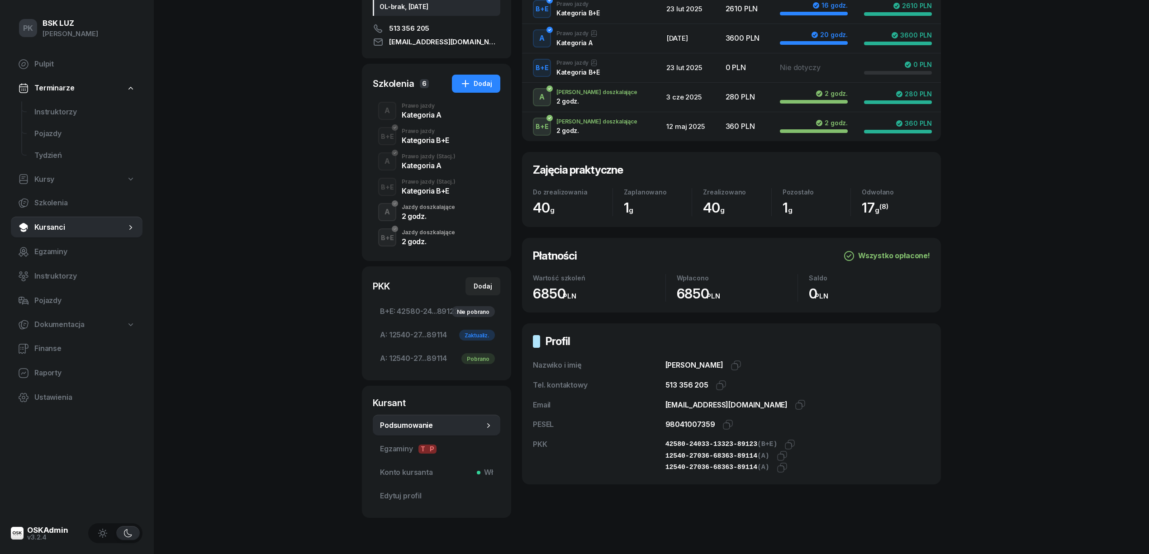
scroll to position [178, 0]
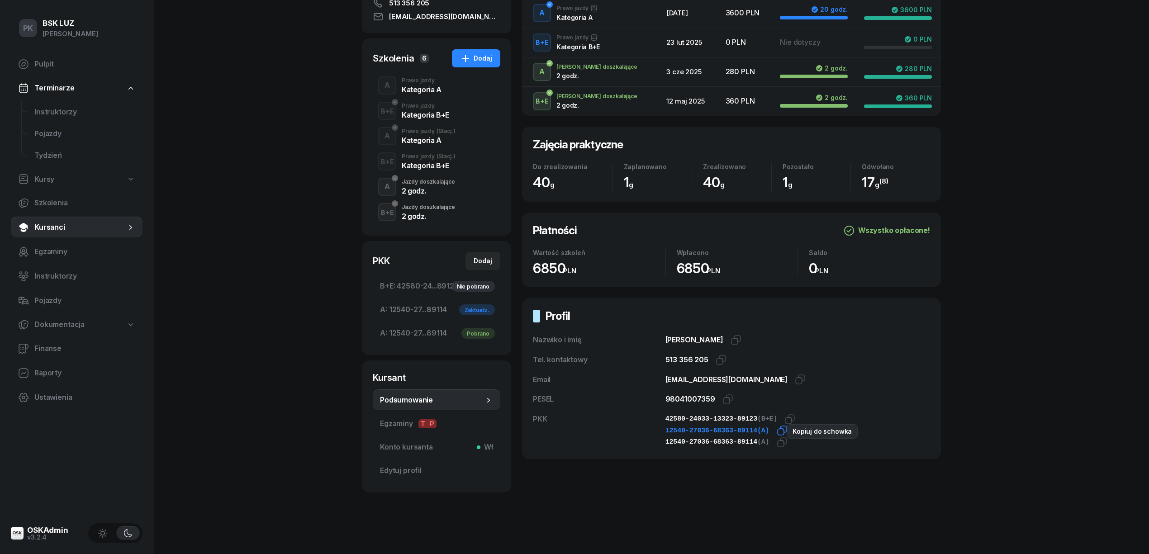
click at [777, 432] on icon "button" at bounding box center [782, 430] width 11 height 11
click at [727, 403] on icon "button" at bounding box center [726, 401] width 6 height 6
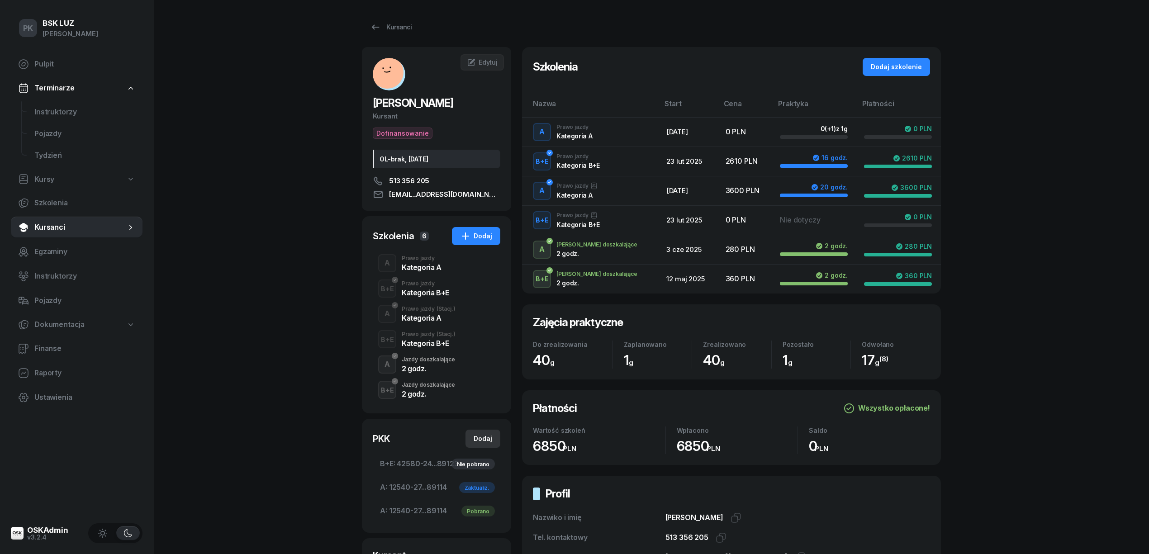
click at [495, 442] on button "Dodaj" at bounding box center [482, 439] width 35 height 18
select select
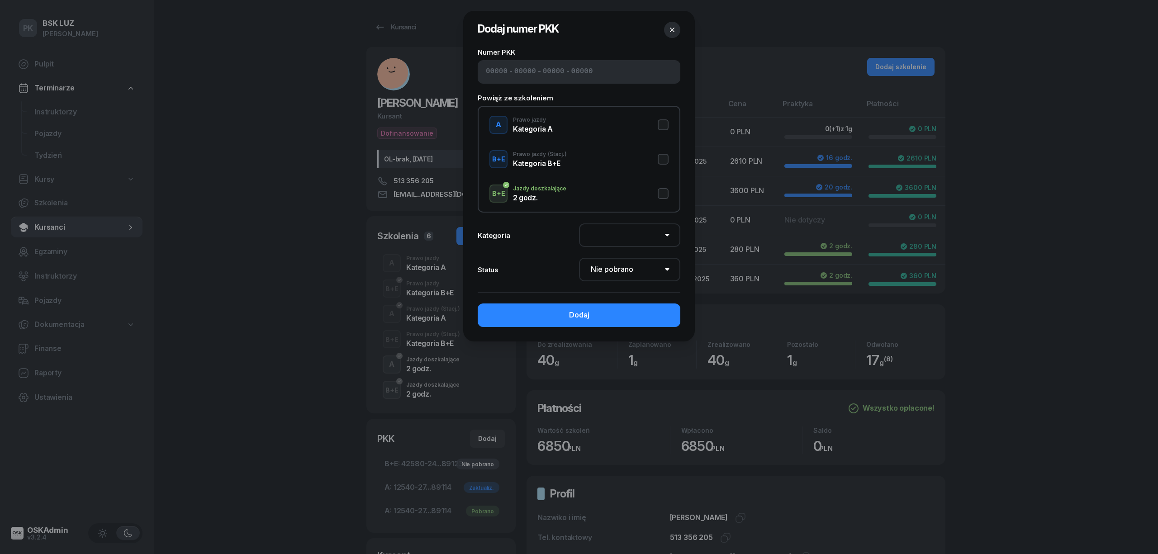
click at [675, 29] on icon "button" at bounding box center [672, 29] width 9 height 9
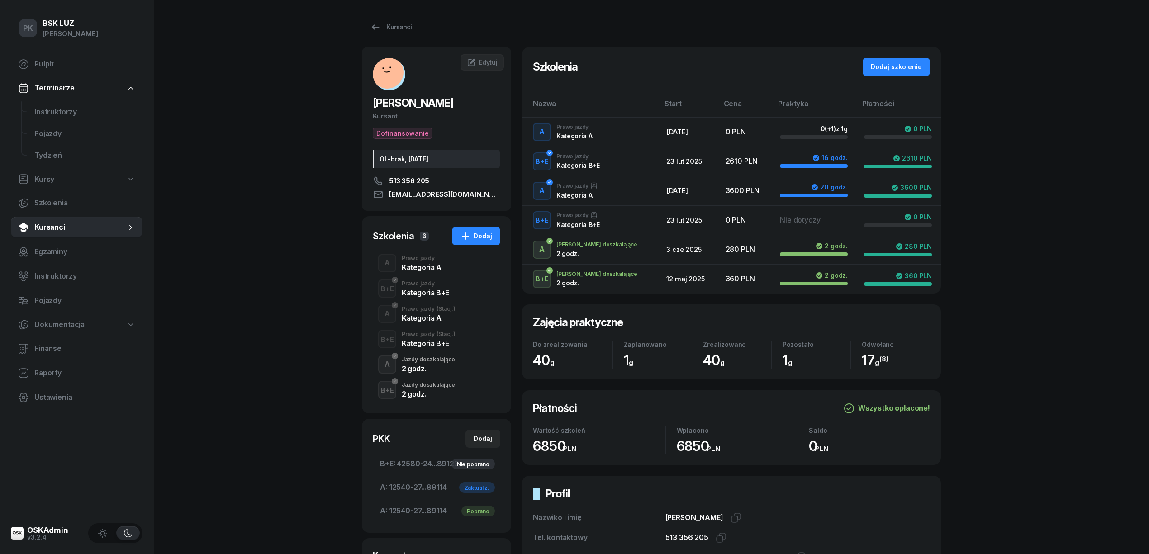
click at [435, 264] on div "Kategoria A" at bounding box center [422, 267] width 40 height 7
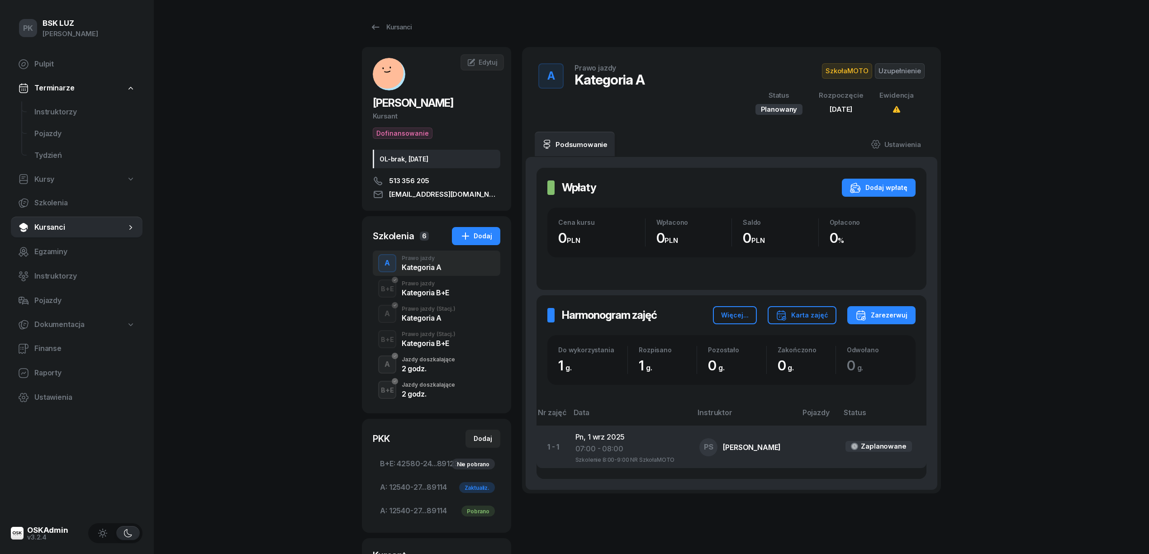
click at [616, 455] on div "07:00 - 08:00" at bounding box center [630, 459] width 110 height 8
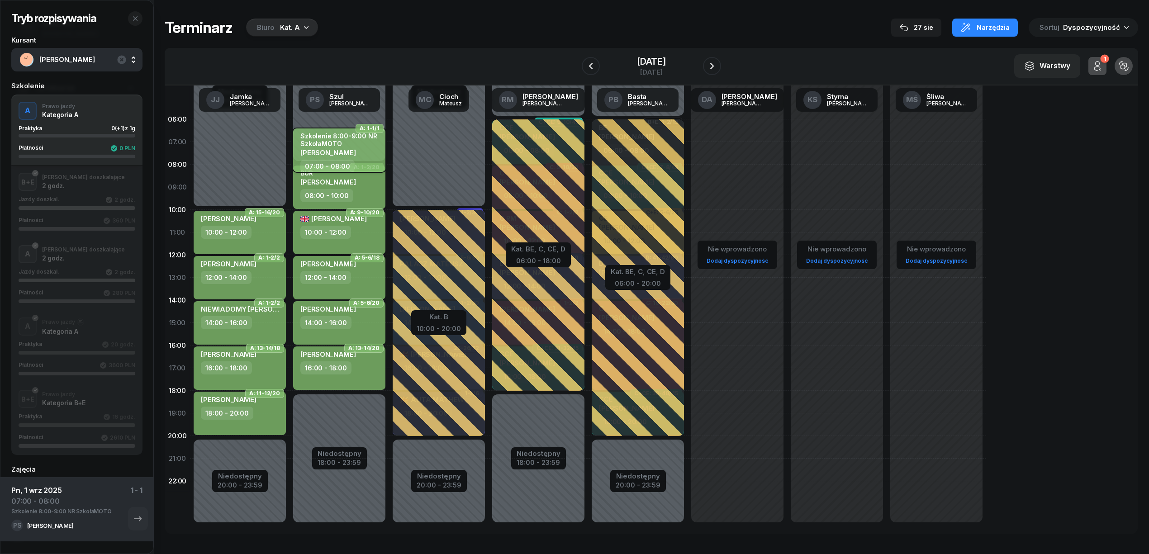
click at [369, 154] on div "[PERSON_NAME]" at bounding box center [340, 152] width 80 height 8
select select "07"
select select "08"
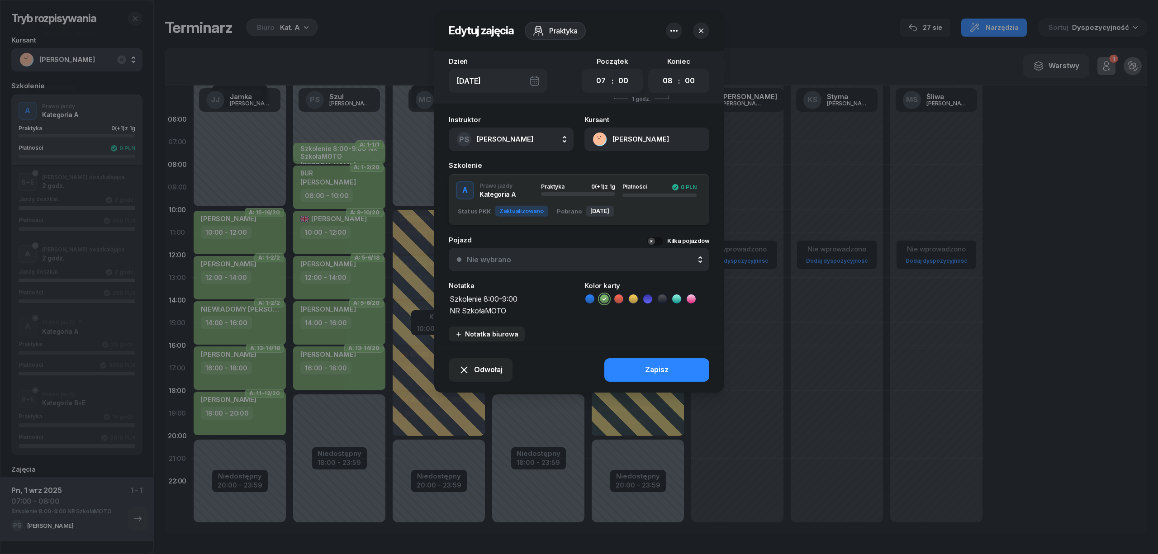
click at [674, 28] on icon "button" at bounding box center [674, 30] width 11 height 11
click at [643, 53] on div "Usuń" at bounding box center [640, 59] width 17 height 12
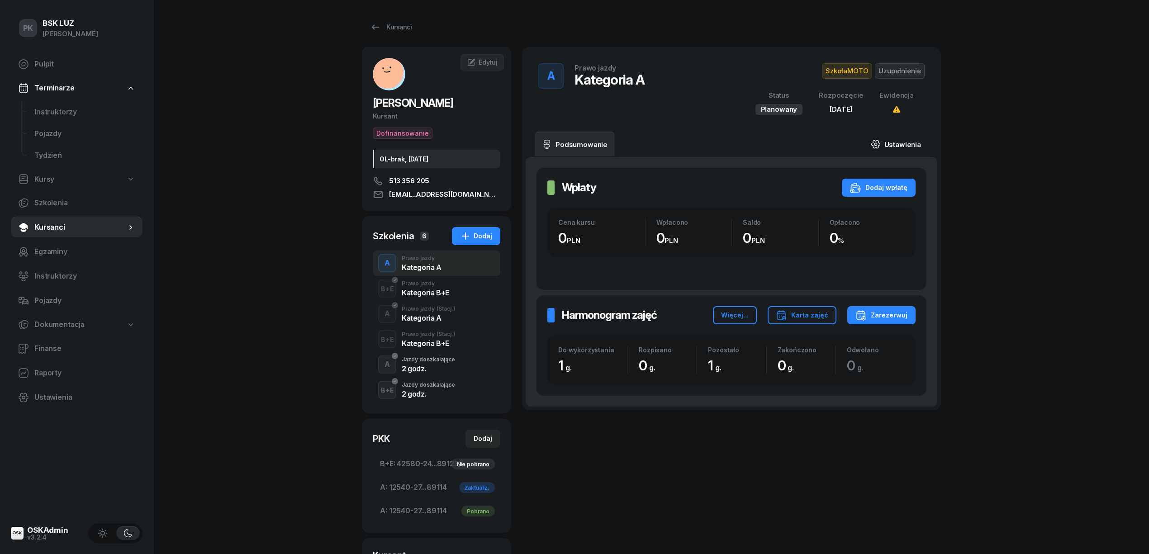
click at [906, 139] on link "Ustawienia" at bounding box center [896, 144] width 65 height 25
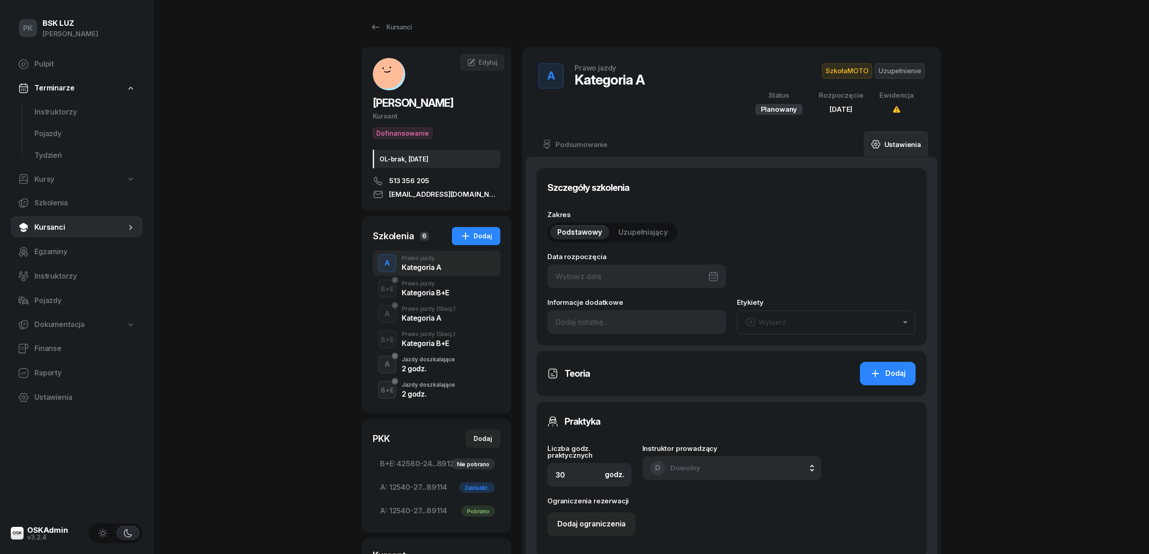
type input "[DATE]"
type input "1"
type input "1/2020/SM"
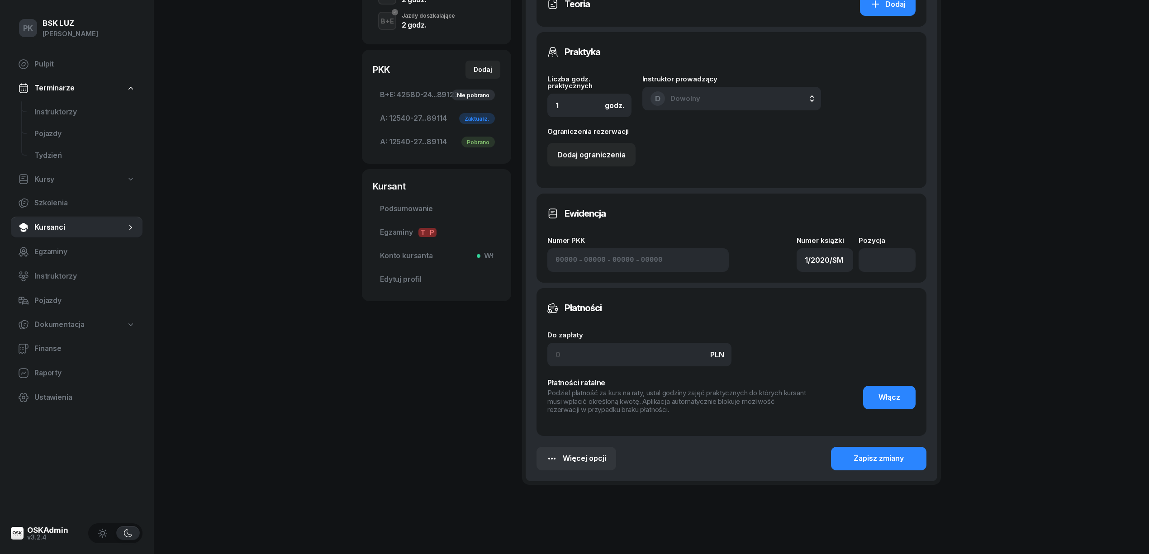
scroll to position [388, 0]
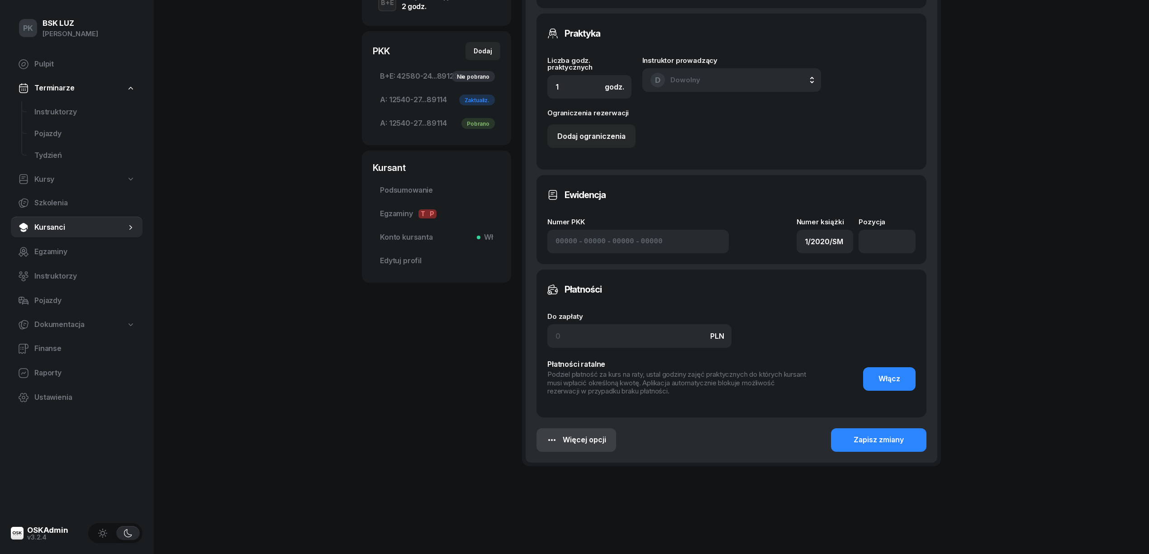
click at [592, 443] on div "Więcej opcji" at bounding box center [576, 440] width 60 height 12
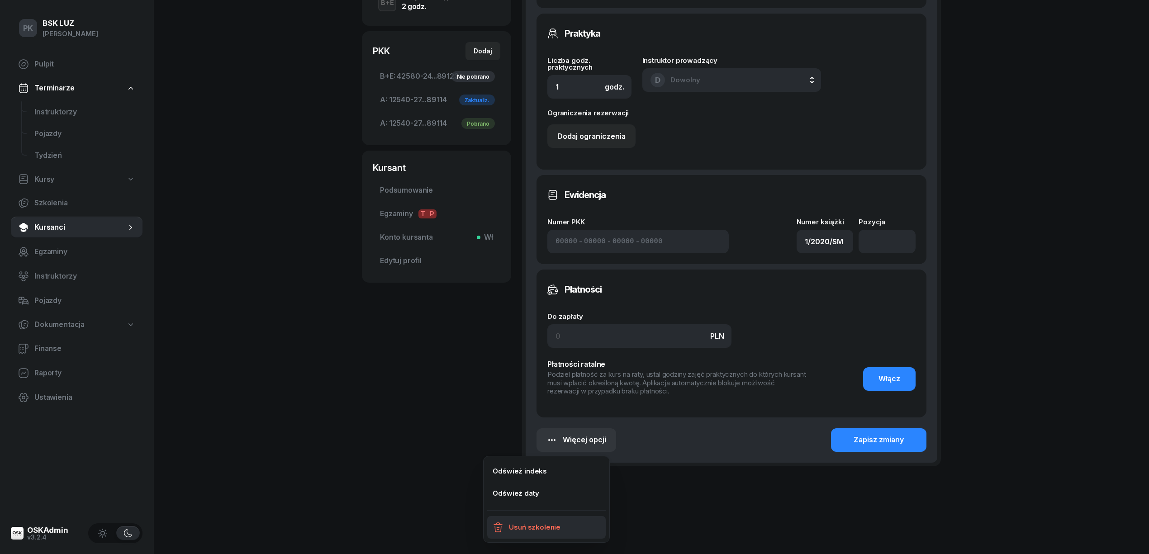
click at [578, 523] on link "Usuń szkolenie" at bounding box center [546, 527] width 119 height 23
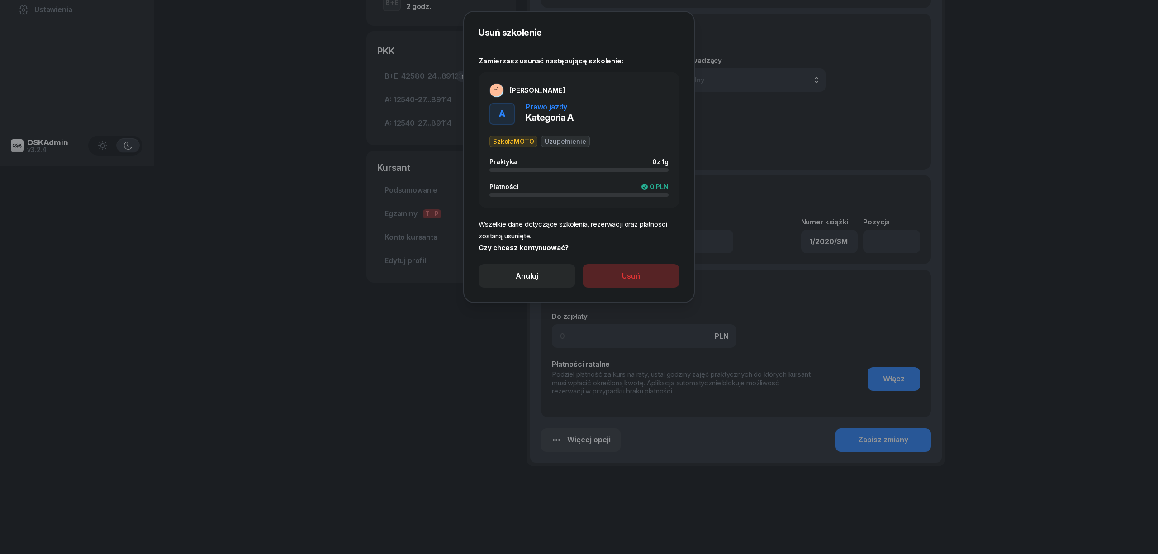
click at [630, 281] on div "Usuń" at bounding box center [631, 277] width 18 height 12
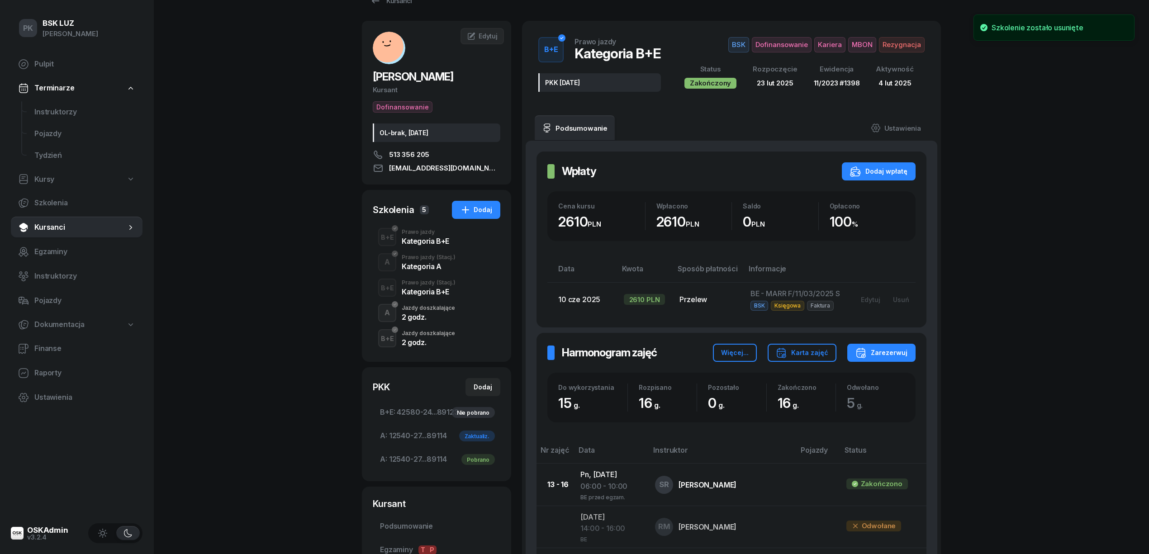
scroll to position [0, 0]
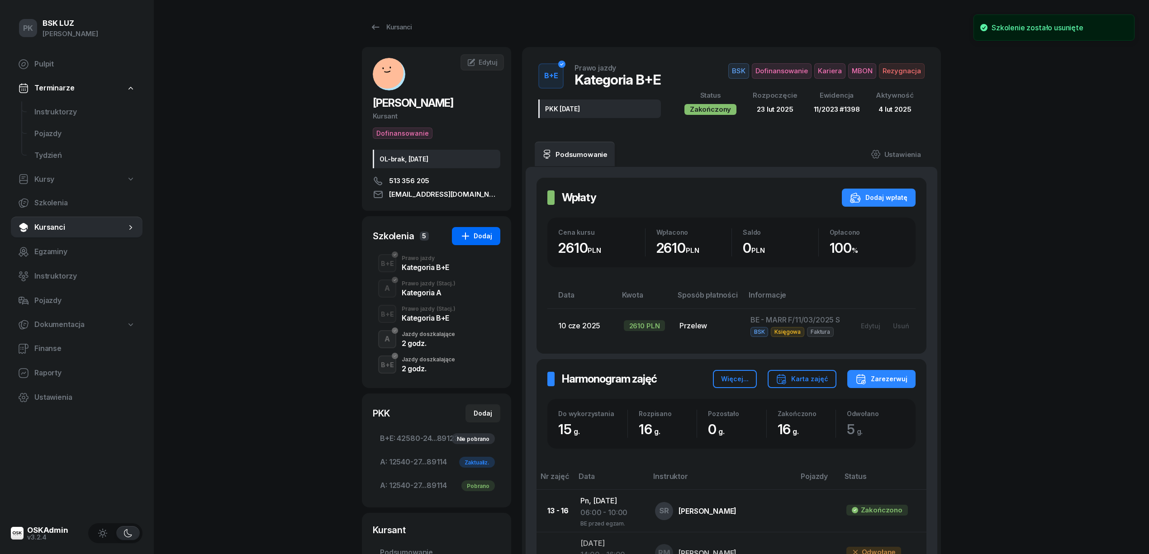
click at [487, 235] on div "Dodaj" at bounding box center [476, 236] width 32 height 11
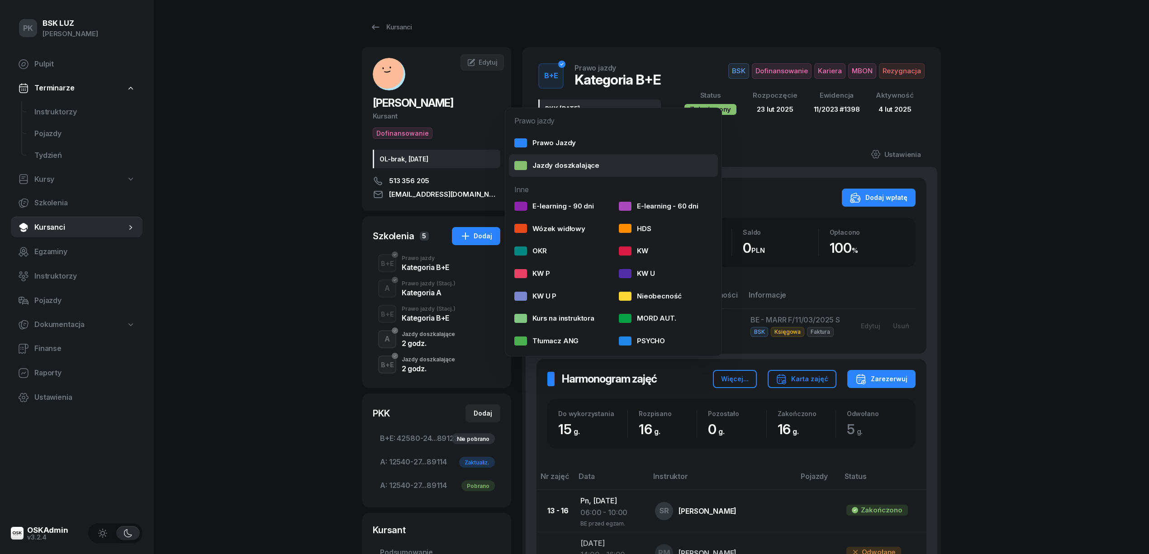
click at [539, 158] on link "Jazdy doszkalające" at bounding box center [613, 165] width 209 height 23
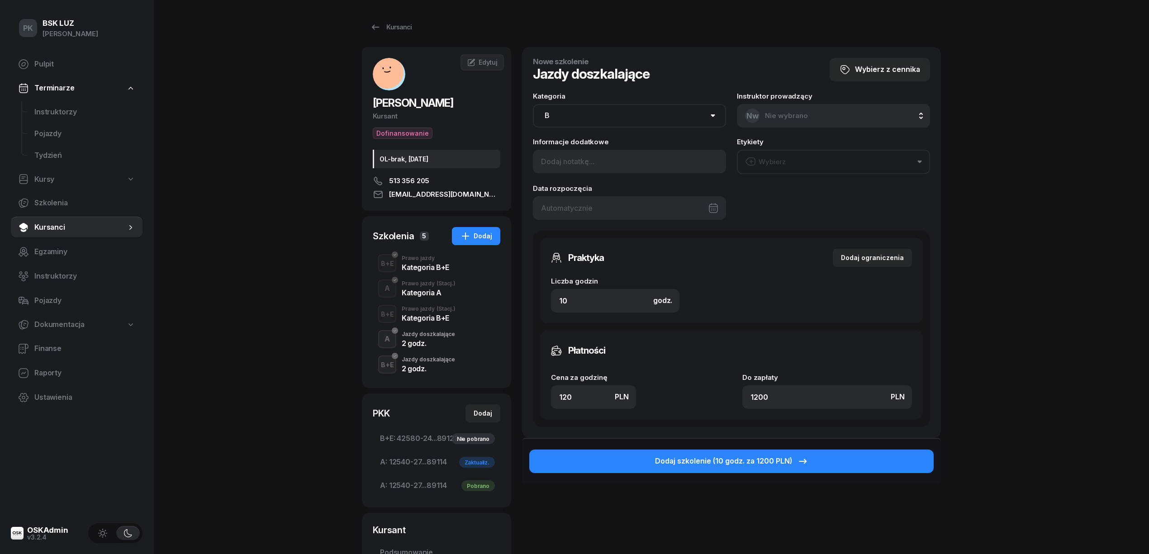
drag, startPoint x: 567, startPoint y: 111, endPoint x: 494, endPoint y: 114, distance: 72.4
click at [494, 114] on div "[PERSON_NAME] Dofinansowanie OL-brak, [DATE] 513 356 205 [EMAIL_ADDRESS][DOMAIN…" at bounding box center [651, 346] width 579 height 598
select select "A"
click at [533, 104] on select "AM A1 A2 A B1 B B+E C1 C1+E C C+E D1 D1+E D D+E T Tram C+CE C+D" at bounding box center [629, 116] width 193 height 24
drag, startPoint x: 577, startPoint y: 303, endPoint x: 540, endPoint y: 302, distance: 37.6
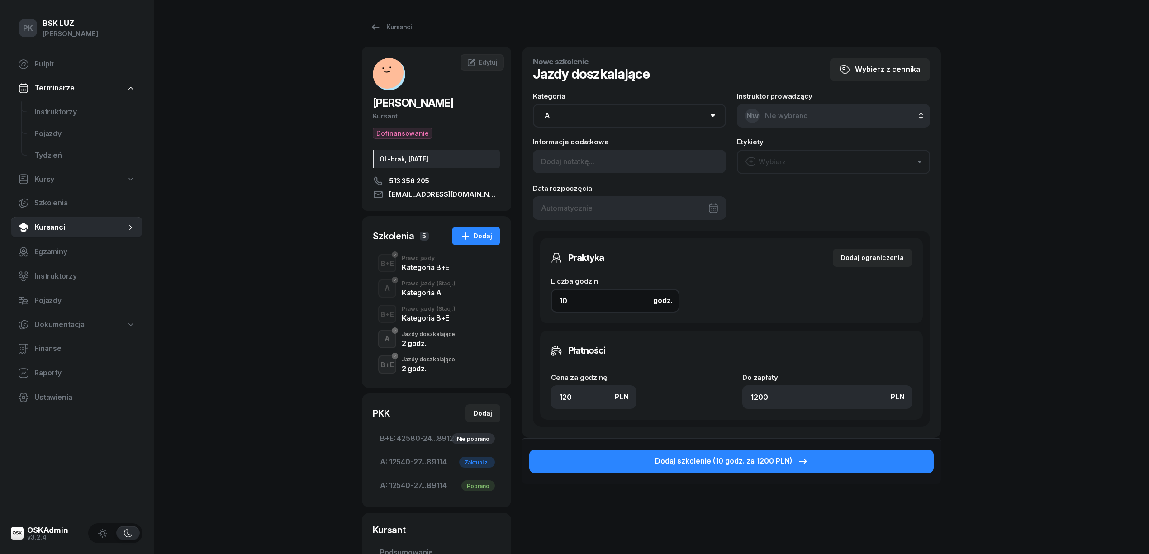
click at [542, 304] on div "Praktyka Dodaj ograniczenia Liczba godzin godz. 10 Ograniczenia zajęć praktyczn…" at bounding box center [731, 280] width 383 height 85
type input "2"
type input "240"
type input "2"
drag, startPoint x: 583, startPoint y: 400, endPoint x: 520, endPoint y: 395, distance: 63.0
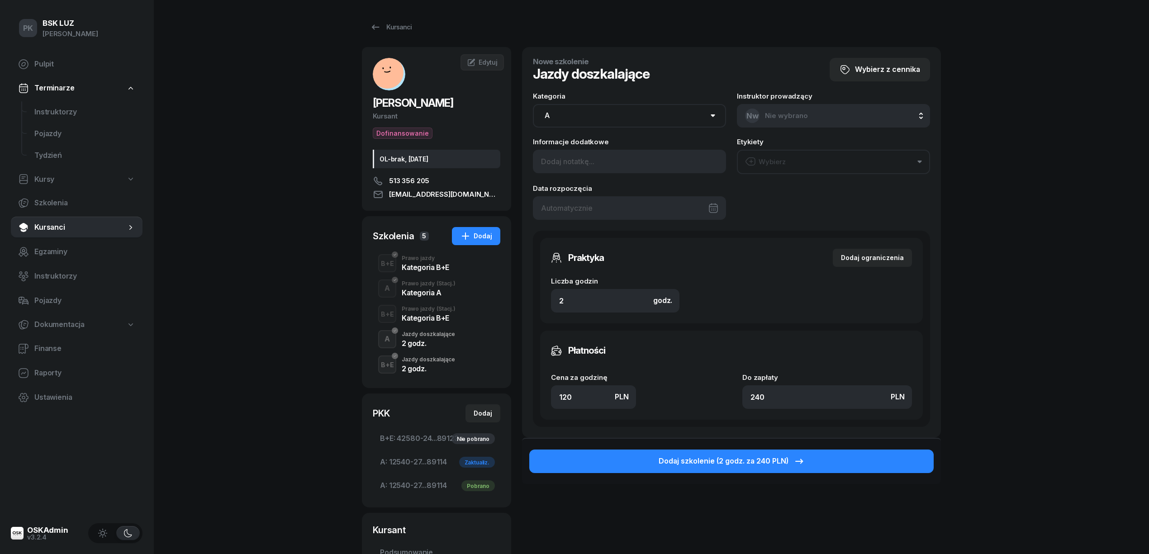
click at [521, 395] on div "[PERSON_NAME] Dofinansowanie OL-brak, [DATE] 513 356 205 [EMAIL_ADDRESS][DOMAIN…" at bounding box center [651, 346] width 579 height 598
type input "1"
type input "2"
type input "14"
type input "28"
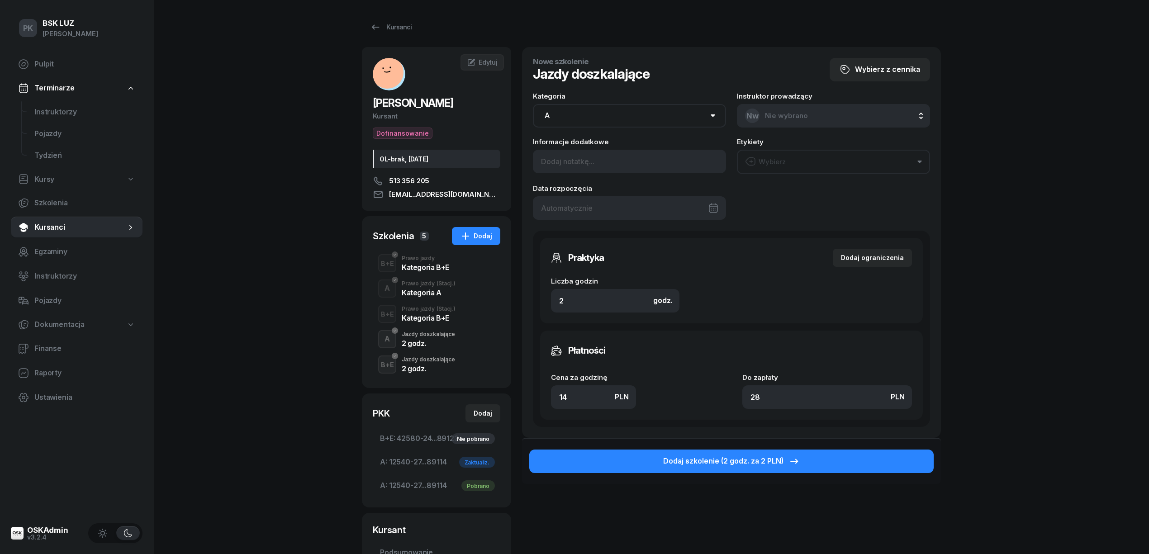
type input "140"
type input "280"
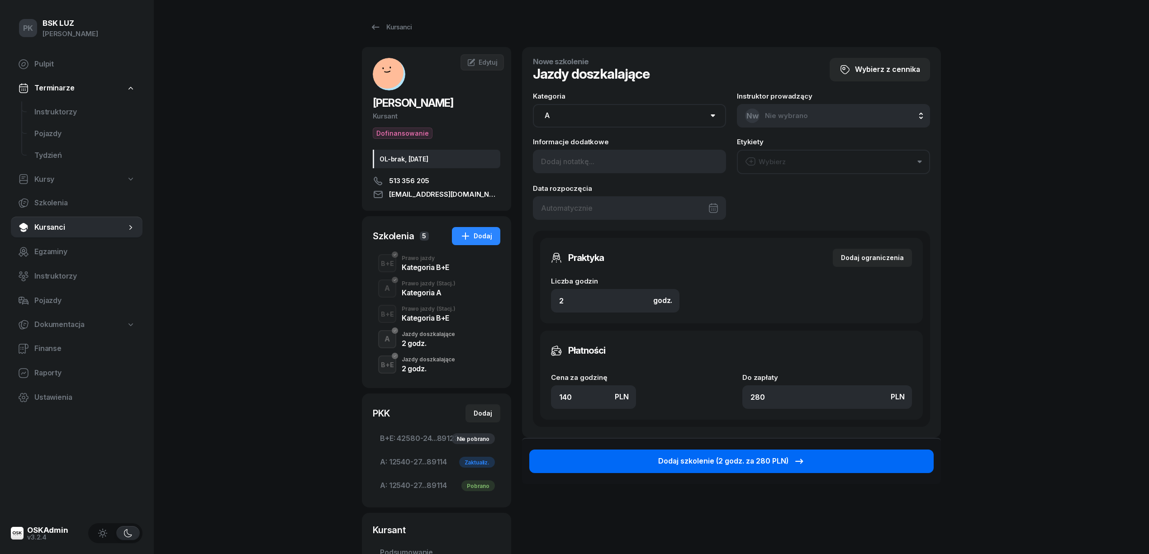
type input "140"
click at [709, 464] on div "Dodaj szkolenie (2 godz. za 280 PLN)" at bounding box center [731, 462] width 147 height 12
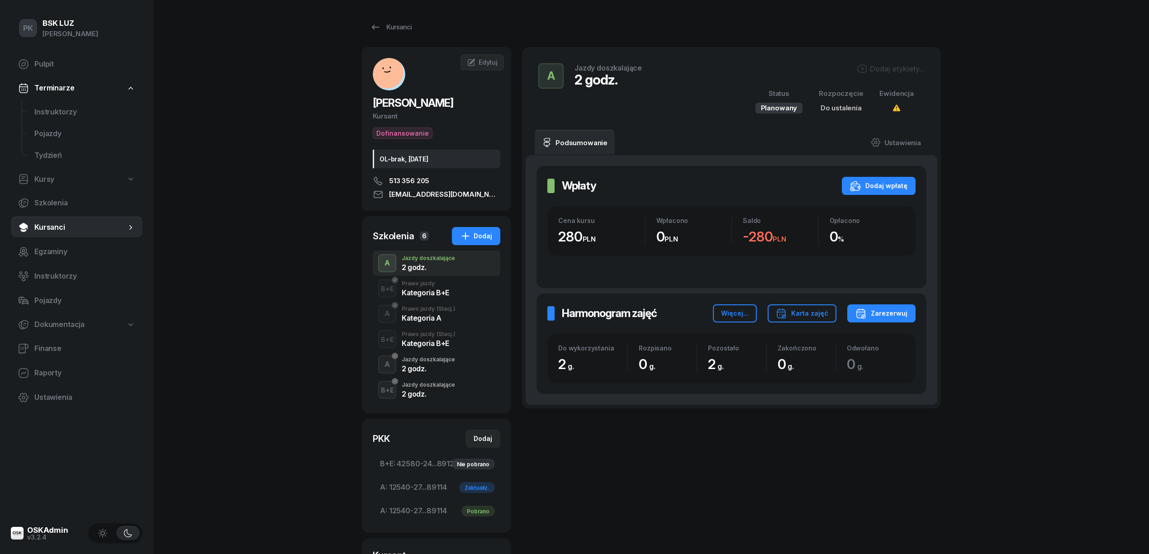
click at [882, 69] on div "Dodaj etykiety..." at bounding box center [890, 68] width 68 height 11
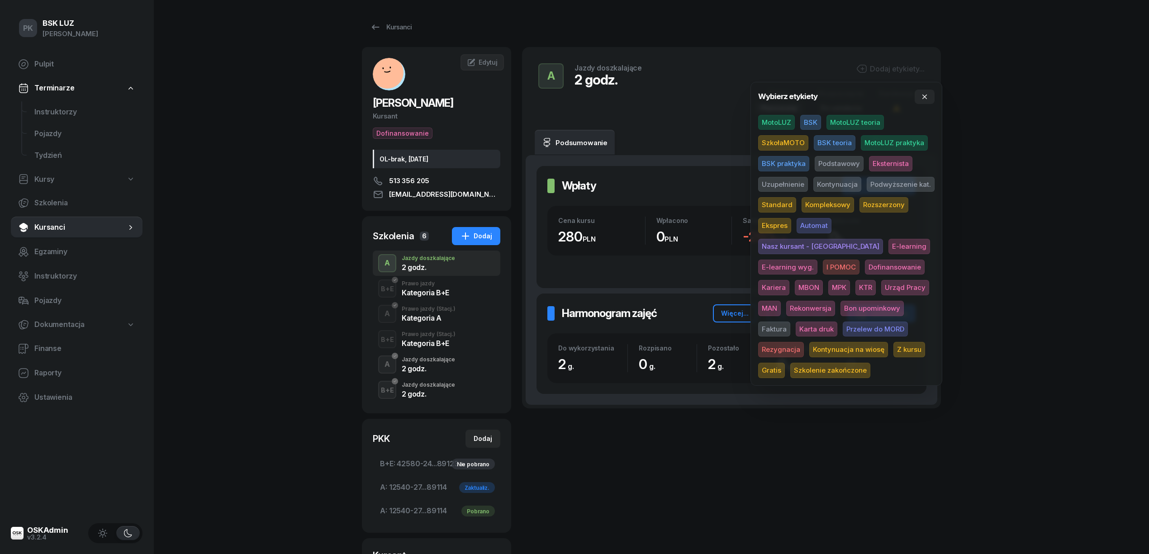
click at [793, 137] on span "SzkołaMOTO" at bounding box center [783, 142] width 50 height 15
click at [795, 181] on span "Uzupełnienie" at bounding box center [783, 185] width 50 height 15
click at [1029, 163] on div "PK BSK [PERSON_NAME] Pulpit Terminarze Instruktorzy Pojazdy Tydzień Kursy Szkol…" at bounding box center [574, 366] width 1149 height 732
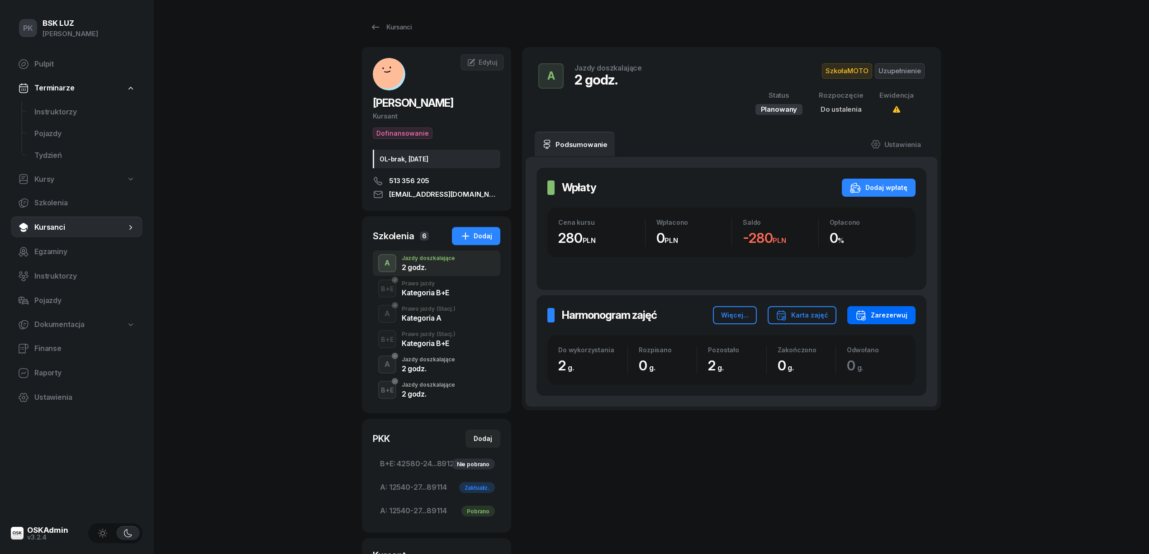
click at [909, 313] on button "Zarezerwuj" at bounding box center [881, 315] width 68 height 18
click at [900, 140] on link "Ustawienia" at bounding box center [896, 144] width 65 height 25
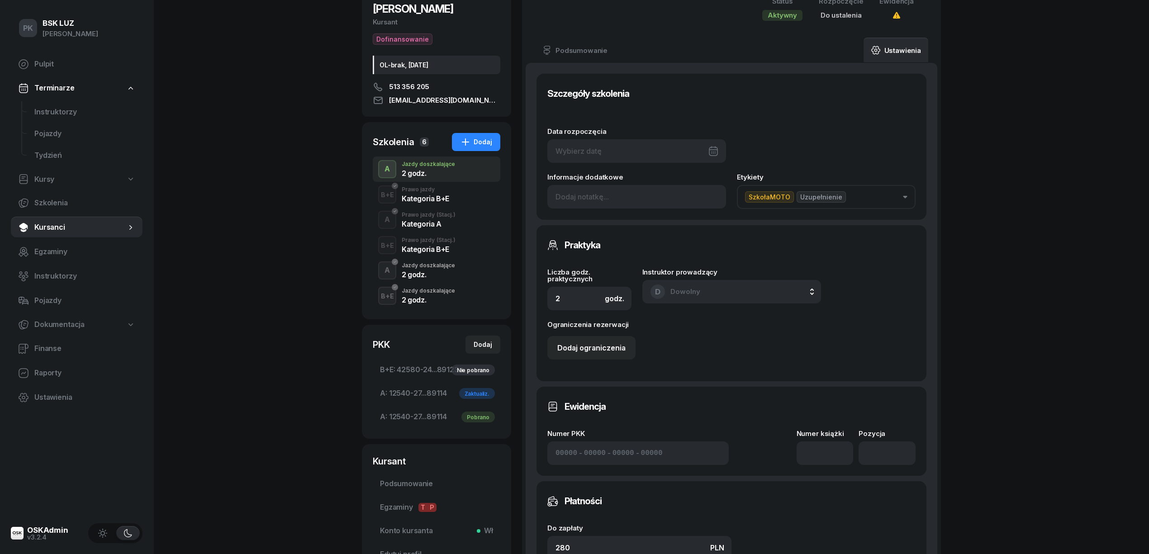
scroll to position [181, 0]
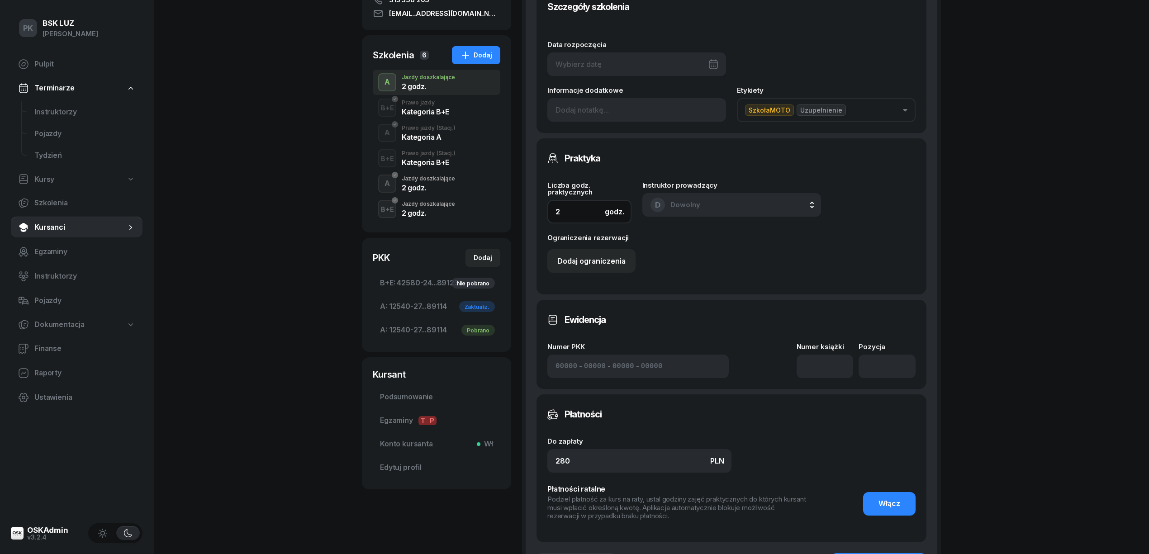
drag, startPoint x: 509, startPoint y: 214, endPoint x: 500, endPoint y: 214, distance: 9.0
click at [500, 214] on div "[PERSON_NAME] Dofinansowanie OL-brak, [DATE] 513 356 205 [EMAIL_ADDRESS][DOMAIN…" at bounding box center [651, 242] width 579 height 752
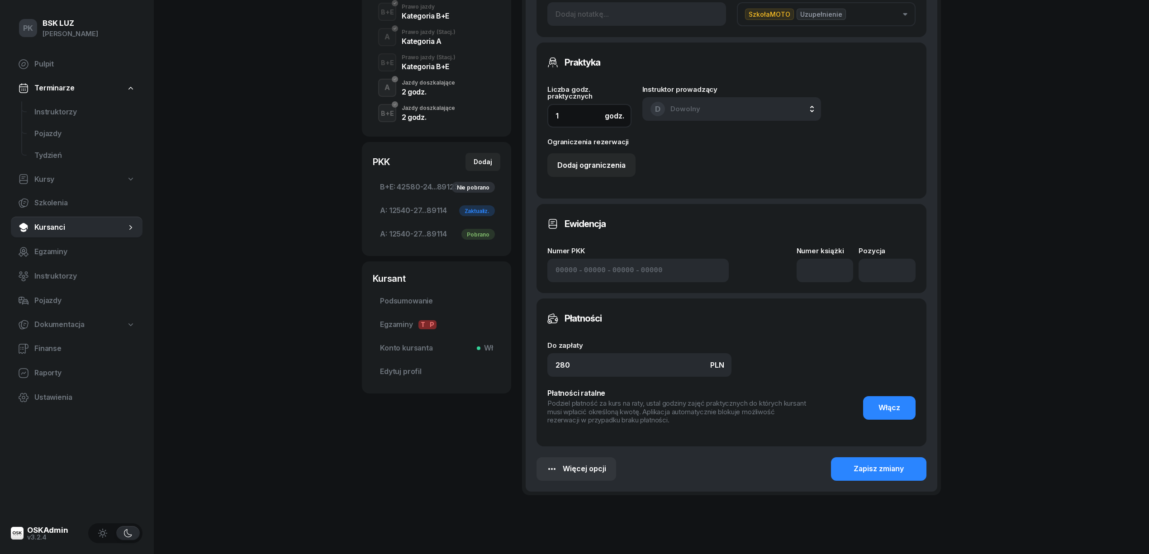
scroll to position [306, 0]
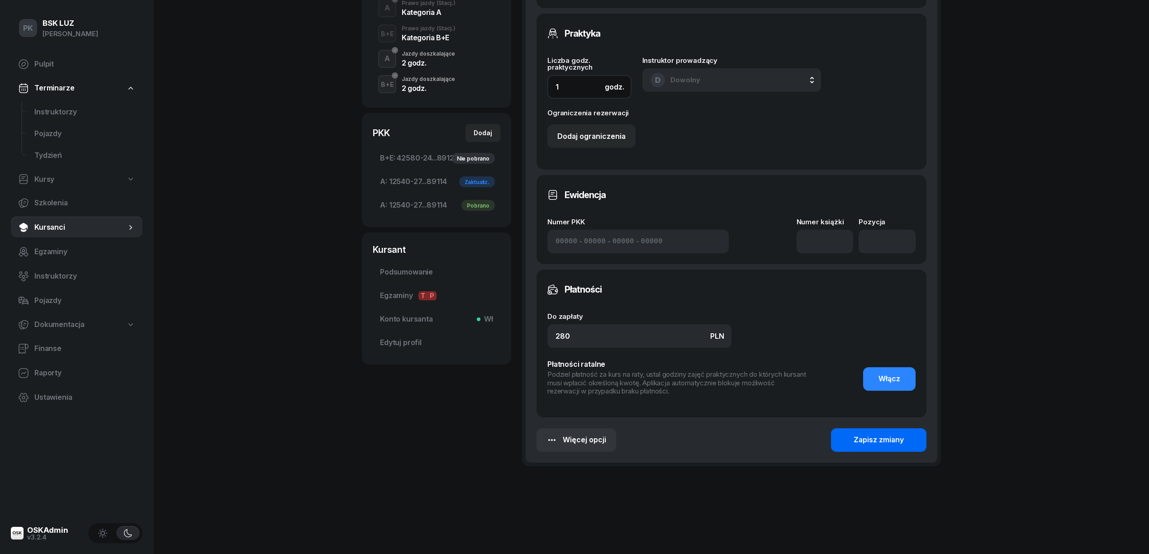
type input "1"
click at [878, 440] on div "Zapisz zmiany" at bounding box center [879, 440] width 50 height 12
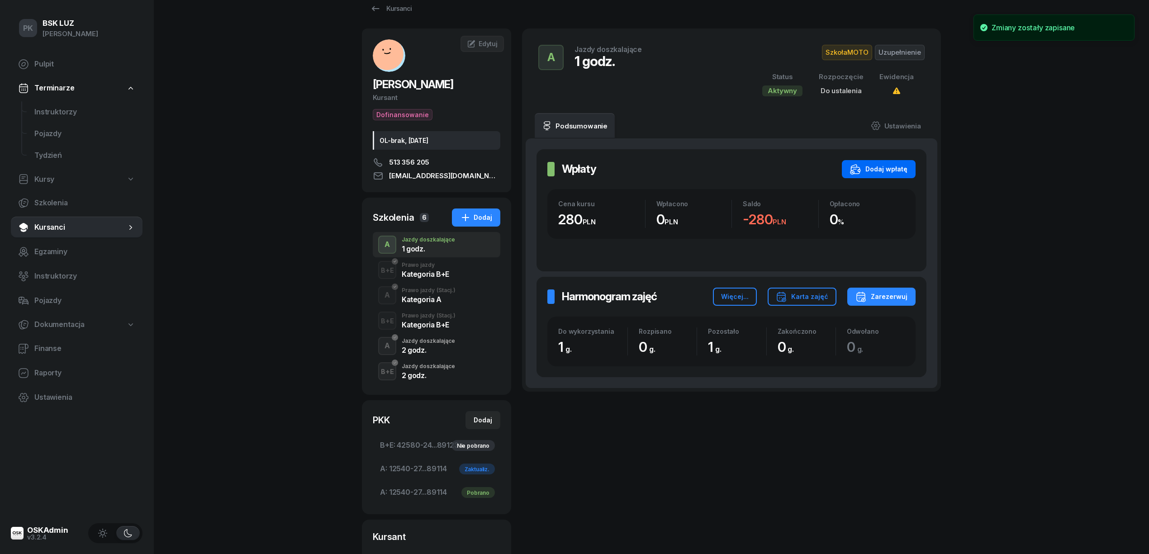
scroll to position [0, 0]
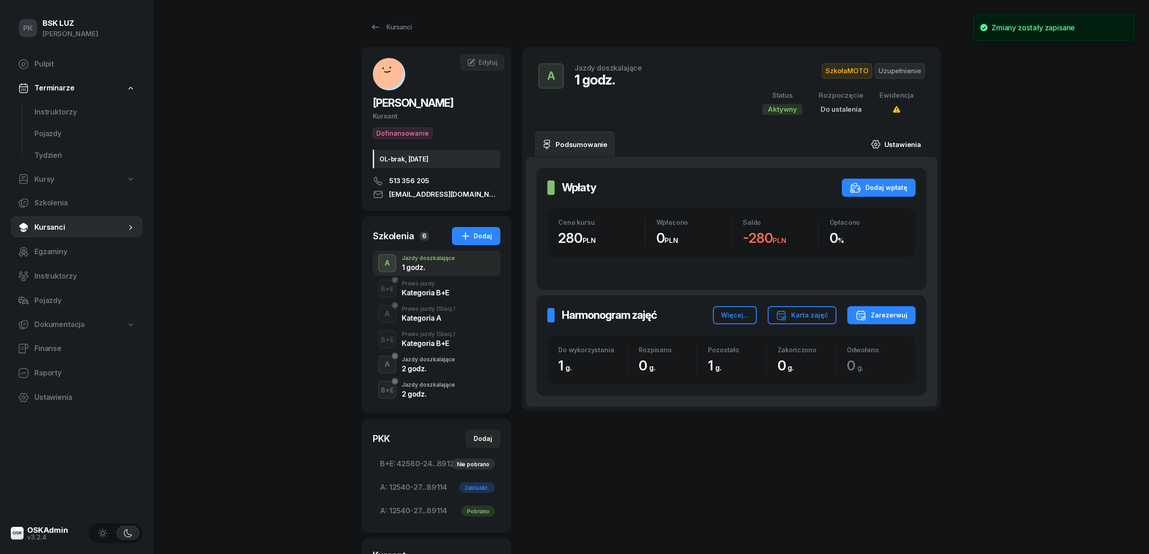
click at [891, 147] on link "Ustawienia" at bounding box center [896, 144] width 65 height 25
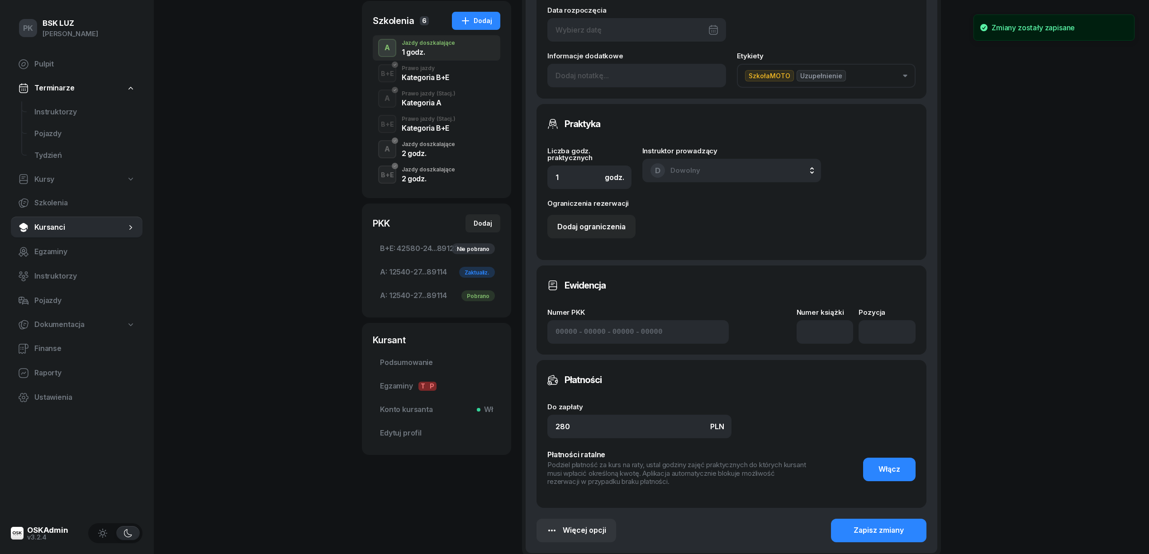
scroll to position [241, 0]
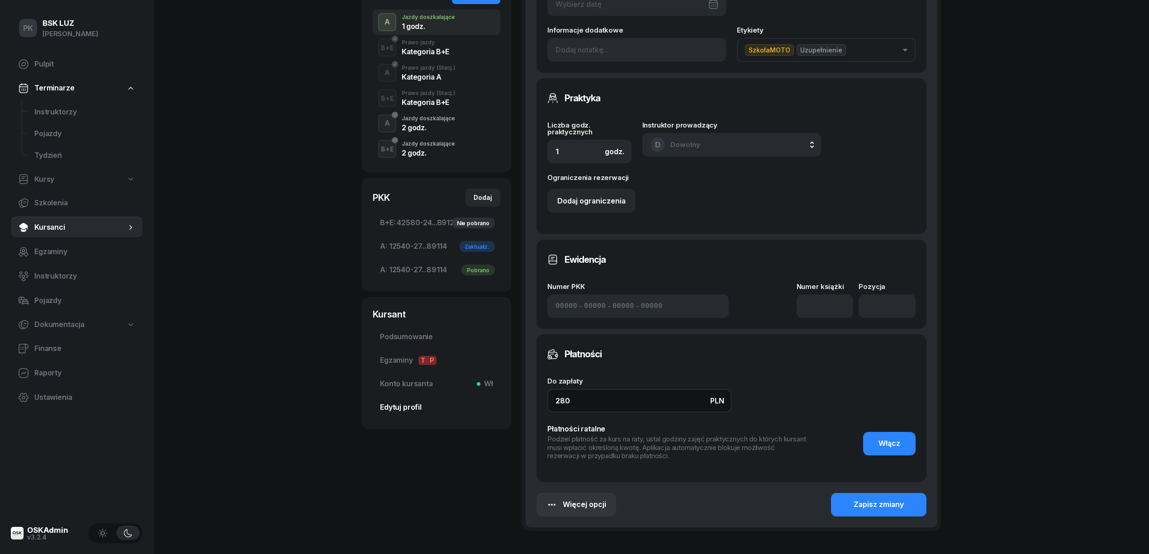
drag, startPoint x: 581, startPoint y: 399, endPoint x: 459, endPoint y: 413, distance: 123.4
click at [459, 413] on div "[PERSON_NAME] Dofinansowanie OL-brak, [DATE] 513 356 205 [EMAIL_ADDRESS][DOMAIN…" at bounding box center [651, 182] width 579 height 752
type input "140"
click at [817, 304] on input at bounding box center [825, 306] width 57 height 24
type input "1/2020/SM"
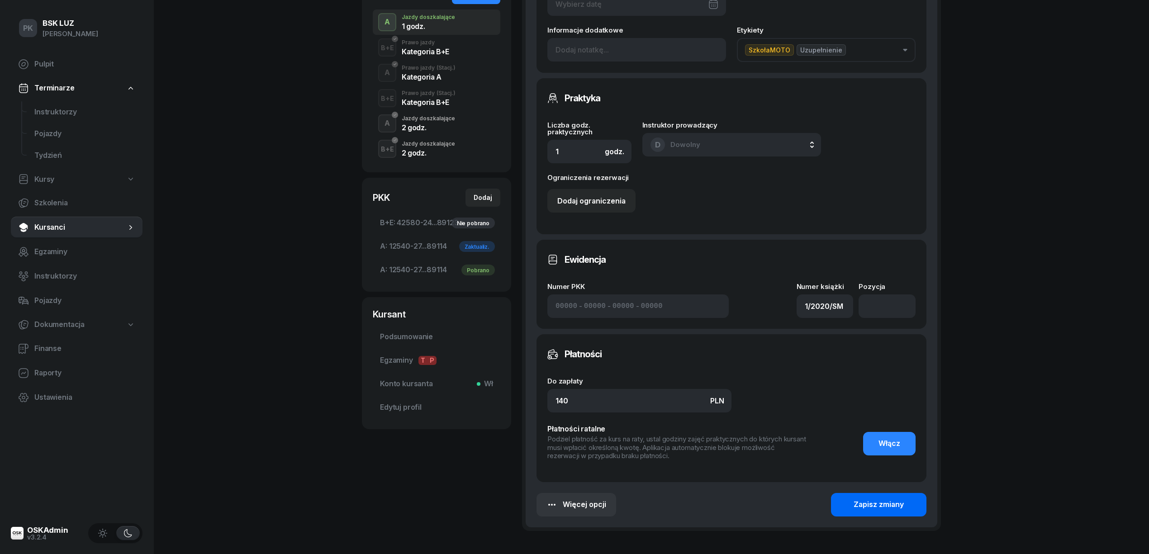
click at [905, 505] on button "Zapisz zmiany" at bounding box center [878, 505] width 95 height 24
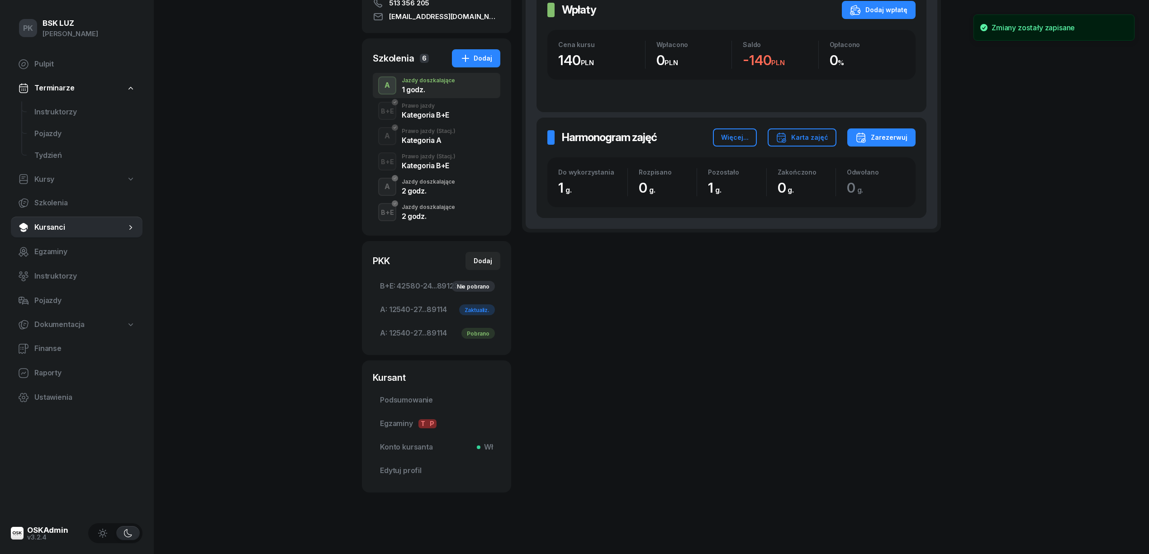
scroll to position [0, 0]
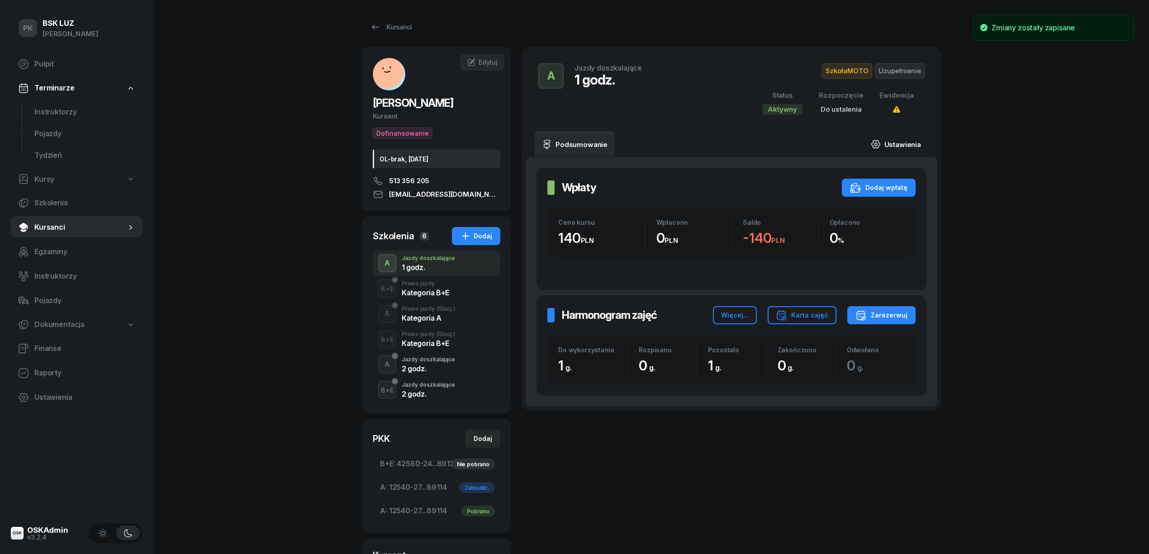
click at [898, 136] on link "Ustawienia" at bounding box center [896, 144] width 65 height 25
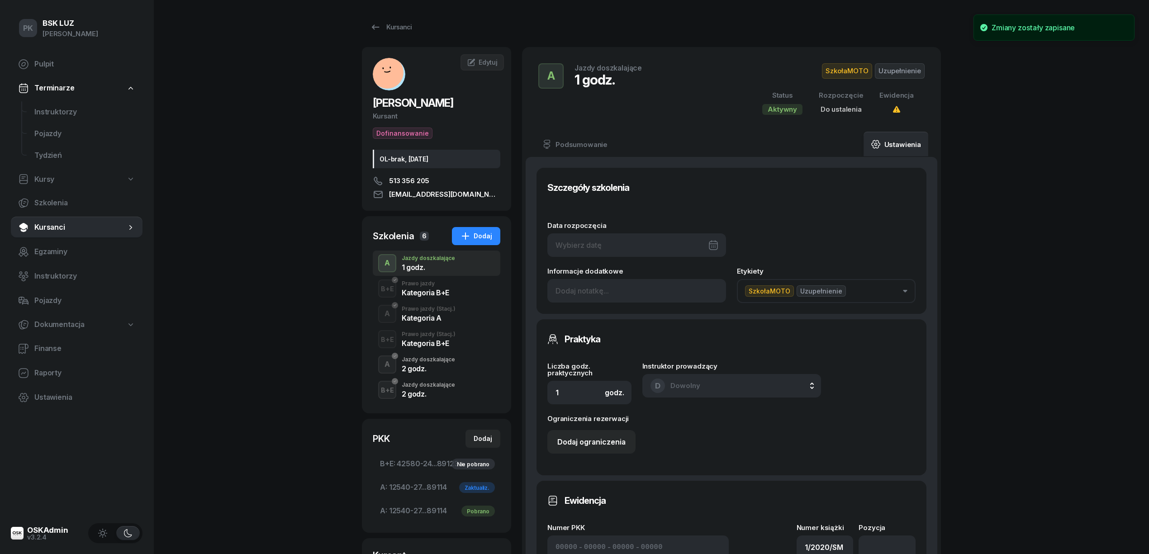
click at [631, 245] on div at bounding box center [636, 245] width 179 height 24
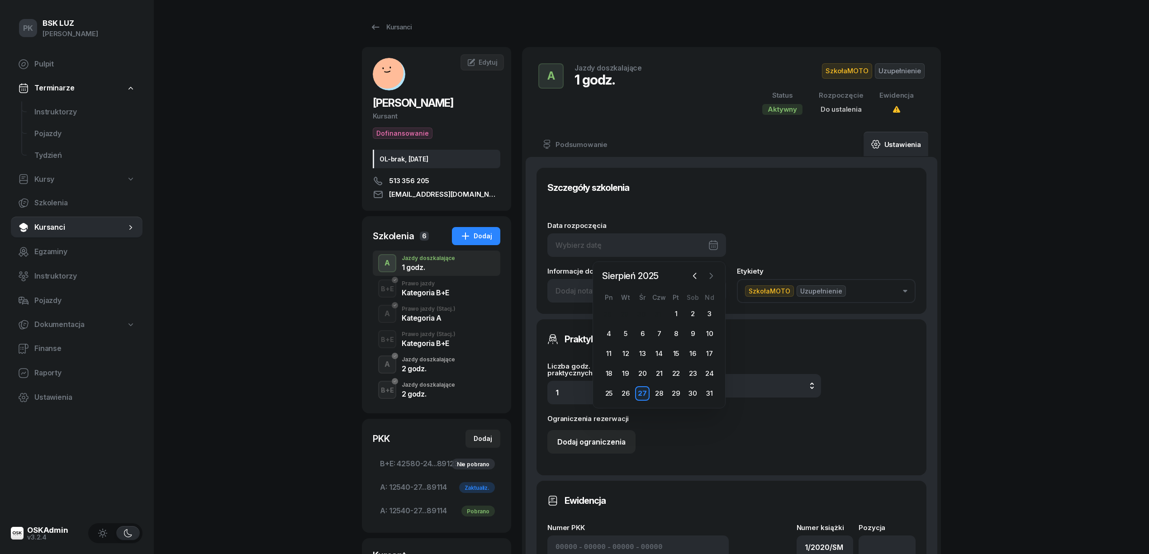
click at [715, 278] on icon "button" at bounding box center [711, 275] width 9 height 9
click at [613, 311] on div "1" at bounding box center [609, 314] width 14 height 14
type input "[DATE]"
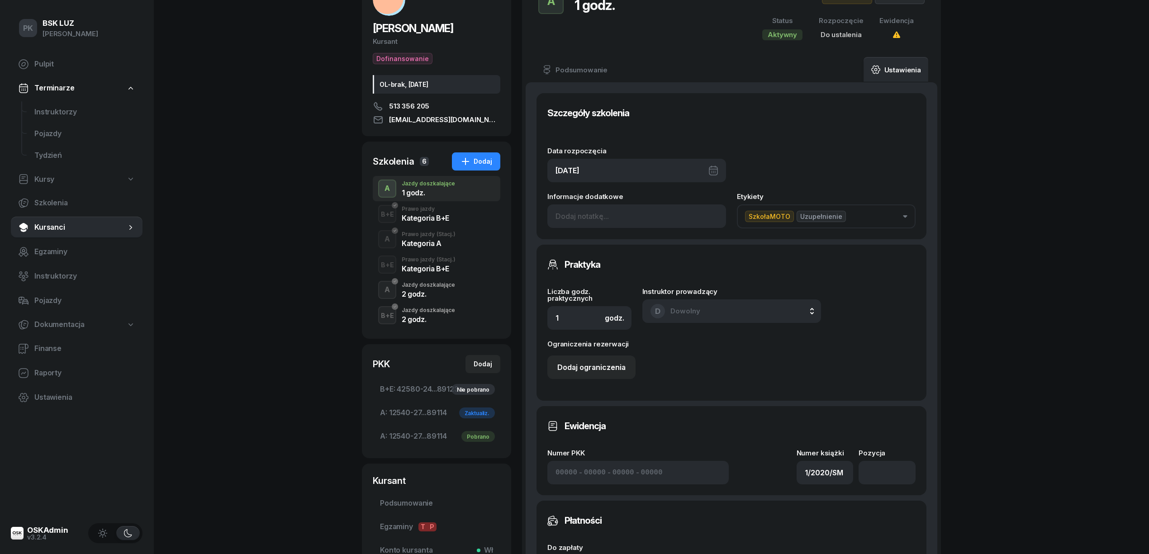
scroll to position [241, 0]
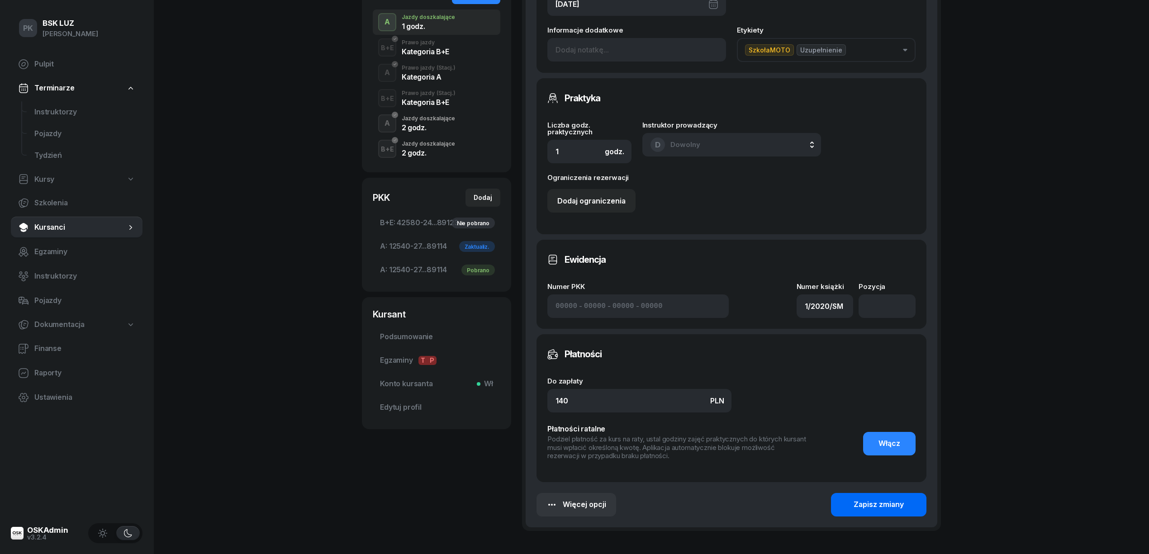
click at [884, 508] on div "Zapisz zmiany" at bounding box center [879, 505] width 50 height 12
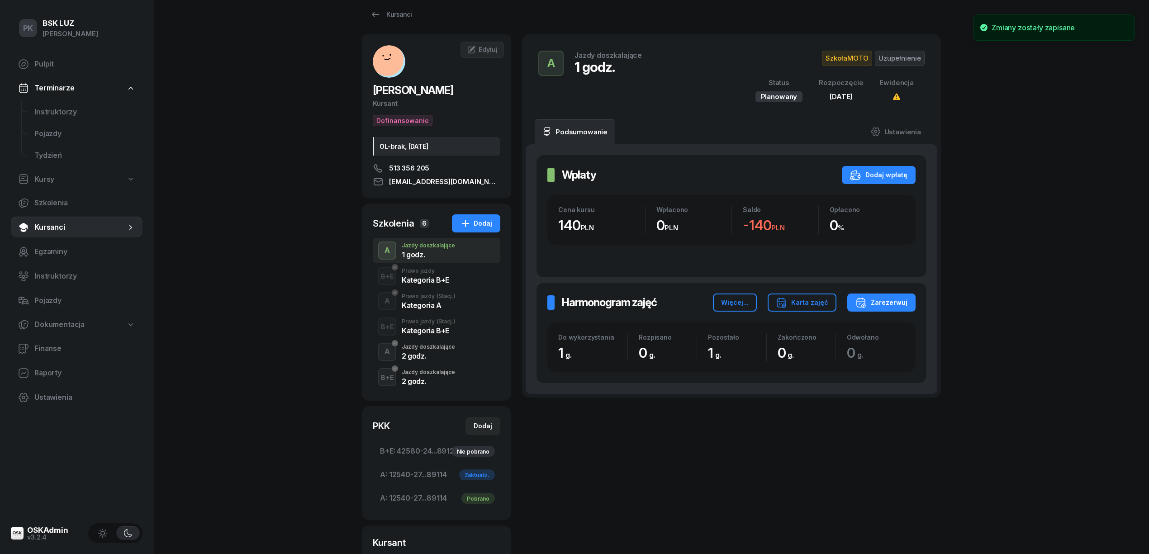
scroll to position [0, 0]
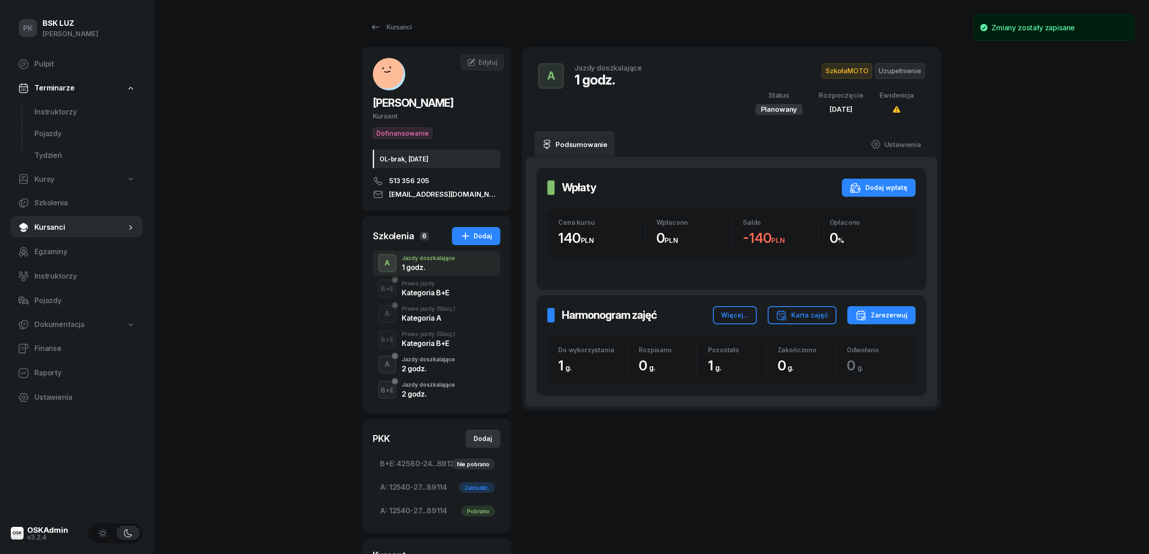
click at [469, 437] on button "Dodaj" at bounding box center [482, 439] width 35 height 18
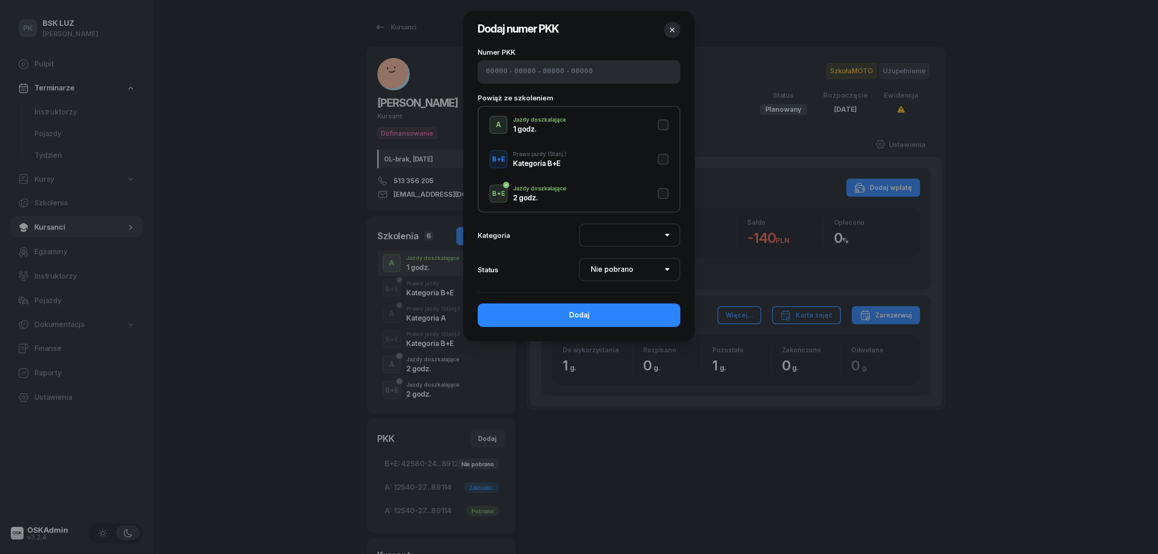
click at [660, 122] on button "A Jazdy doszkalające 1 godz." at bounding box center [578, 125] width 179 height 18
select select "A"
click at [582, 64] on div "- - -" at bounding box center [579, 72] width 203 height 24
click at [514, 74] on input at bounding box center [525, 72] width 22 height 12
paste input "12540"
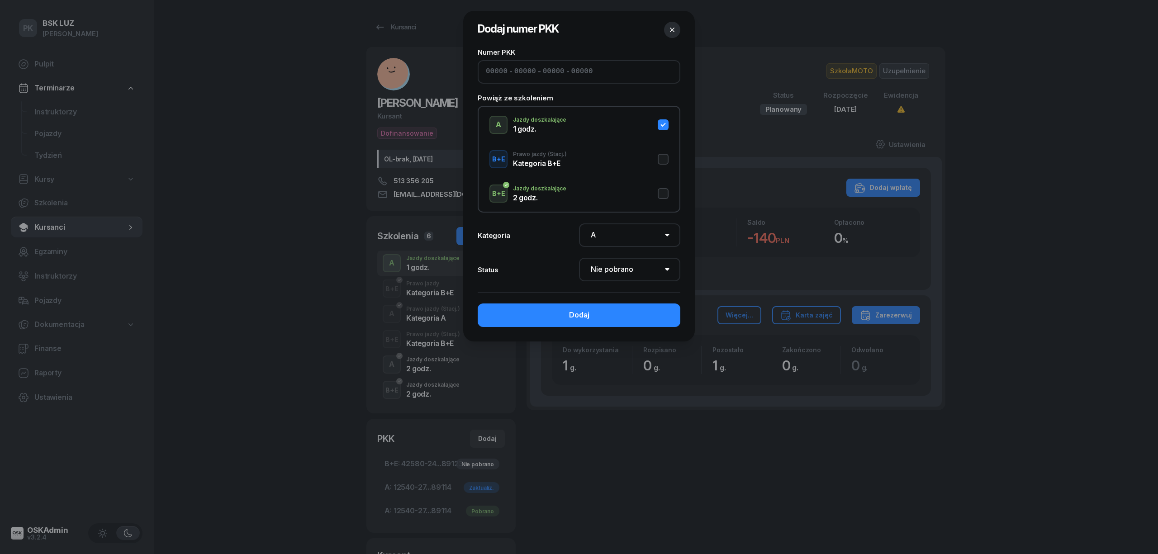
type input "12540"
type input "27036"
type input "68363"
type input "89114"
click at [612, 271] on select "Nie pobrano Pobrano Zwrócono Zaktualizowano" at bounding box center [629, 270] width 101 height 24
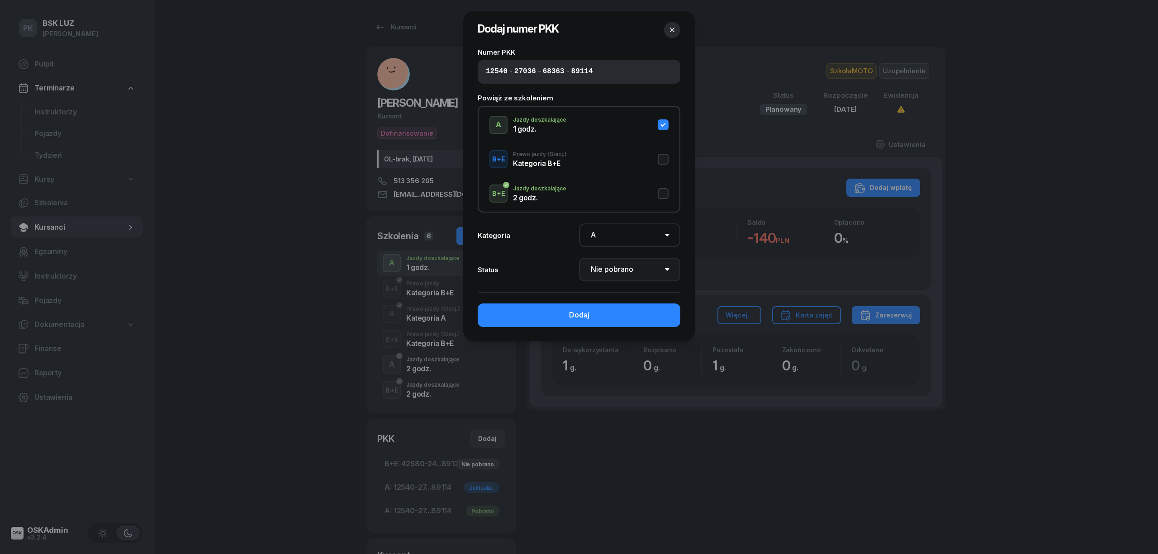
select select "Get"
click at [579, 258] on select "Nie pobrano Pobrano Zwrócono Zaktualizowano" at bounding box center [629, 270] width 101 height 24
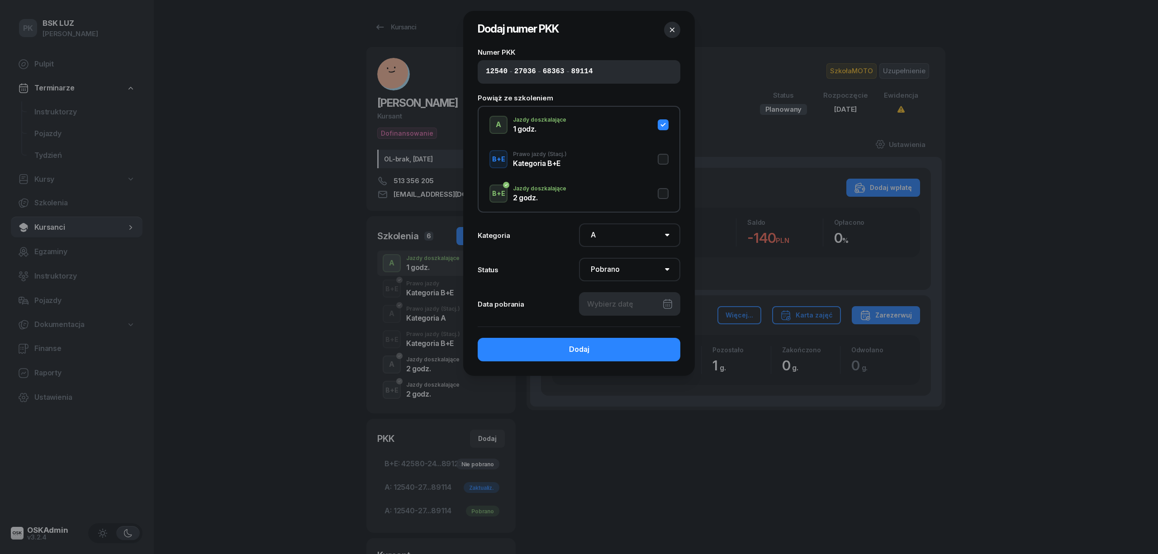
click at [619, 306] on div at bounding box center [629, 304] width 101 height 24
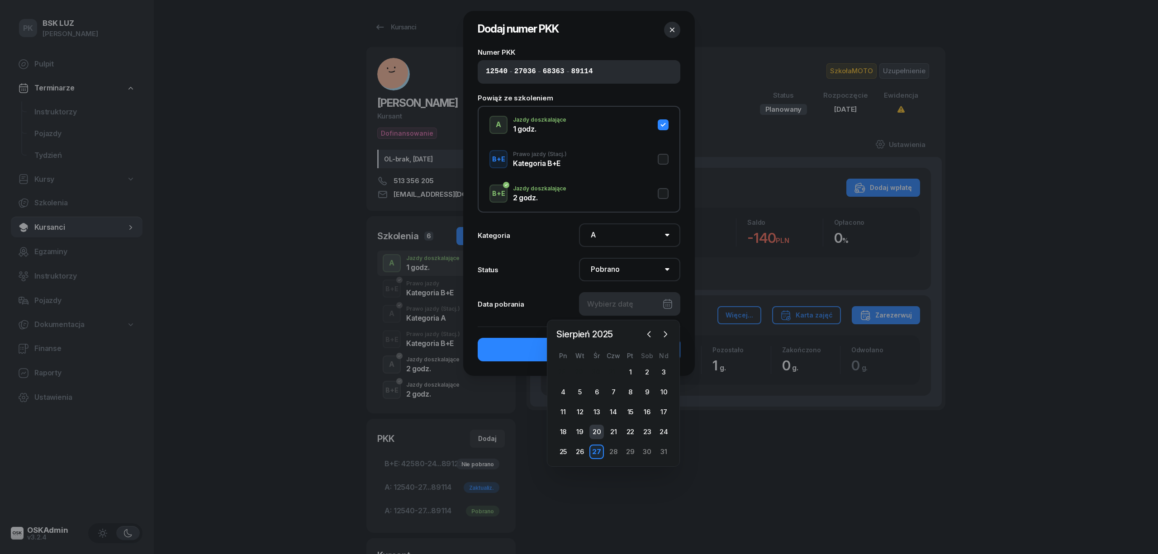
drag, startPoint x: 598, startPoint y: 455, endPoint x: 596, endPoint y: 438, distance: 16.4
click at [598, 453] on div "27" at bounding box center [596, 452] width 14 height 14
type input "[DATE]"
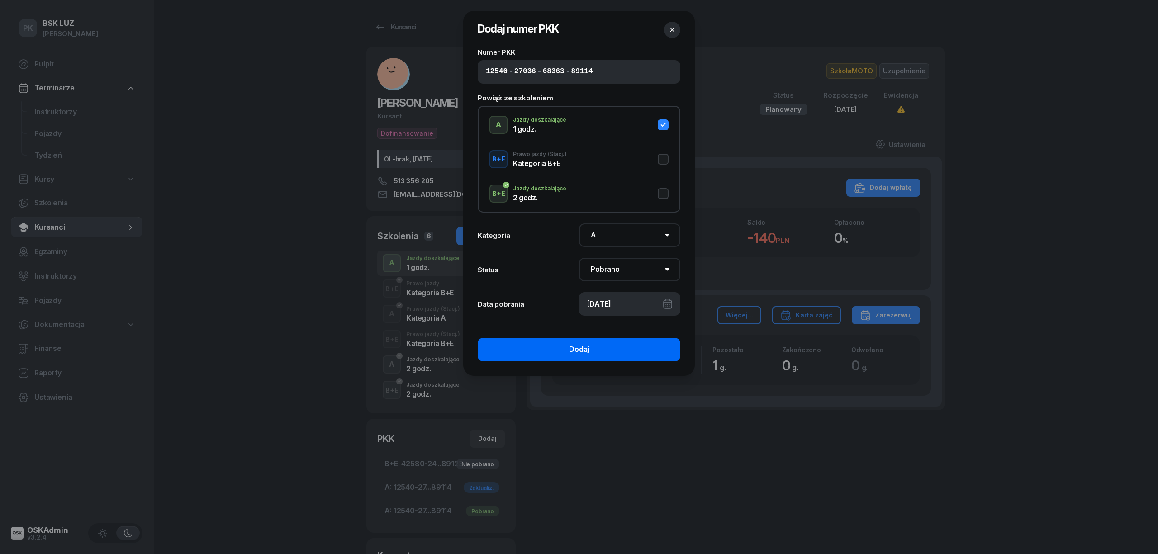
click at [610, 348] on button "Dodaj" at bounding box center [579, 350] width 203 height 24
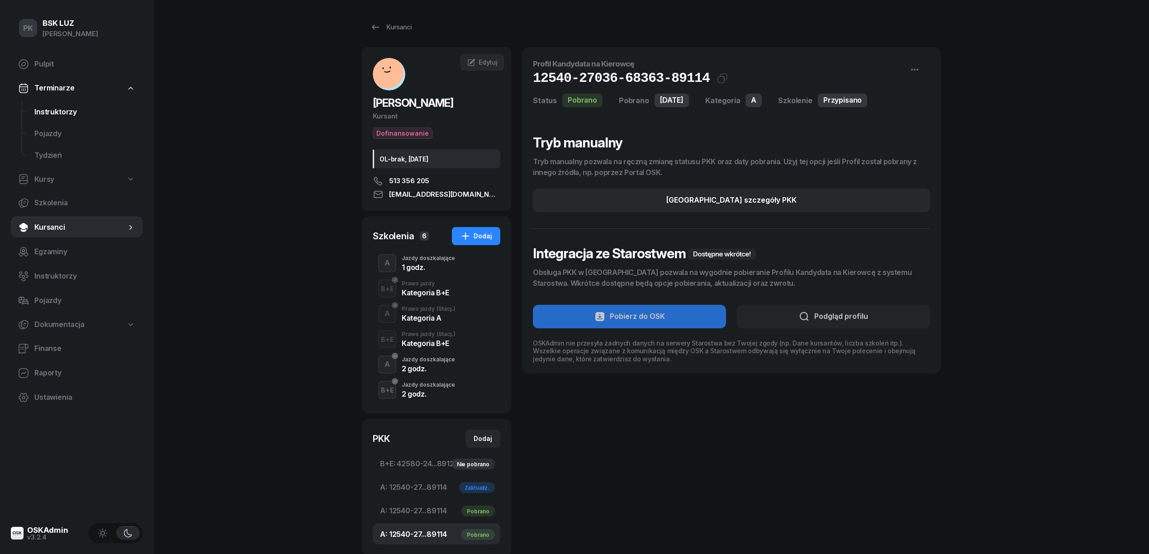
click at [49, 112] on span "Instruktorzy" at bounding box center [84, 112] width 101 height 12
click at [426, 257] on div "Jazdy doszkalające" at bounding box center [428, 258] width 53 height 5
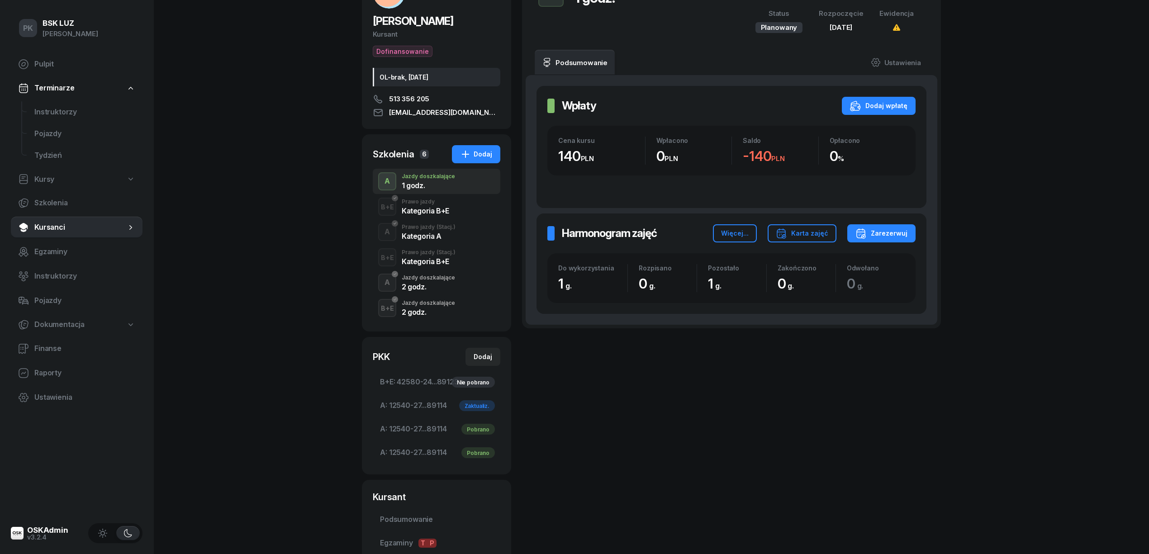
scroll to position [181, 0]
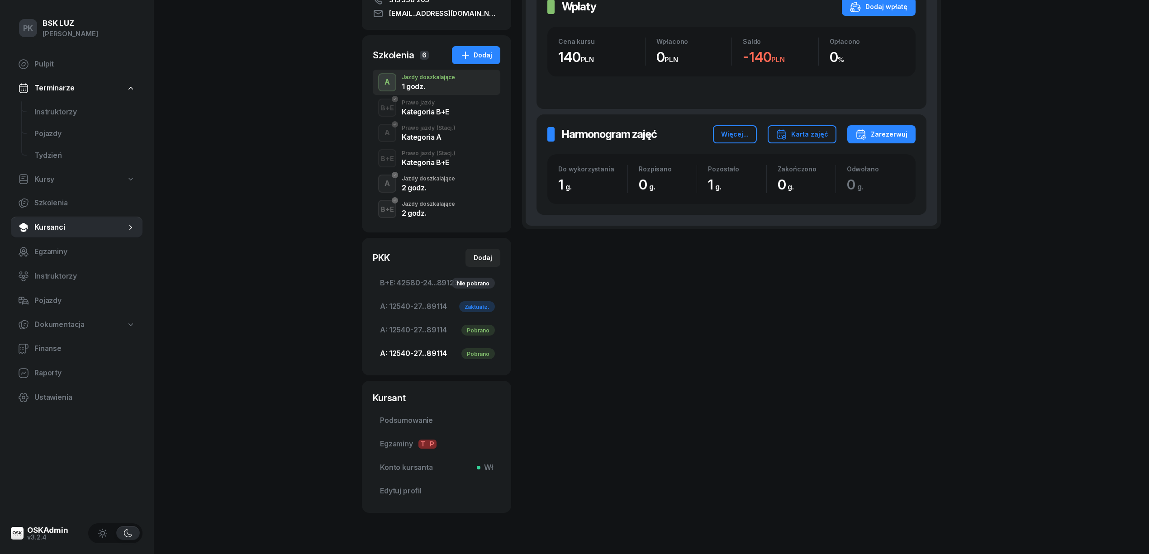
click at [415, 356] on span "A: 12540-27...89114 Pobrano" at bounding box center [436, 354] width 113 height 12
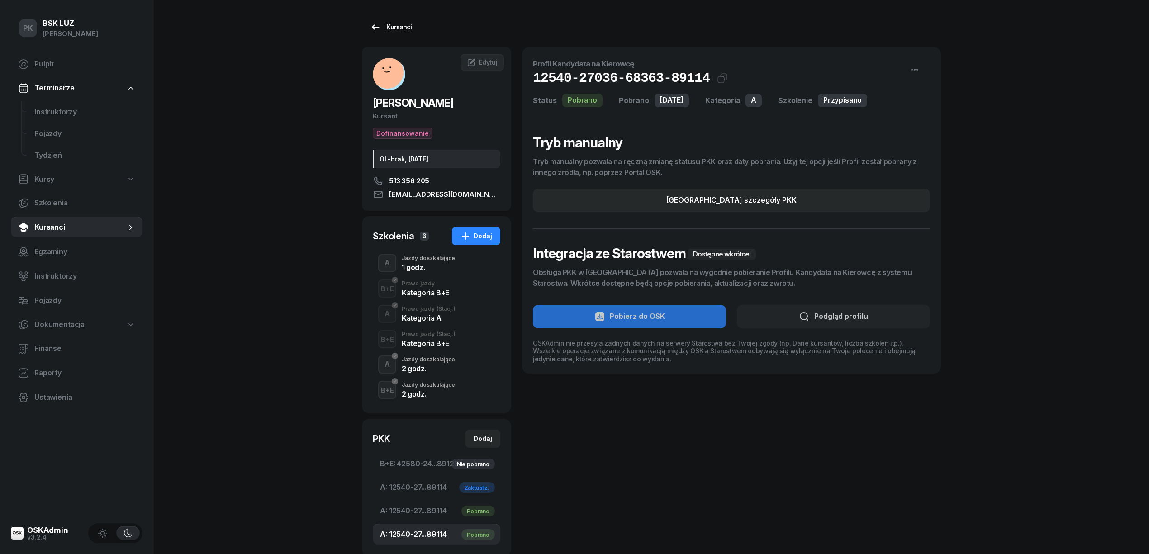
click at [384, 32] on div "Kursanci" at bounding box center [391, 27] width 42 height 11
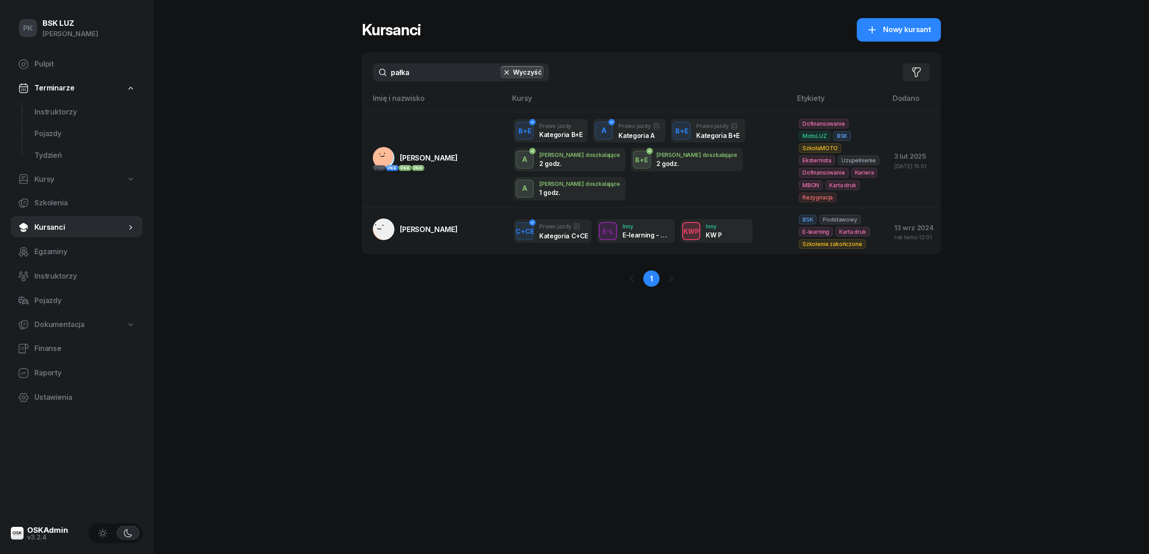
drag, startPoint x: 420, startPoint y: 75, endPoint x: 270, endPoint y: 67, distance: 150.8
click at [286, 67] on div "PK BSK [PERSON_NAME] Pulpit Terminarze Instruktorzy Pojazdy Tydzień Kursy Szkol…" at bounding box center [574, 277] width 1149 height 554
type input "kara"
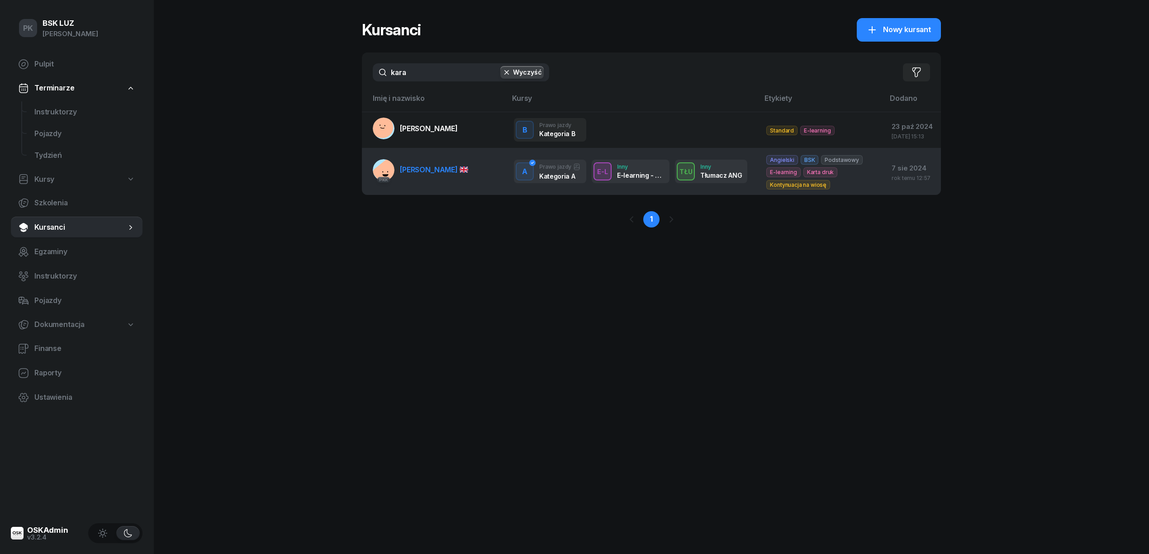
click at [424, 172] on span "[PERSON_NAME]" at bounding box center [434, 169] width 68 height 9
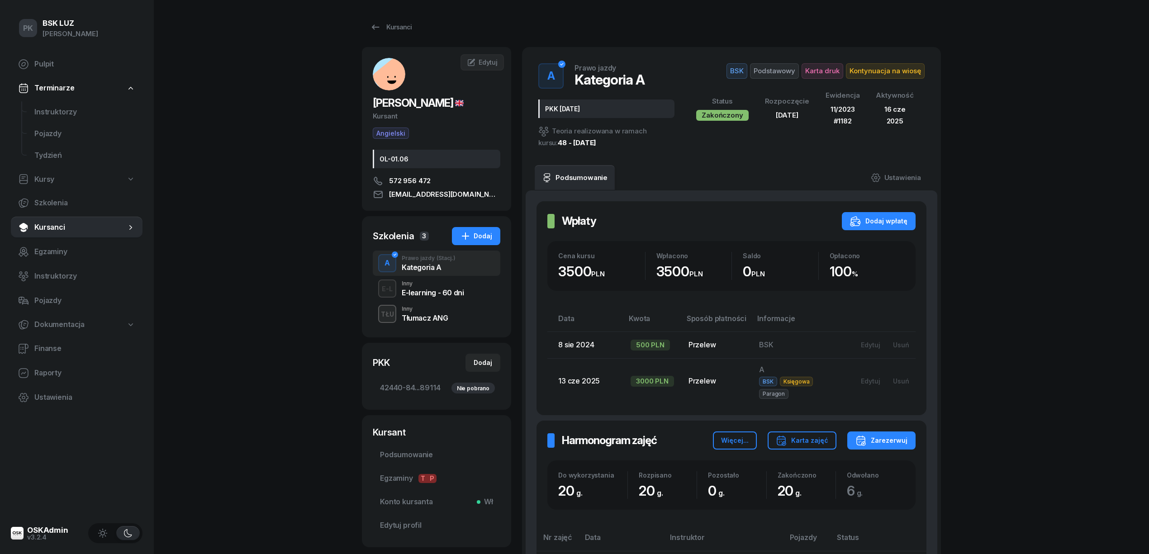
click at [868, 74] on span "Kontynuacja na wiosę" at bounding box center [885, 70] width 79 height 15
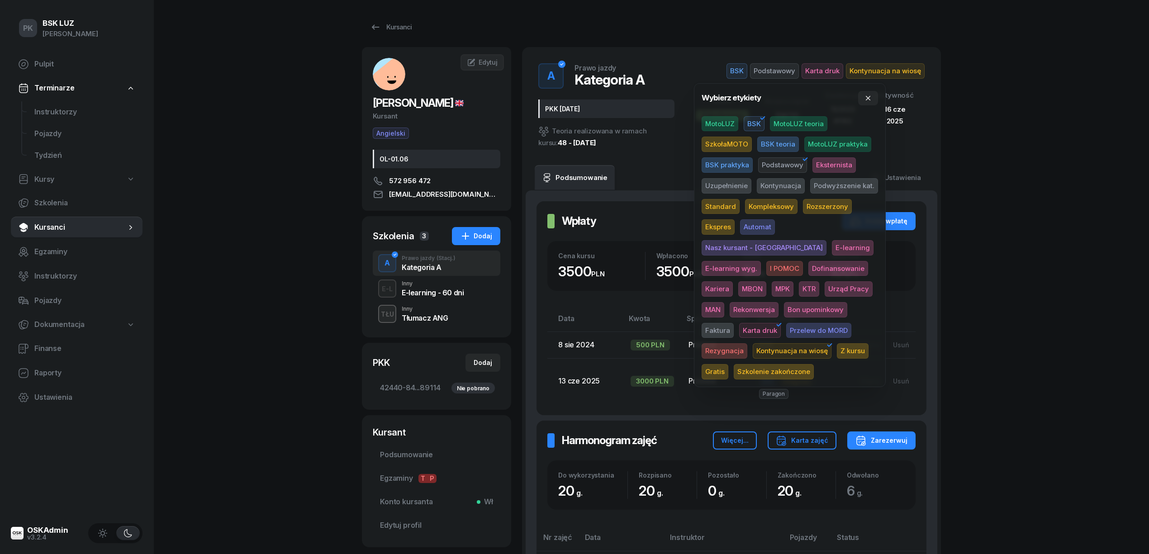
click at [753, 351] on span "Kontynuacja na wiosę" at bounding box center [792, 350] width 79 height 15
click at [1060, 253] on div "PK BSK [PERSON_NAME] Pulpit Terminarze Instruktorzy Pojazdy Tydzień Kursy Szkol…" at bounding box center [574, 560] width 1149 height 1121
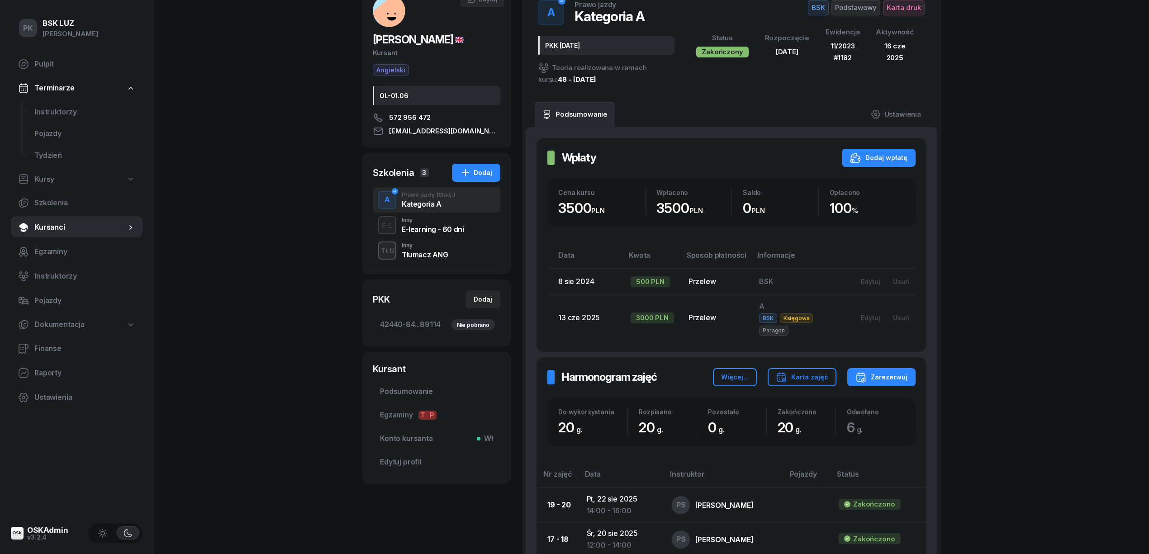
scroll to position [60, 0]
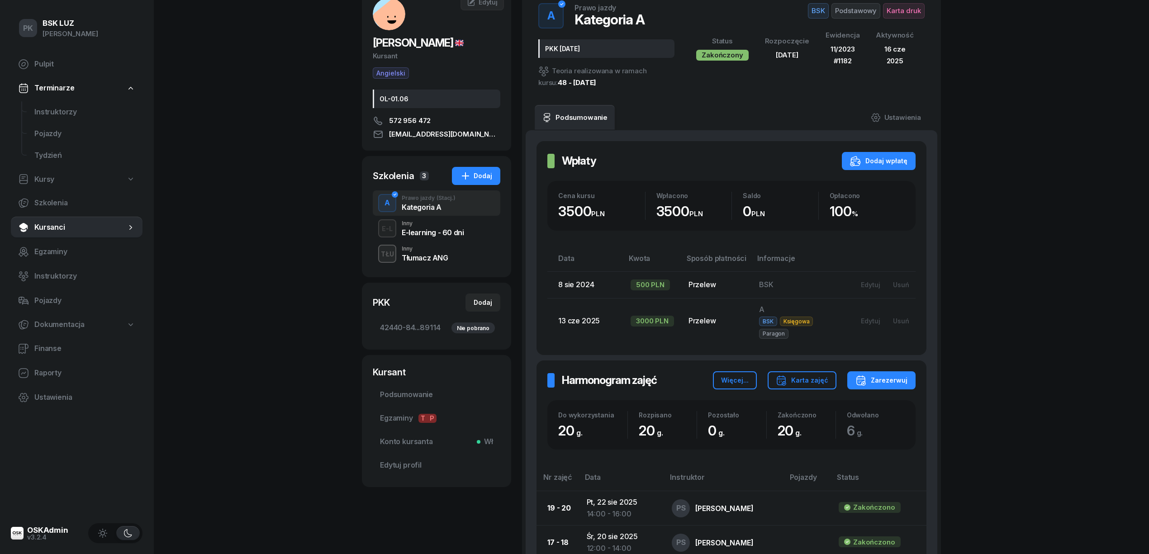
click at [419, 250] on div "Inny" at bounding box center [425, 248] width 47 height 5
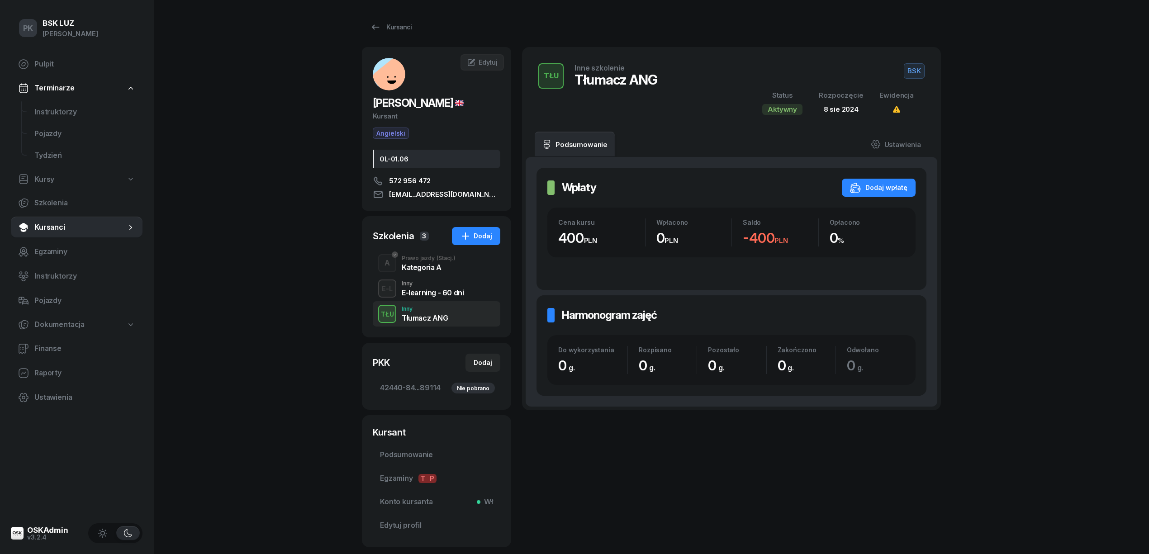
click at [421, 266] on div "Kategoria A" at bounding box center [429, 267] width 54 height 7
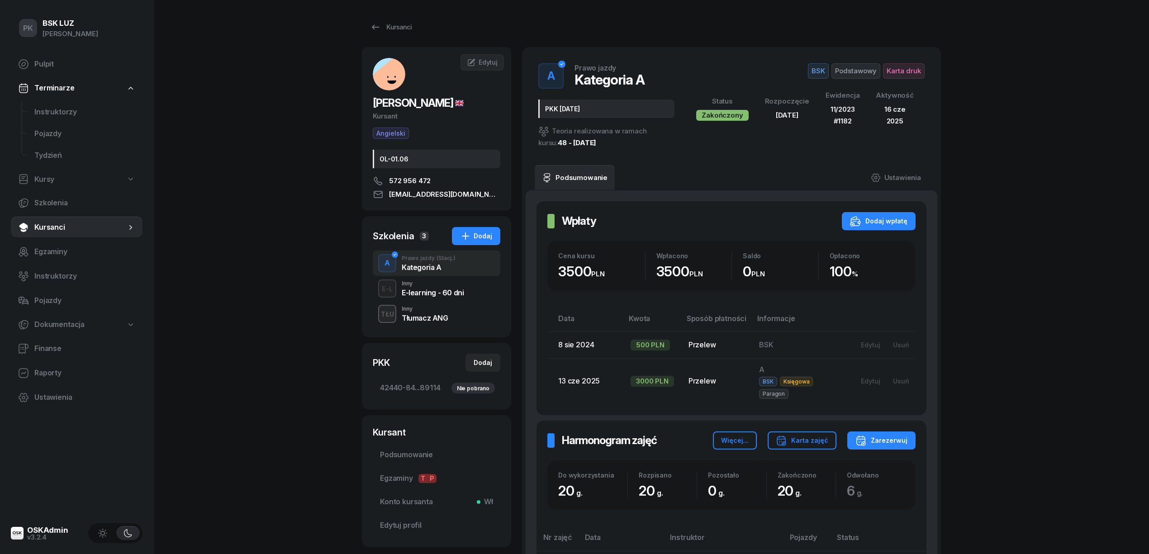
click at [429, 296] on div "E-learning - 60 dni" at bounding box center [433, 292] width 62 height 7
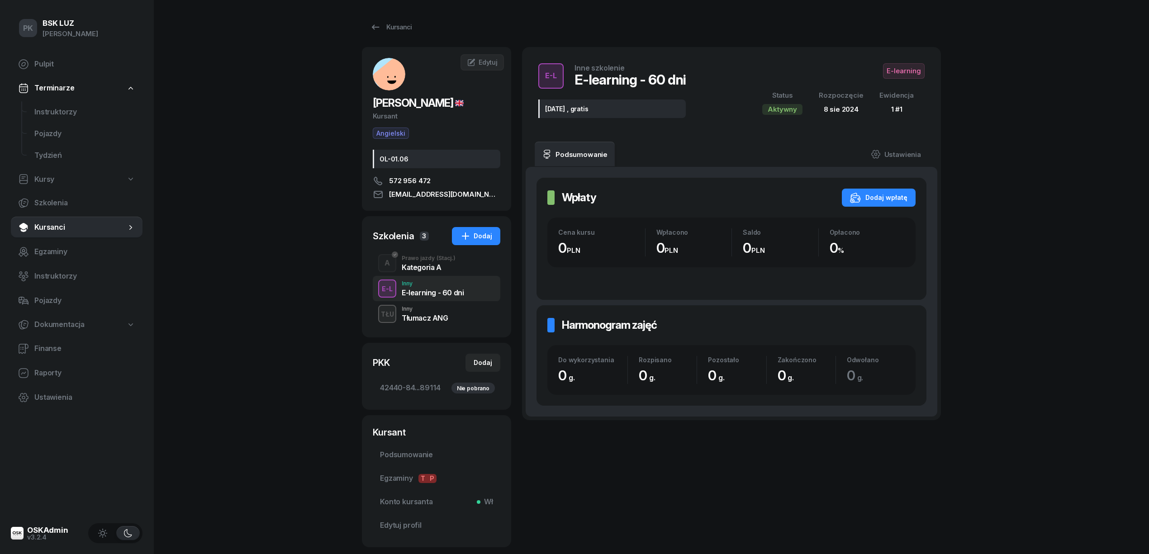
click at [428, 310] on div "Inny" at bounding box center [425, 308] width 47 height 5
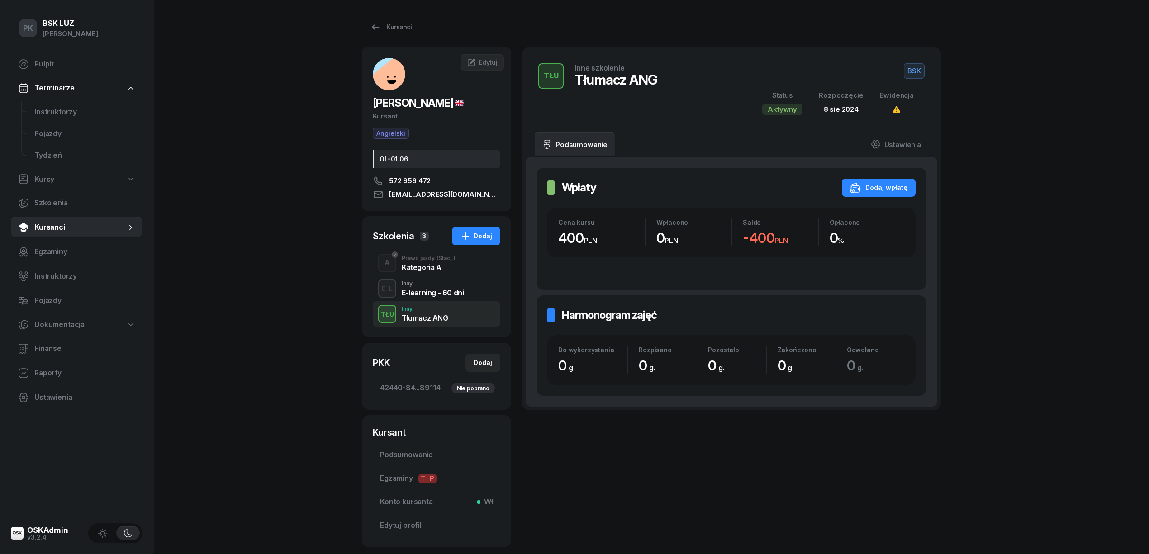
click at [418, 264] on div "Kategoria A" at bounding box center [429, 267] width 54 height 7
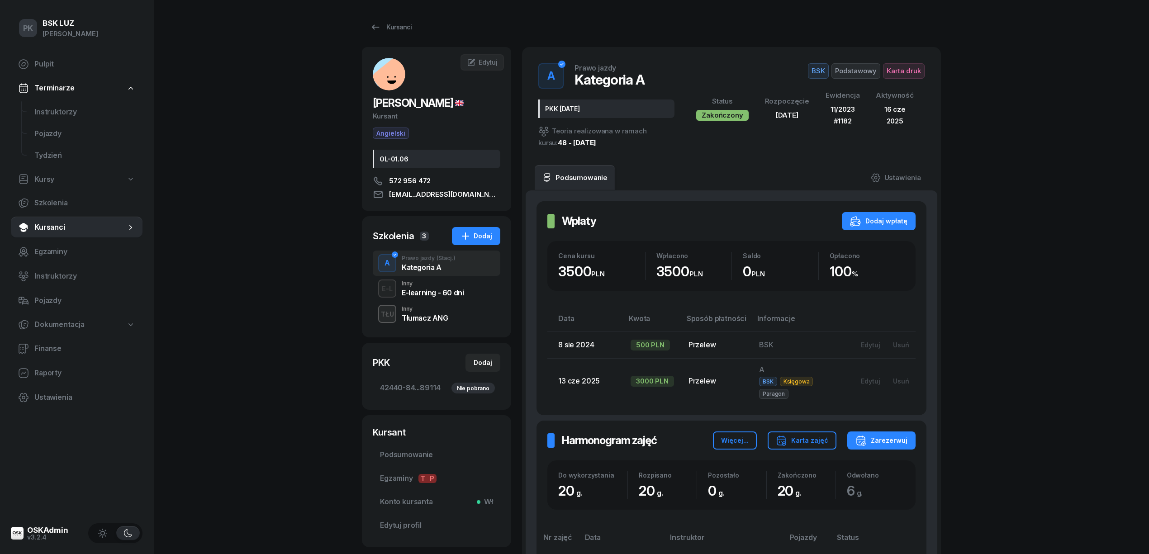
click at [400, 103] on span "[PERSON_NAME]" at bounding box center [418, 102] width 91 height 13
copy span "KARALIOU"
click at [48, 179] on span "Kursy" at bounding box center [44, 180] width 20 height 12
select select
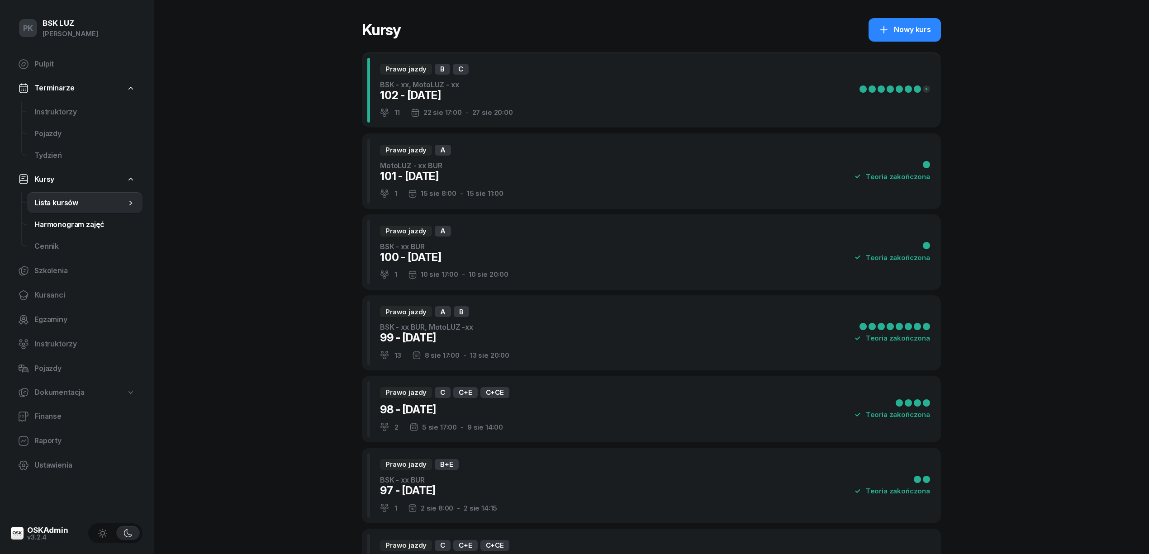
click at [67, 220] on span "Harmonogram zajęć" at bounding box center [84, 225] width 101 height 12
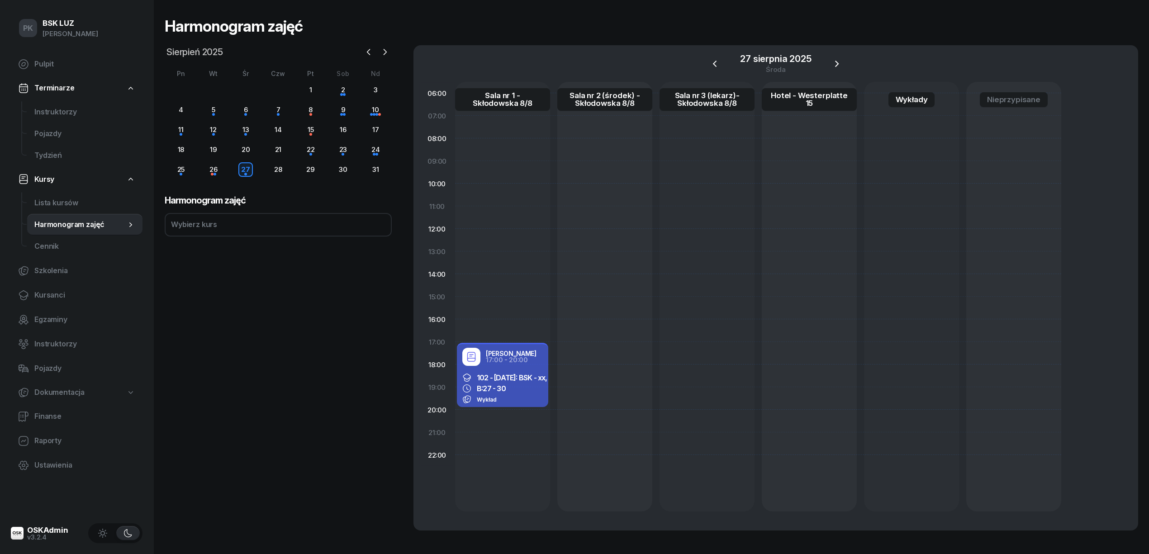
click at [199, 53] on span "Sierpień 2025" at bounding box center [195, 52] width 64 height 14
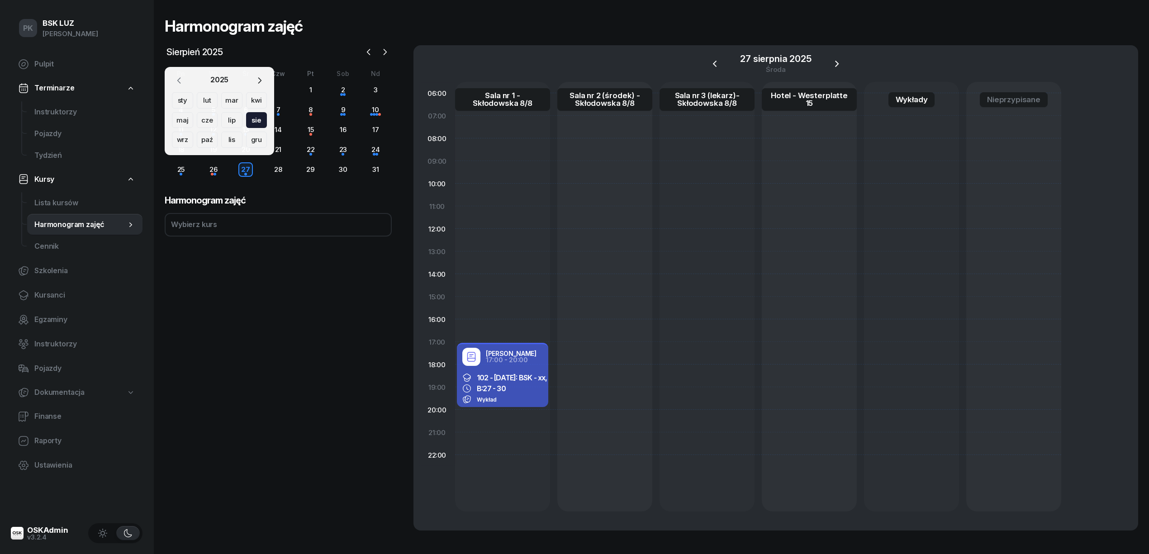
click at [181, 80] on icon "button" at bounding box center [179, 80] width 9 height 9
click at [193, 132] on div "sie" at bounding box center [182, 140] width 21 height 16
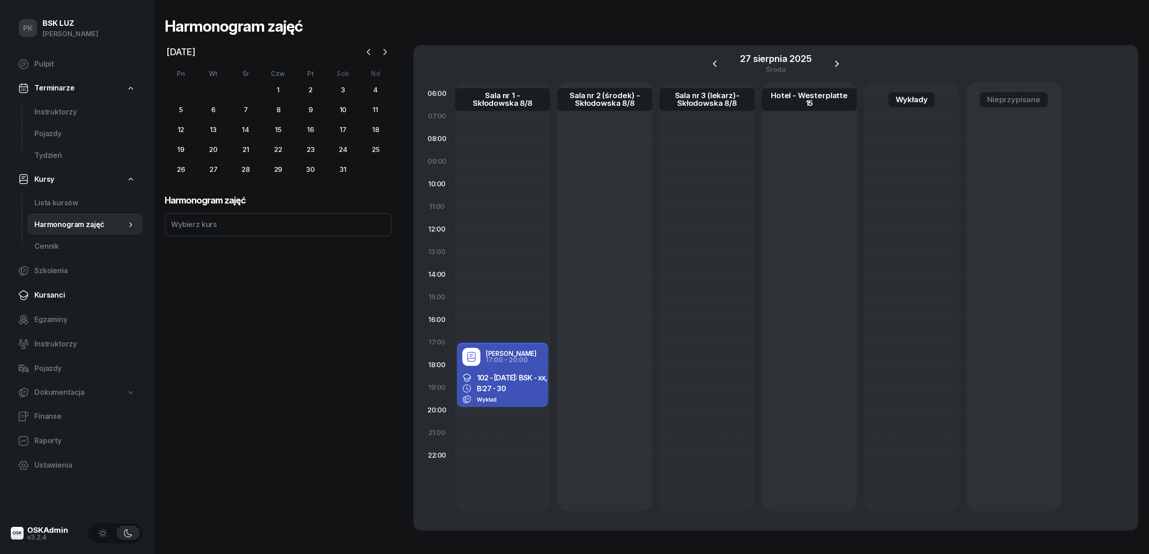
click at [55, 296] on span "Kursanci" at bounding box center [84, 295] width 101 height 12
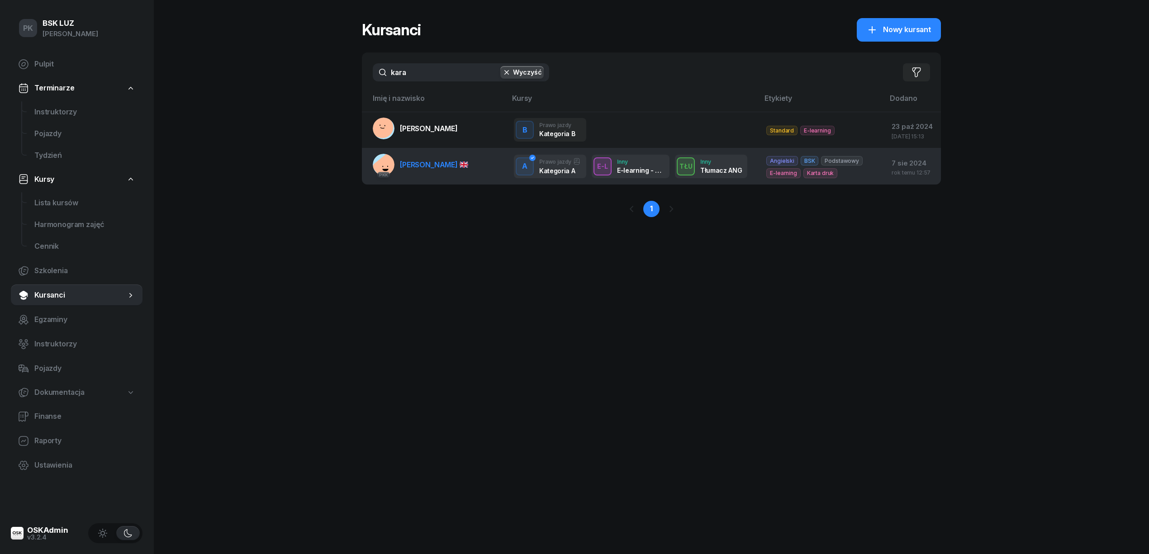
click at [437, 176] on link "PKK [PERSON_NAME]" at bounding box center [420, 165] width 95 height 22
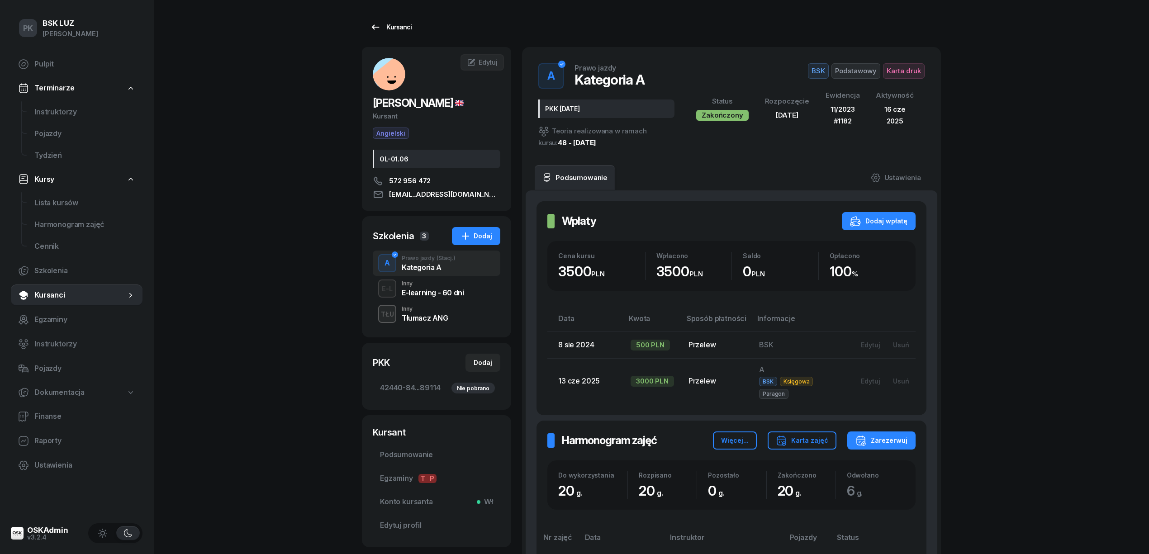
click at [389, 25] on div "Kursanci" at bounding box center [391, 27] width 42 height 11
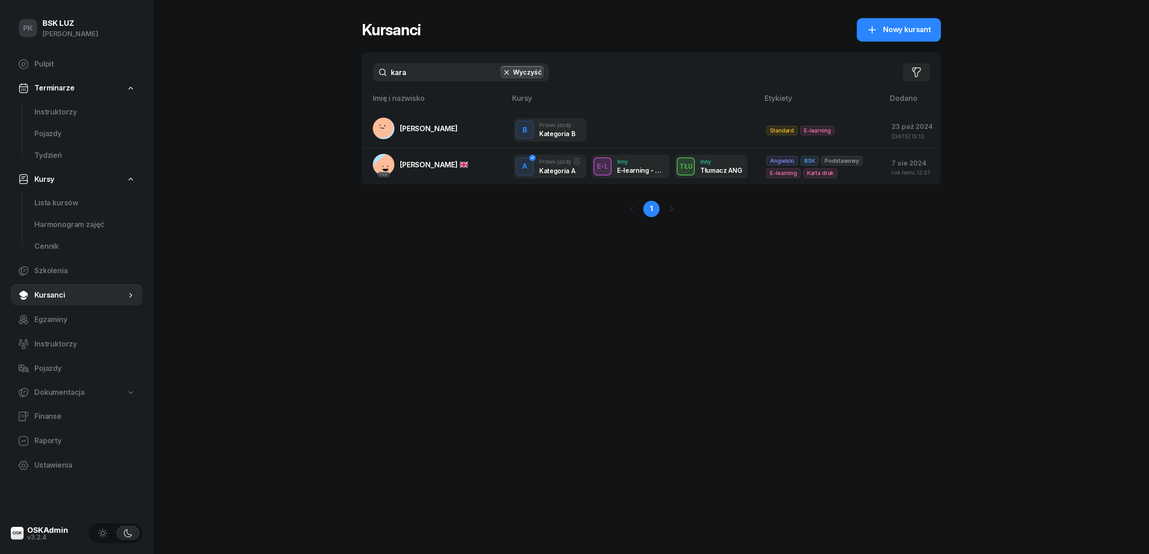
drag, startPoint x: 426, startPoint y: 72, endPoint x: 351, endPoint y: 64, distance: 74.6
click at [351, 64] on div "PK BSK [PERSON_NAME] Pulpit Terminarze Instruktorzy Pojazdy Tydzień Kursy Lista…" at bounding box center [574, 277] width 1149 height 554
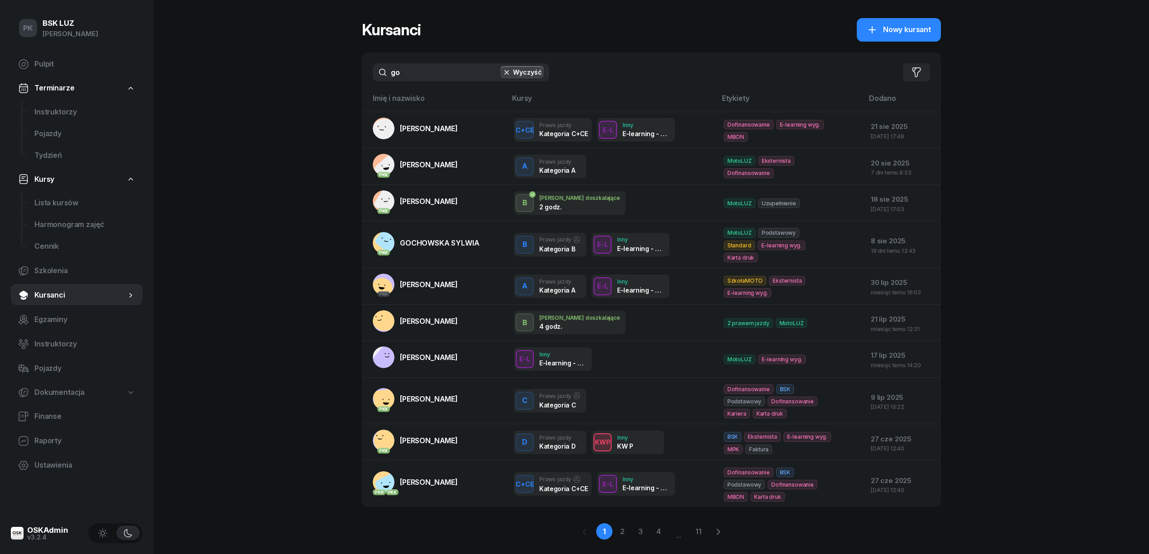
type input "g"
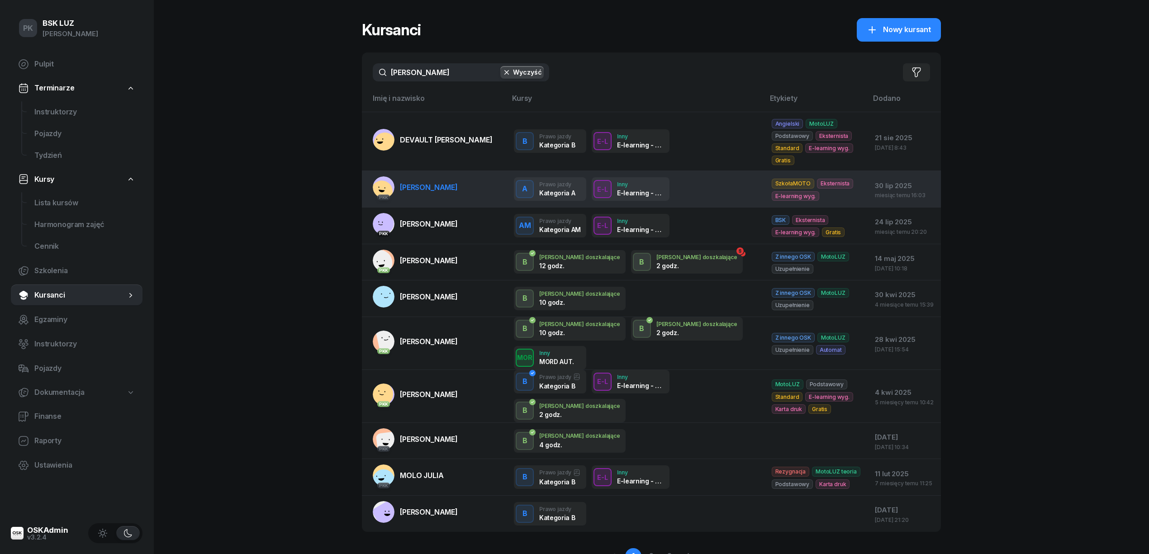
type input "[PERSON_NAME]"
click at [438, 183] on span "[PERSON_NAME]" at bounding box center [429, 187] width 58 height 9
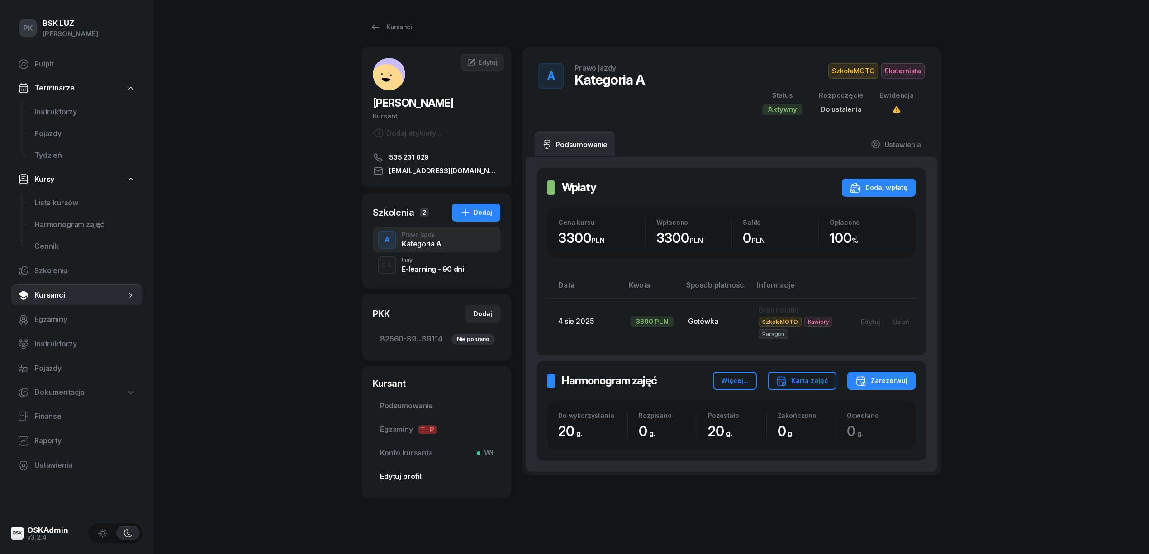
click at [408, 473] on span "Edytuj profil" at bounding box center [436, 477] width 113 height 12
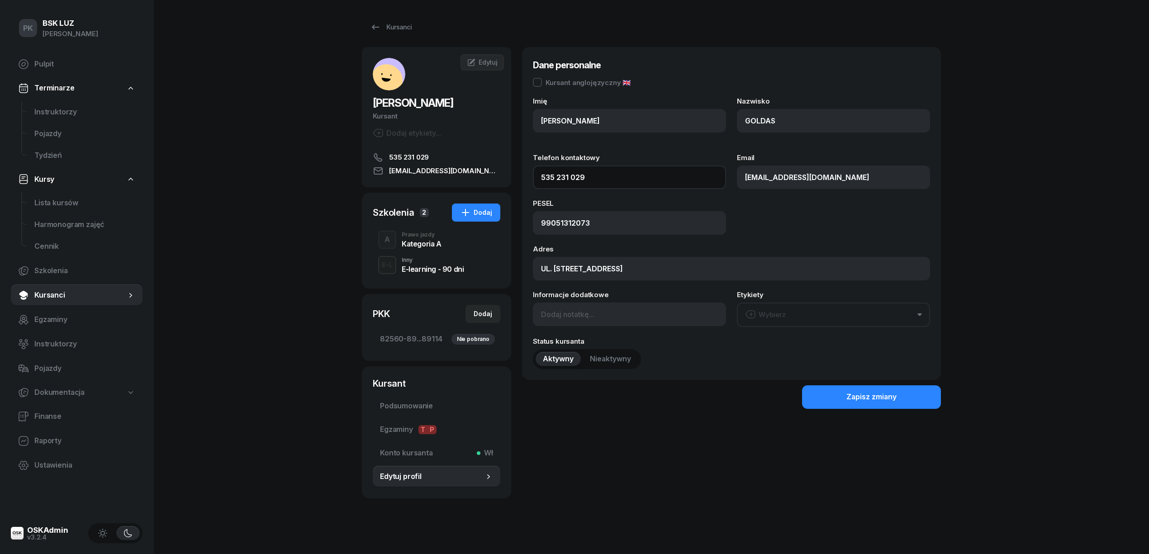
click at [579, 176] on input "535 231 029" at bounding box center [629, 178] width 193 height 24
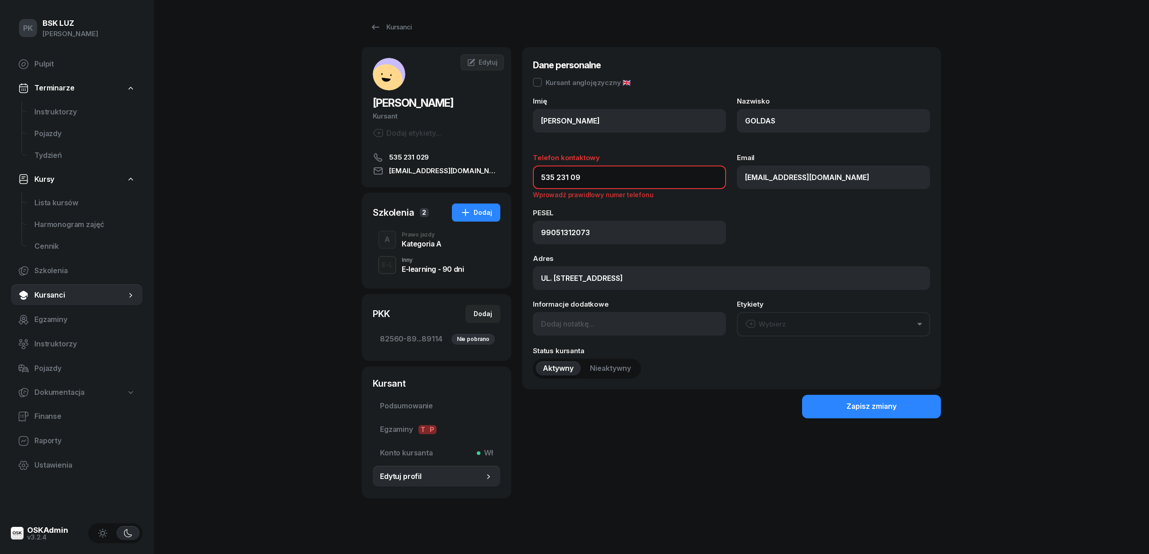
type input "535 231 019"
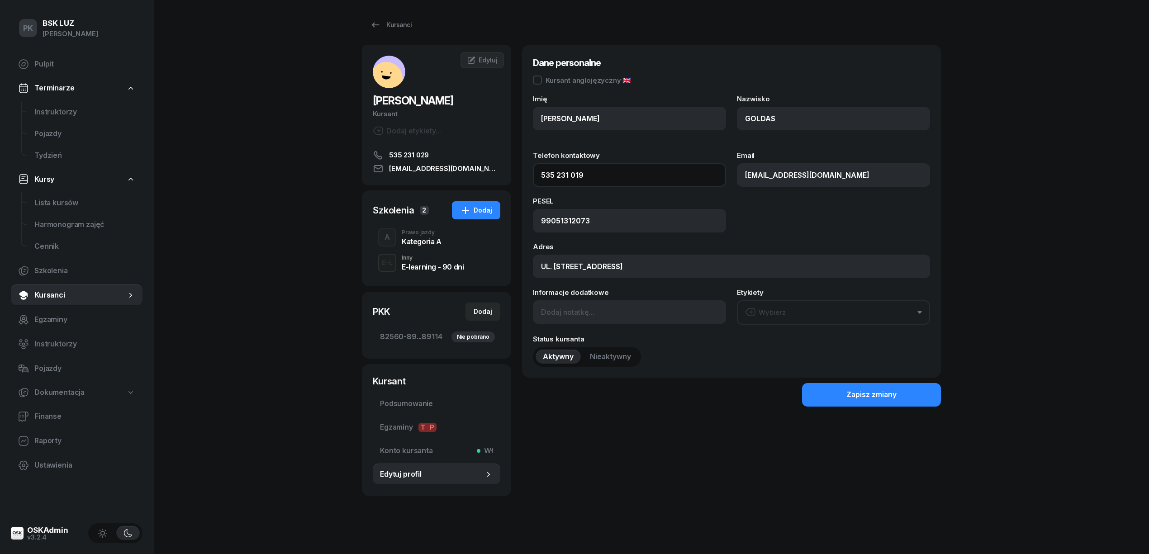
scroll to position [6, 0]
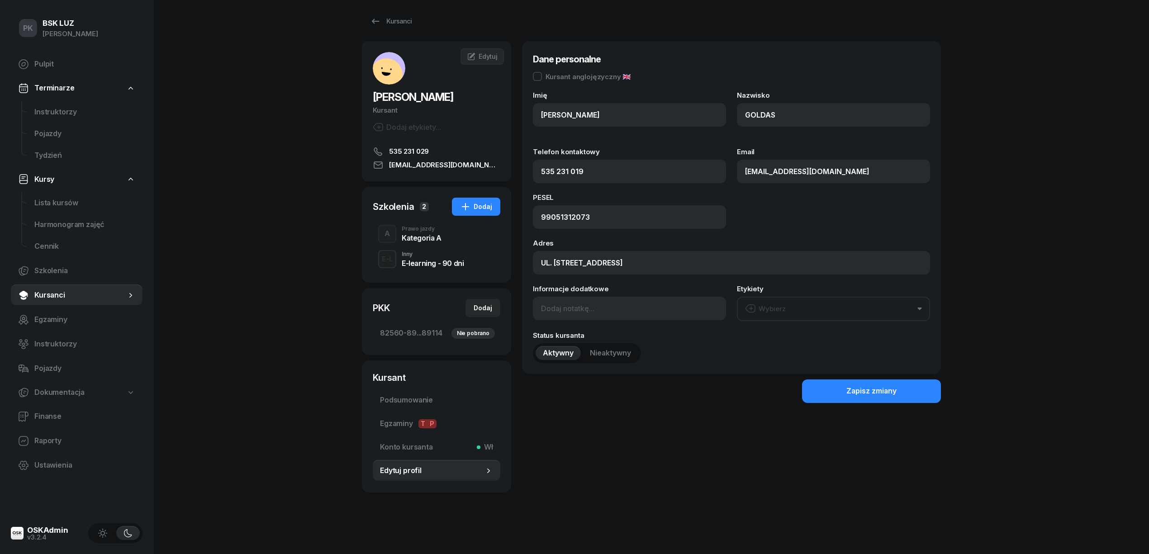
click at [400, 233] on div "A Prawo jazdy Kategoria A" at bounding box center [437, 233] width 128 height 25
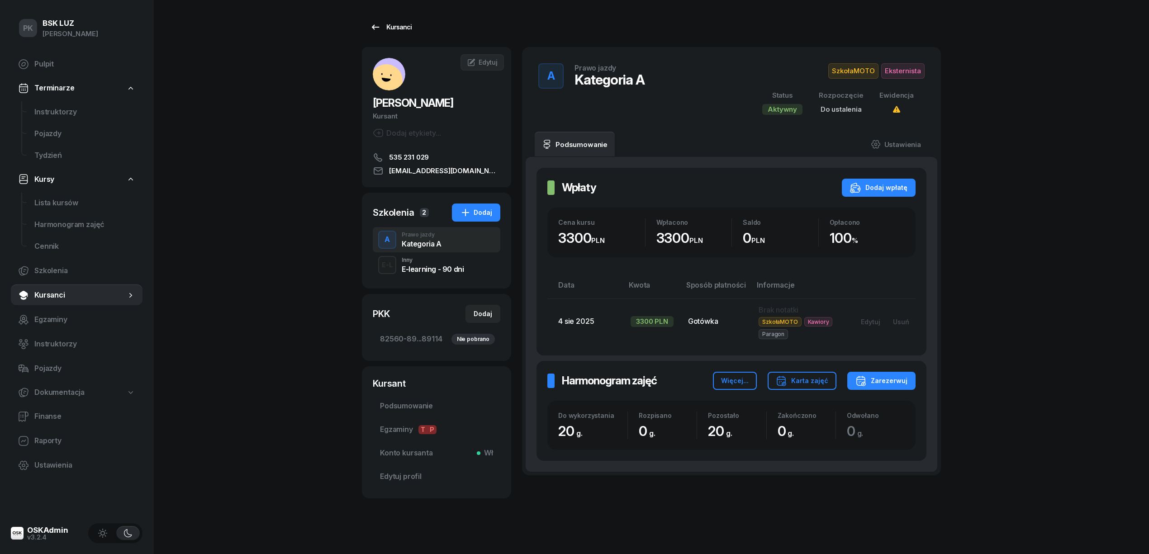
click at [381, 26] on div "Kursanci" at bounding box center [391, 27] width 42 height 11
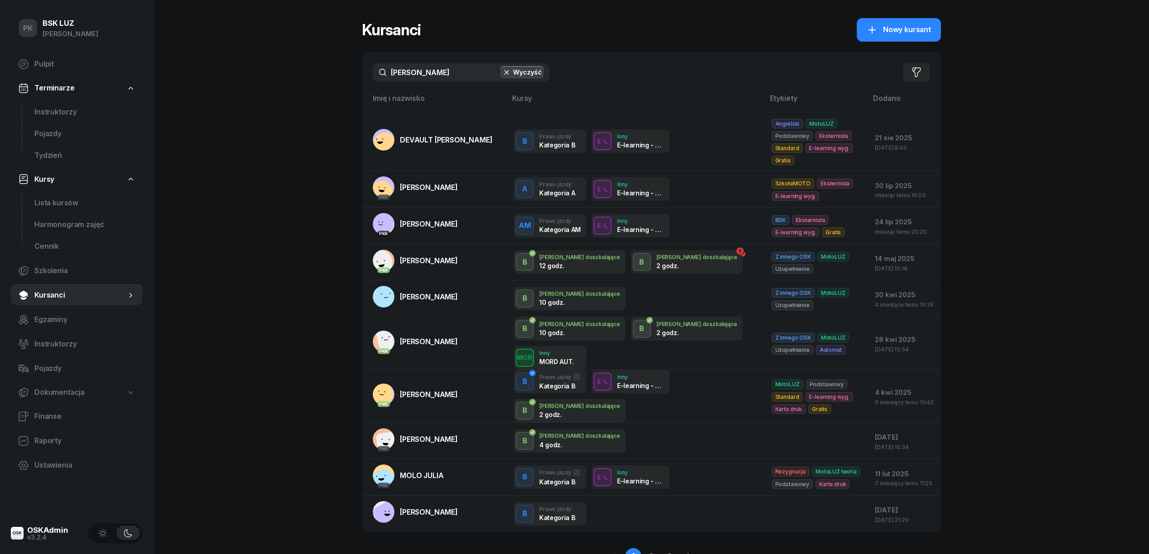
drag, startPoint x: 430, startPoint y: 79, endPoint x: 337, endPoint y: 82, distance: 93.2
click at [337, 82] on div "PK BSK [PERSON_NAME] Pulpit Terminarze Instruktorzy Pojazdy Tydzień Kursy Lista…" at bounding box center [574, 299] width 1149 height 599
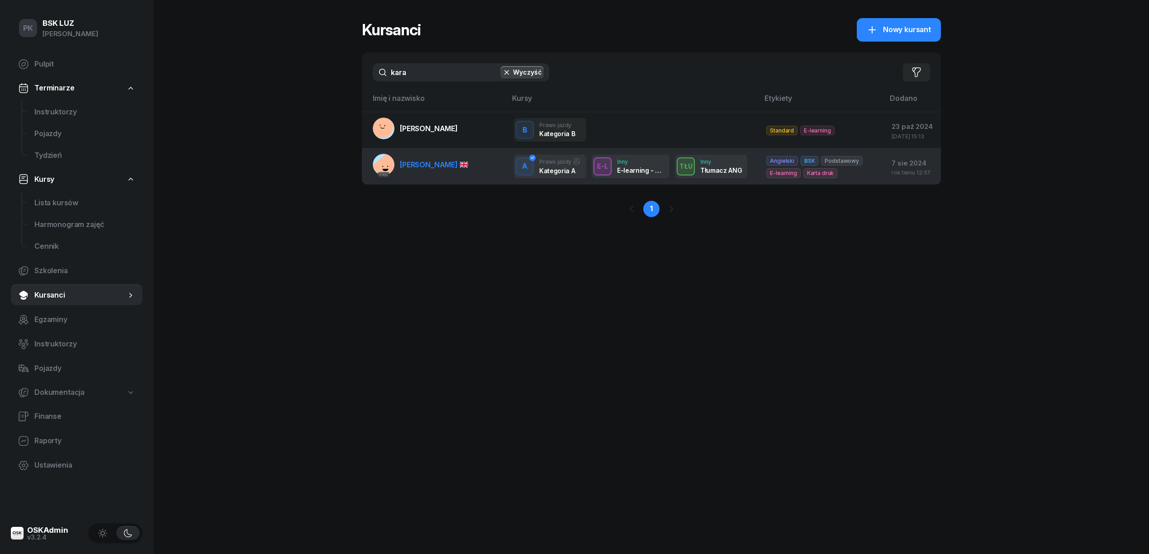
type input "kara"
click at [449, 169] on span "[PERSON_NAME]" at bounding box center [434, 164] width 68 height 9
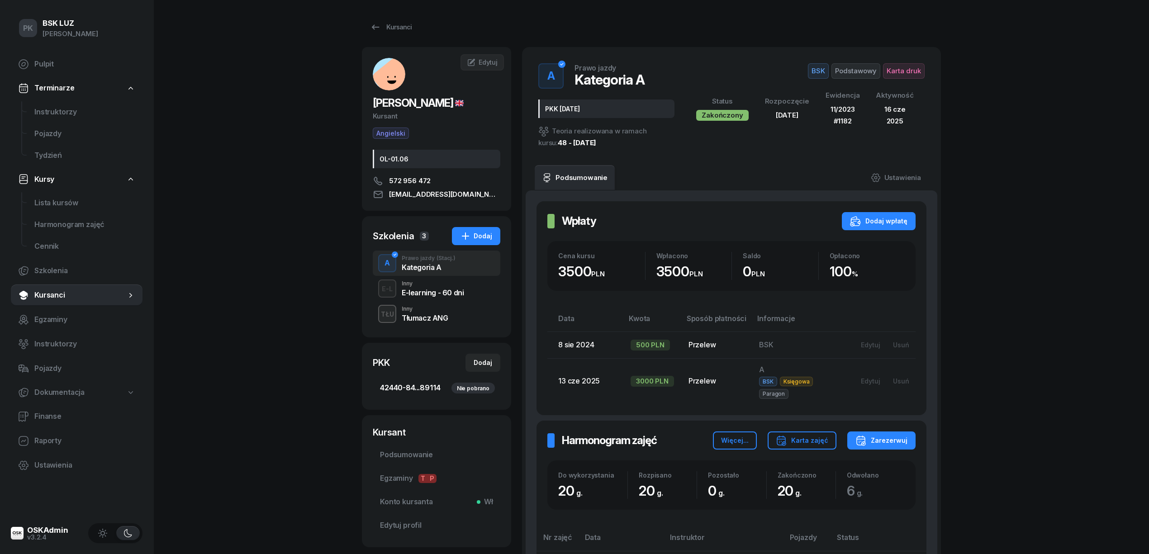
click at [427, 389] on span "42440-84...89114 Nie pobrano" at bounding box center [436, 388] width 113 height 12
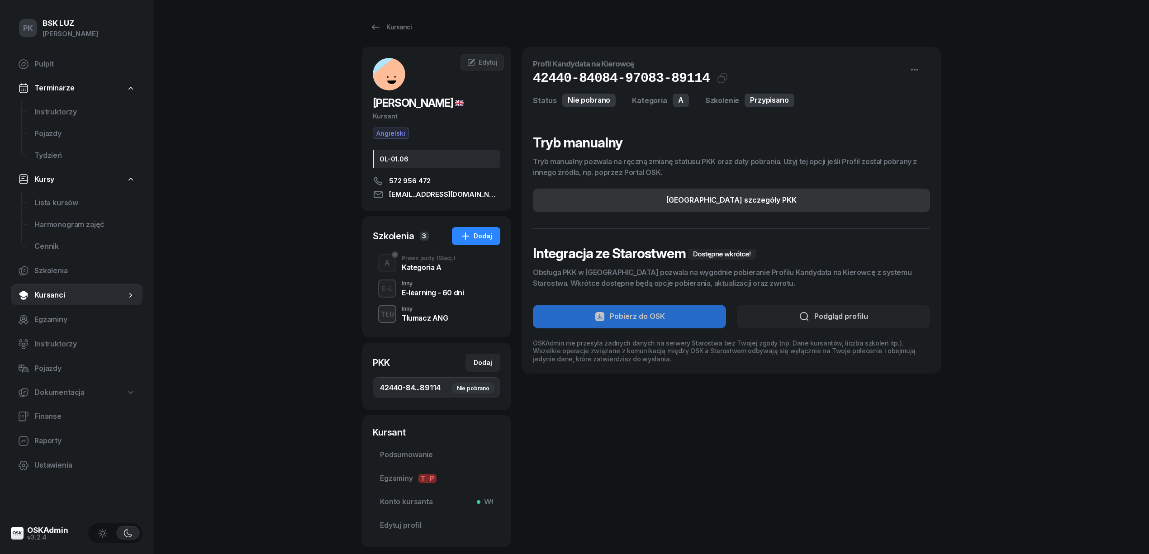
click at [684, 200] on button "[GEOGRAPHIC_DATA] szczegóły PKK" at bounding box center [731, 201] width 397 height 24
select select "A"
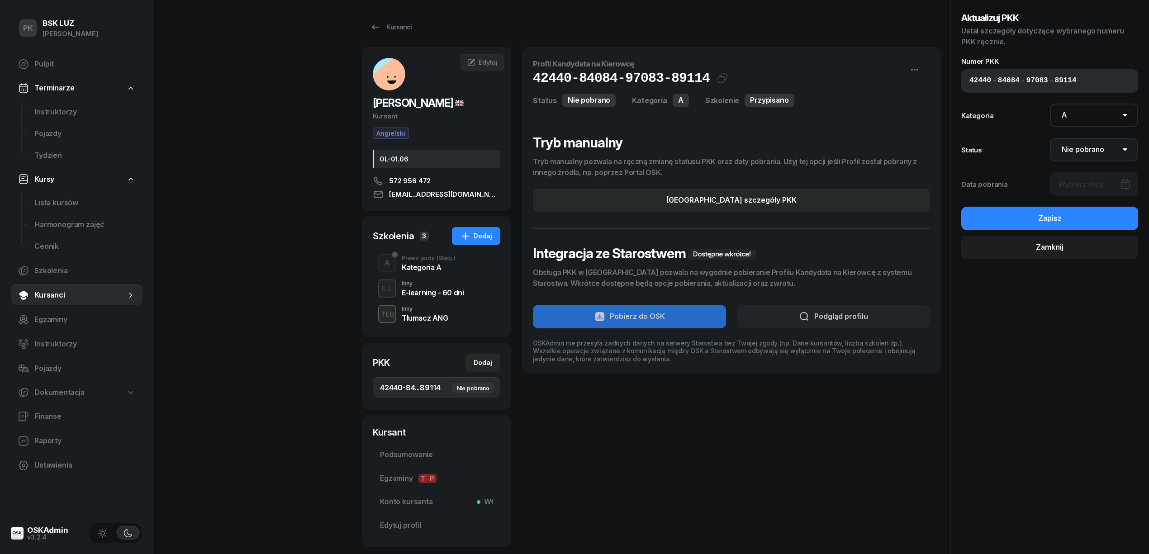
click at [1106, 146] on select "Nie pobrano Pobrano Zwrócono Zaktualizowano" at bounding box center [1094, 150] width 89 height 24
select select "Get"
click at [1050, 138] on select "Nie pobrano Pobrano Zwrócono Zaktualizowano" at bounding box center [1094, 150] width 89 height 24
click at [1094, 185] on div at bounding box center [1094, 184] width 89 height 24
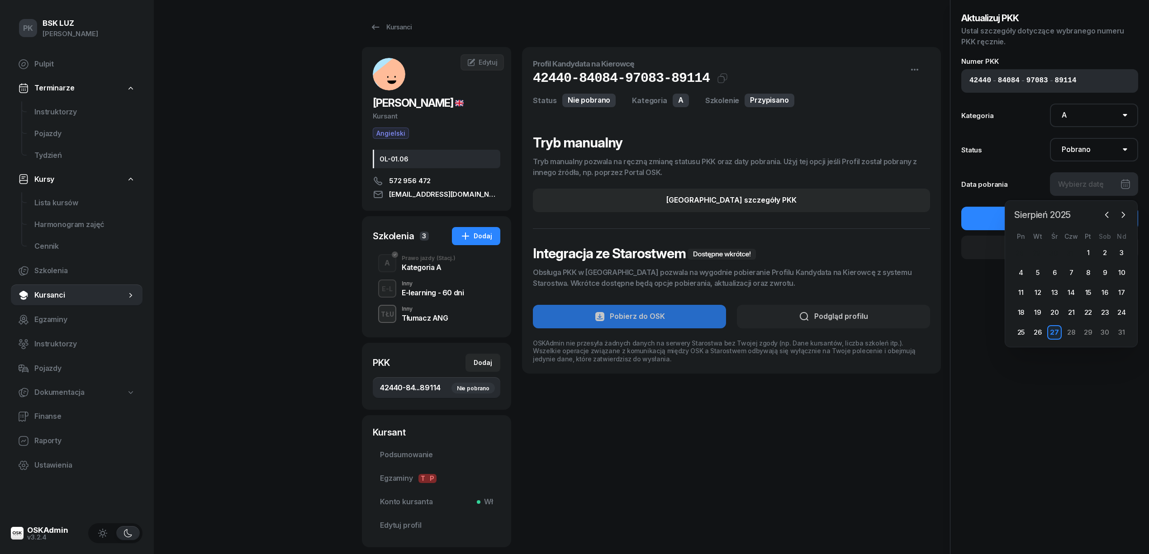
click at [1058, 214] on span "Sierpień 2025" at bounding box center [1043, 215] width 64 height 14
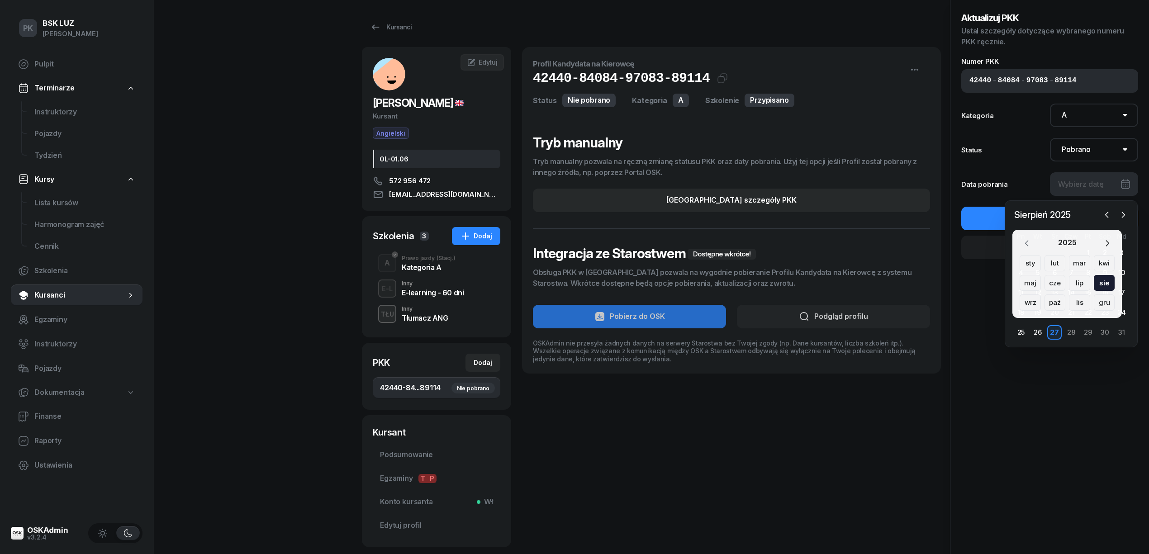
click at [1025, 245] on icon "button" at bounding box center [1026, 243] width 9 height 9
click at [1041, 294] on div "sie" at bounding box center [1030, 302] width 21 height 16
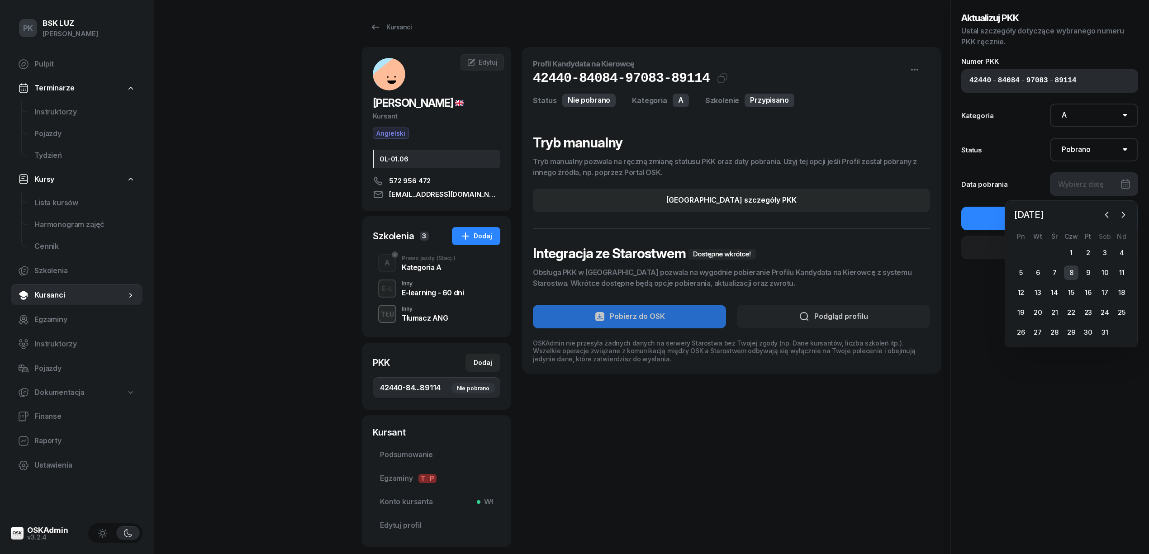
click at [1072, 272] on div "8" at bounding box center [1071, 273] width 14 height 14
type input "[DATE]"
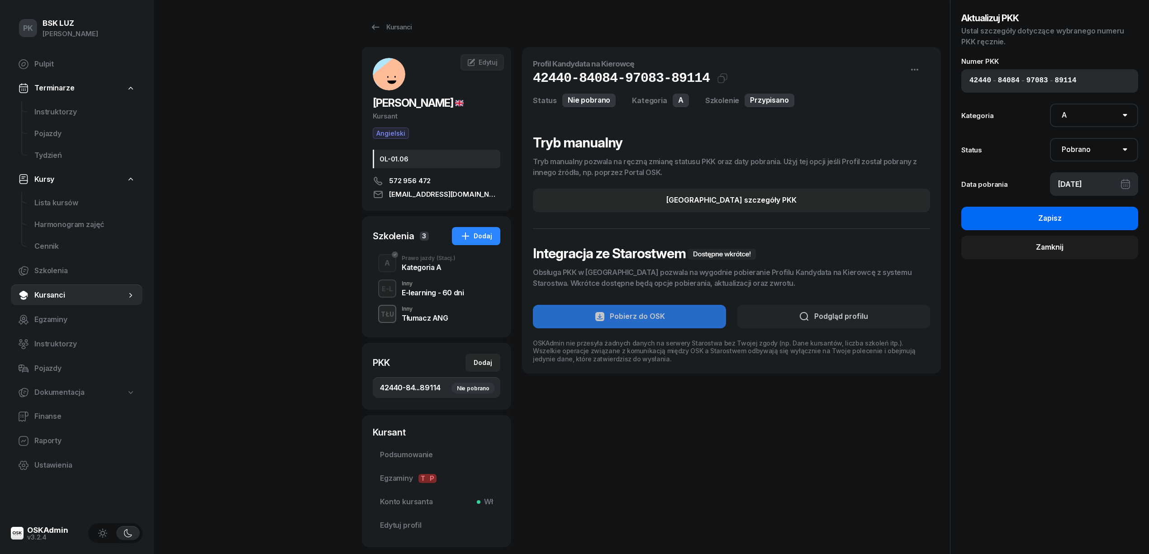
click at [1084, 221] on button "Zapisz" at bounding box center [1049, 219] width 177 height 24
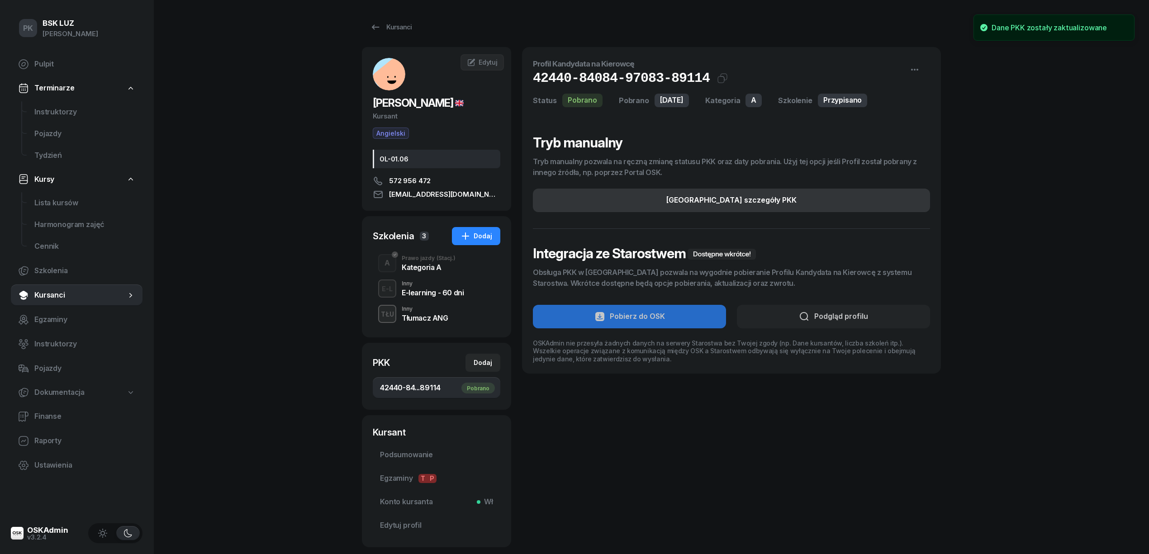
click at [715, 204] on div "[GEOGRAPHIC_DATA] szczegóły PKK" at bounding box center [731, 201] width 130 height 12
select select "A"
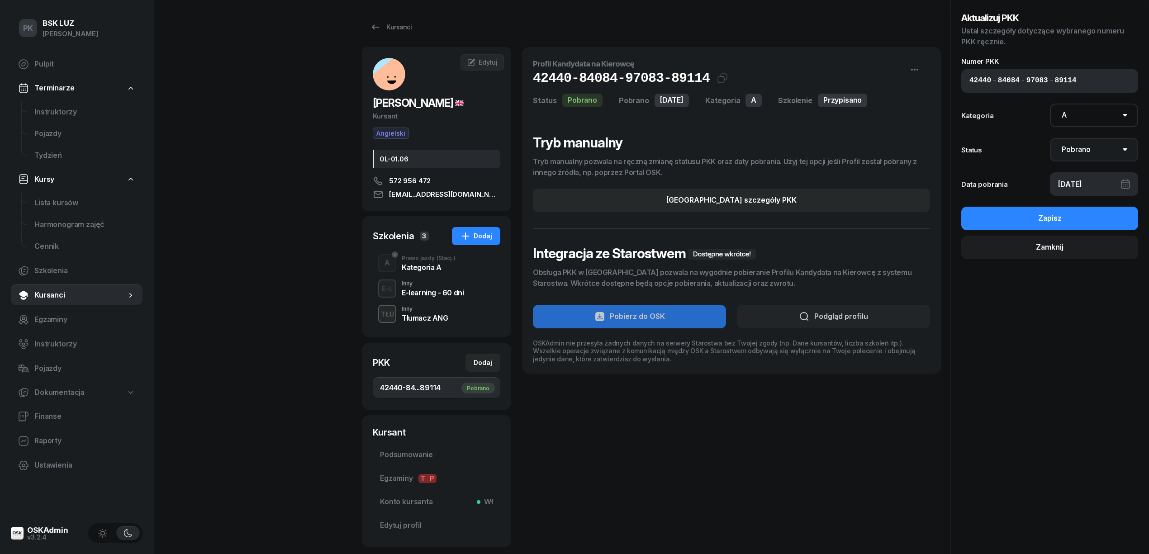
click at [1108, 146] on select "Nie pobrano Pobrano Zwrócono Zaktualizowano" at bounding box center [1094, 150] width 89 height 24
select select "UpdateAndReturn"
click at [1050, 138] on select "Nie pobrano Pobrano Zwrócono Zaktualizowano" at bounding box center [1094, 150] width 89 height 24
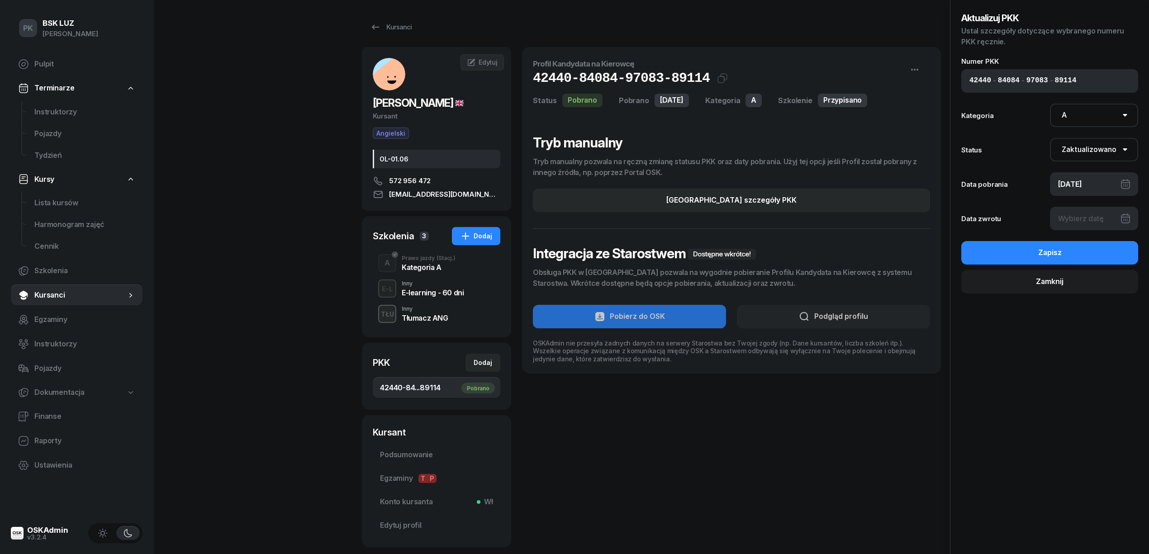
click at [1088, 214] on div at bounding box center [1094, 219] width 89 height 24
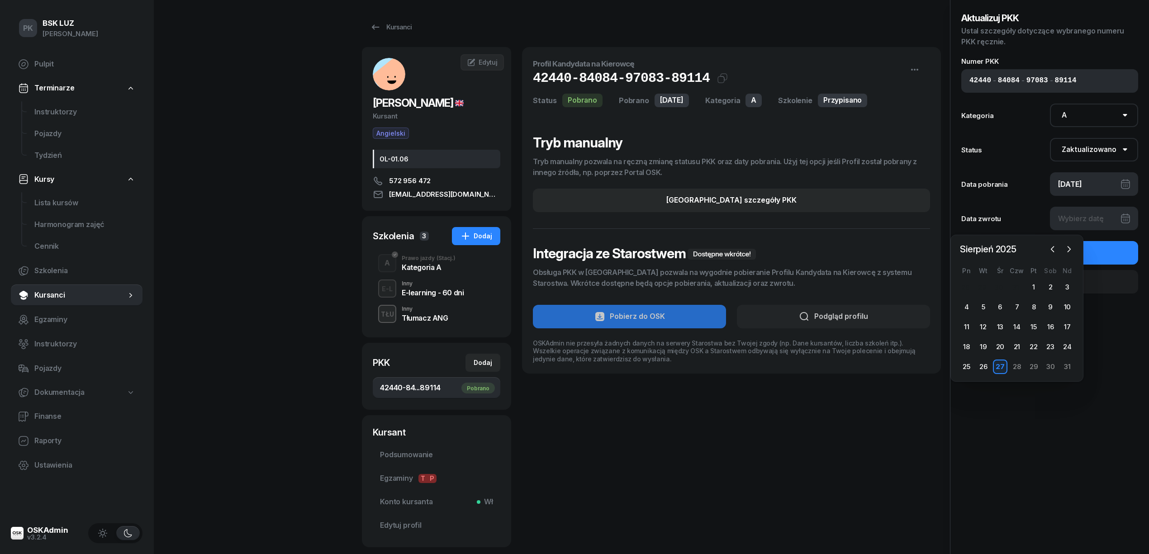
click at [994, 366] on div "27" at bounding box center [1000, 367] width 14 height 14
type input "[DATE]"
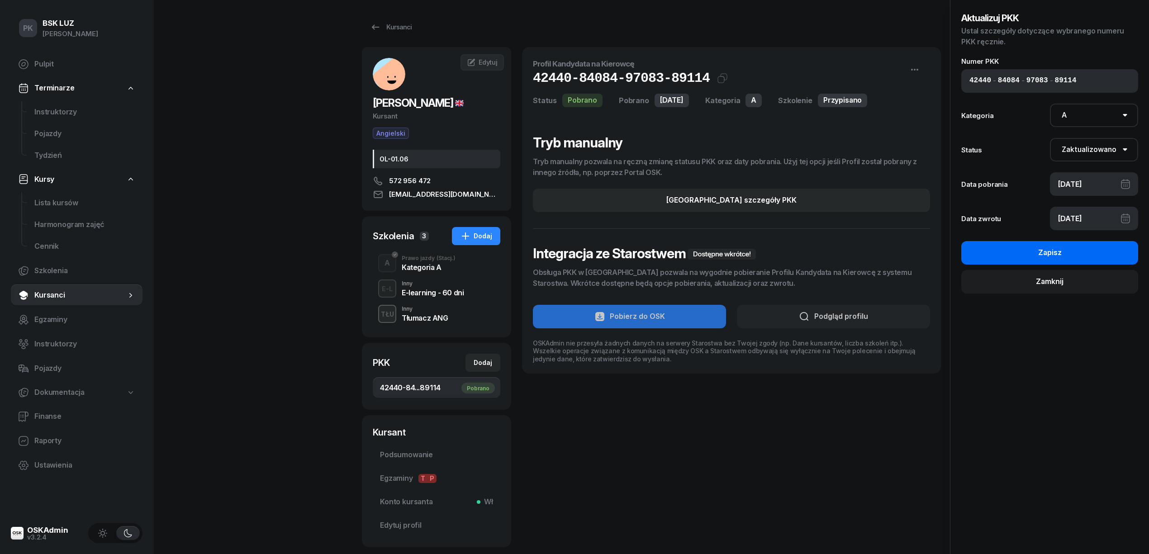
click at [1068, 252] on button "Zapisz" at bounding box center [1049, 253] width 177 height 24
